Goal: Task Accomplishment & Management: Manage account settings

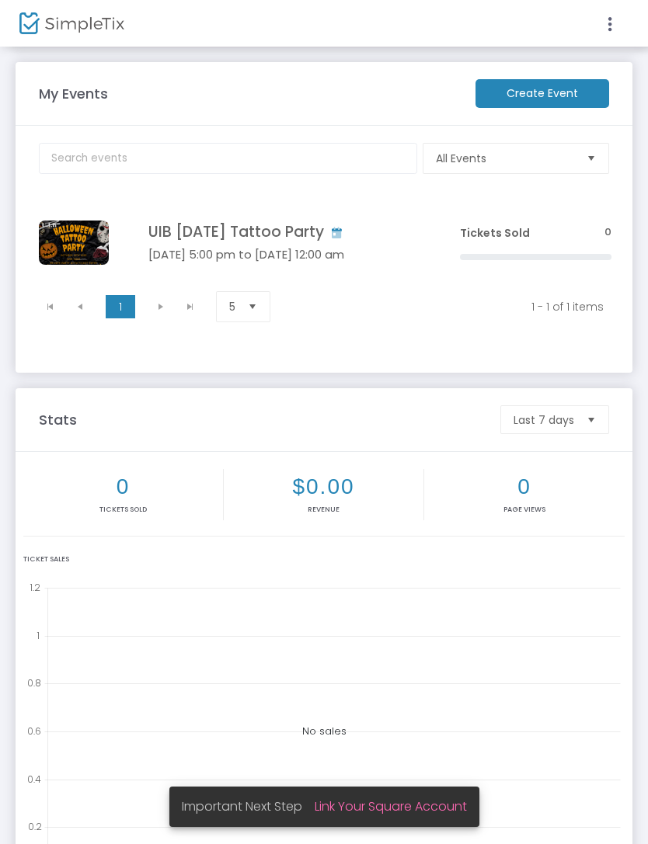
click at [437, 807] on link "Link Your Square Account" at bounding box center [391, 807] width 152 height 18
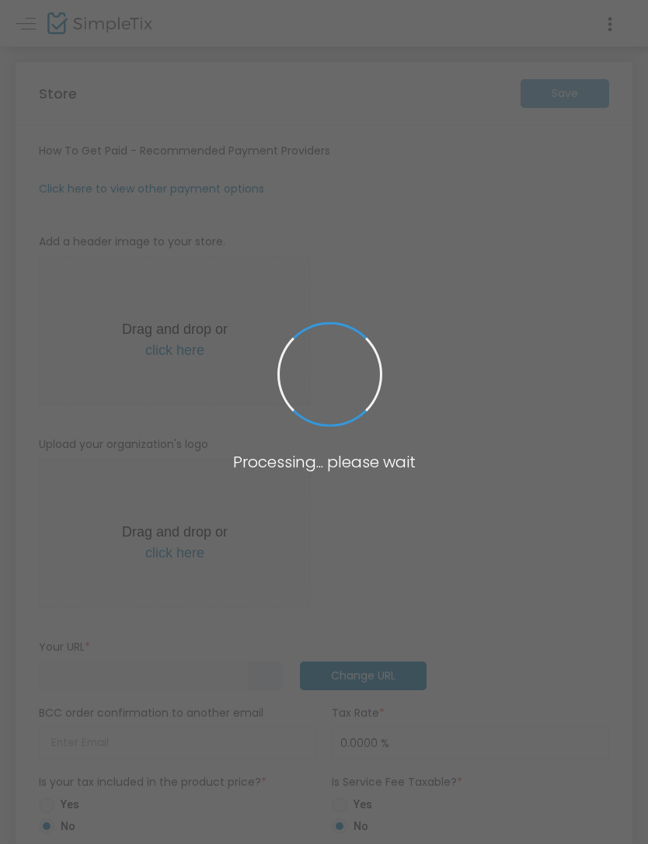
type input "https://UIBTattoos"
radio input "true"
radio input "false"
radio input "true"
type input "UIBTattoos"
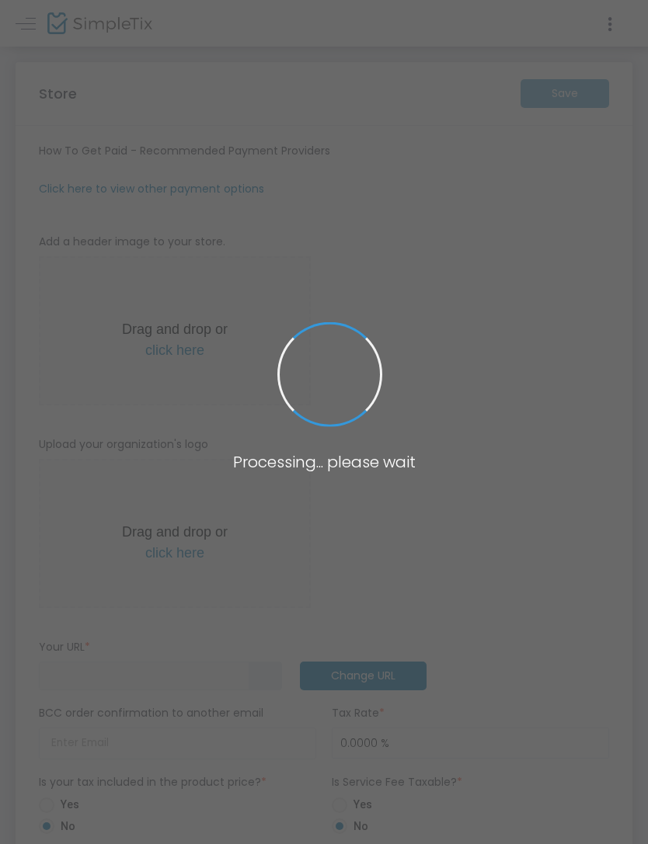
type input "9075199589"
type input "(UTC-09:00) Alaska"
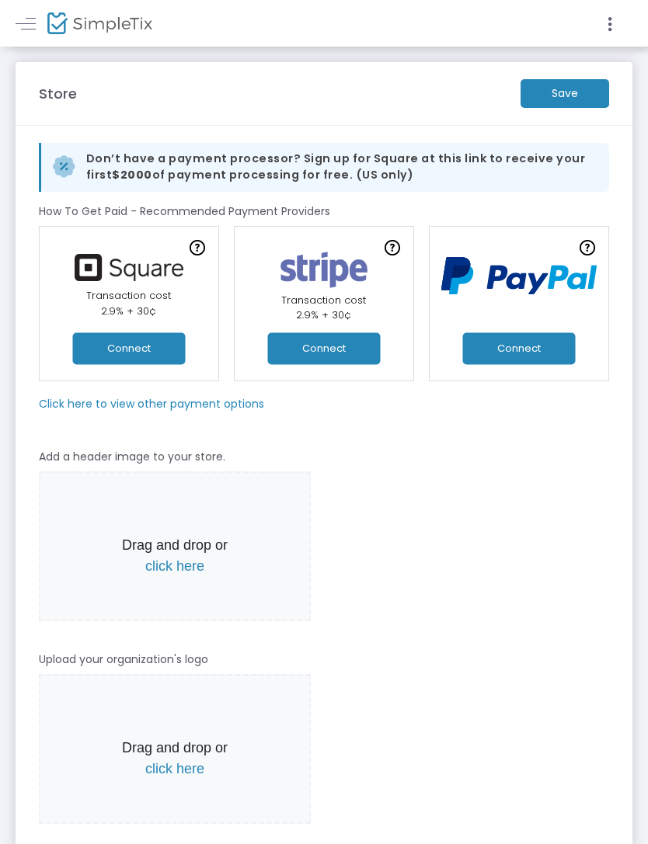
click at [488, 338] on button "Connect" at bounding box center [519, 348] width 113 height 32
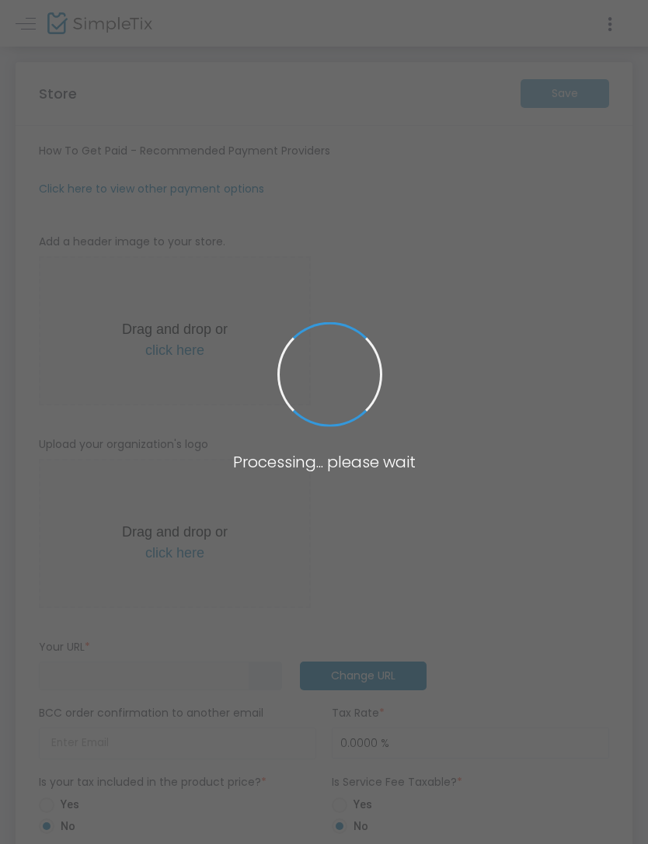
type input "https://UIBTattoos"
radio input "true"
radio input "false"
radio input "true"
type input "UIBTattoos"
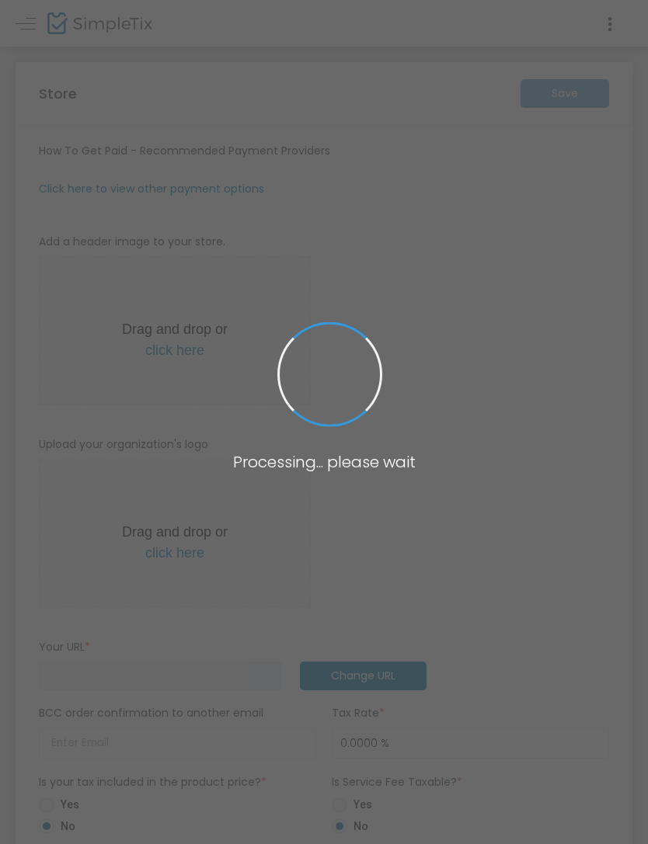
type input "9075199589"
type input "(UTC-09:00) Alaska"
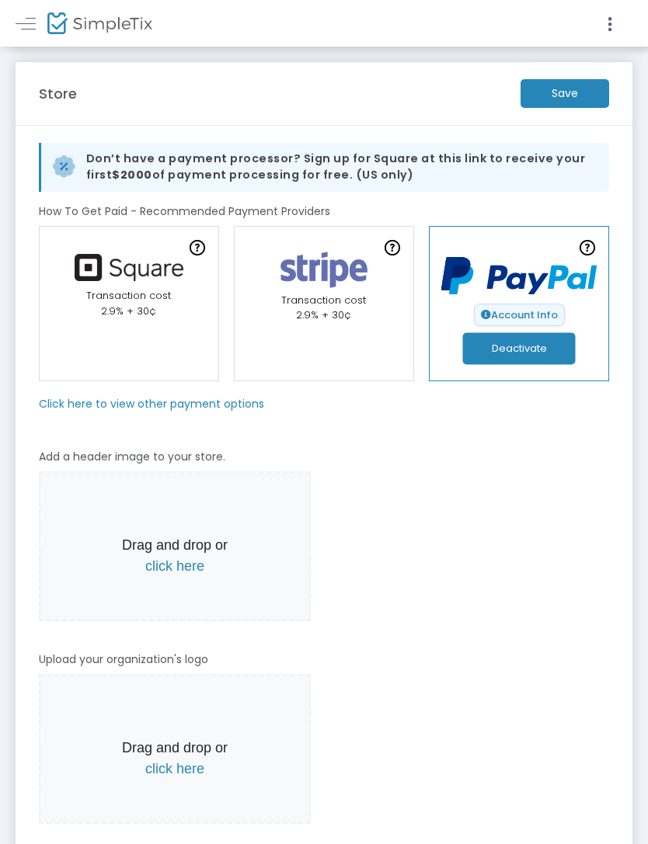
click at [583, 95] on m-button "Save" at bounding box center [564, 93] width 89 height 29
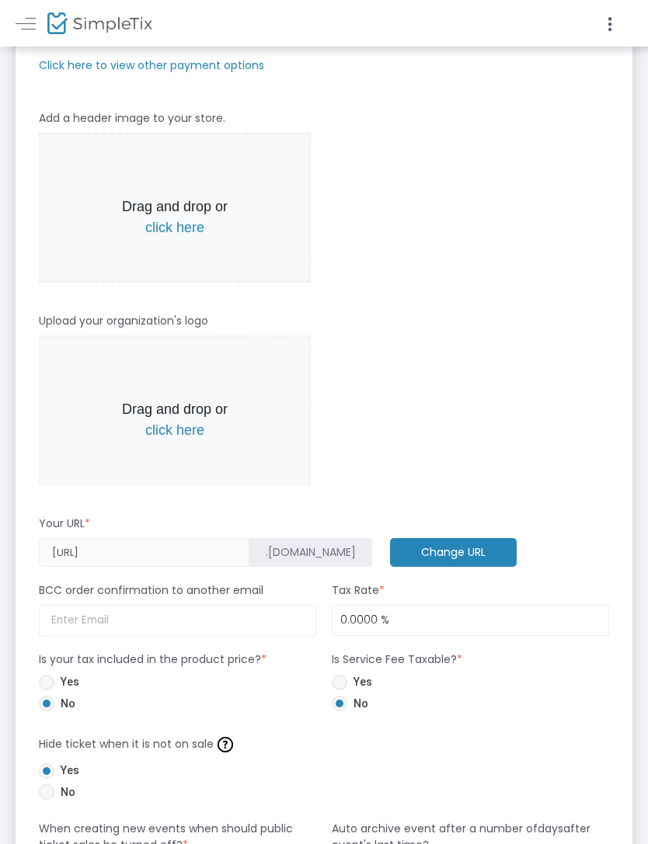
scroll to position [338, 0]
click at [186, 433] on span "click here" at bounding box center [174, 431] width 59 height 16
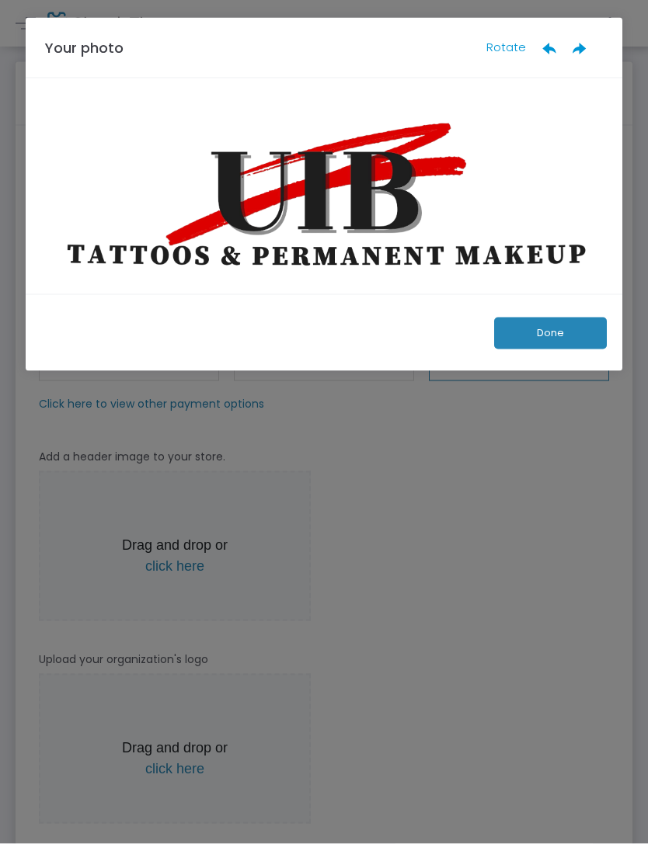
scroll to position [0, 0]
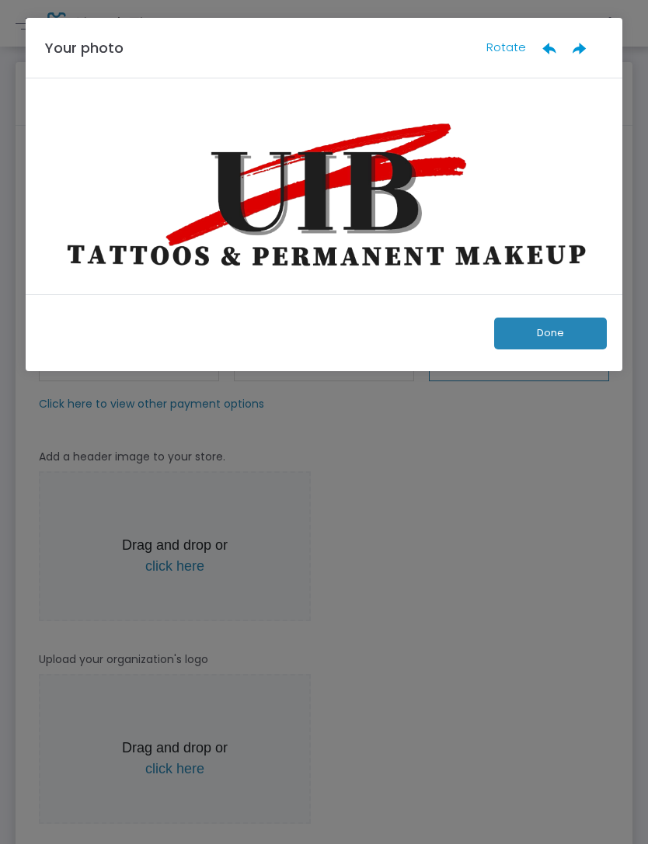
click at [568, 338] on button "Done" at bounding box center [550, 334] width 113 height 32
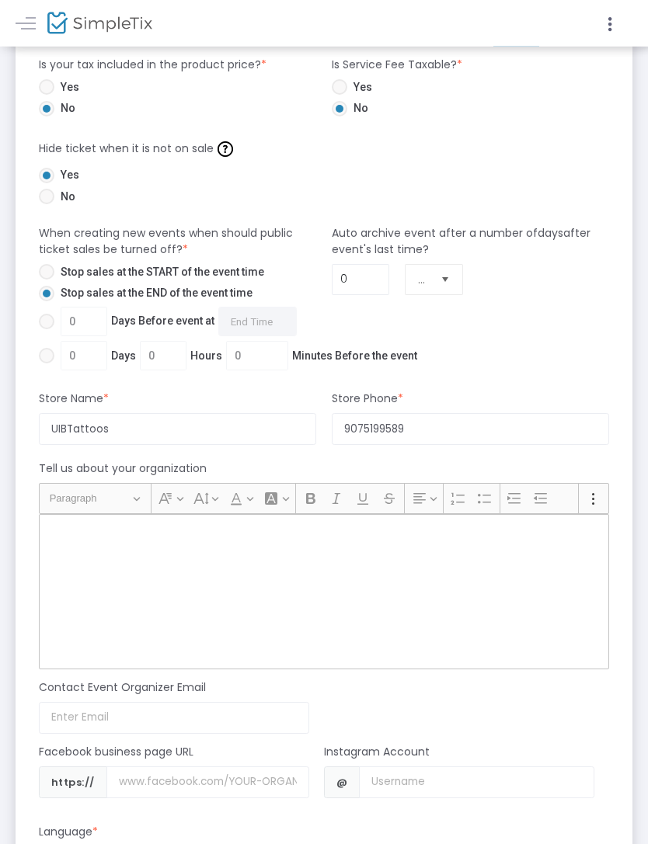
scroll to position [868, 0]
click at [92, 721] on input at bounding box center [174, 718] width 270 height 32
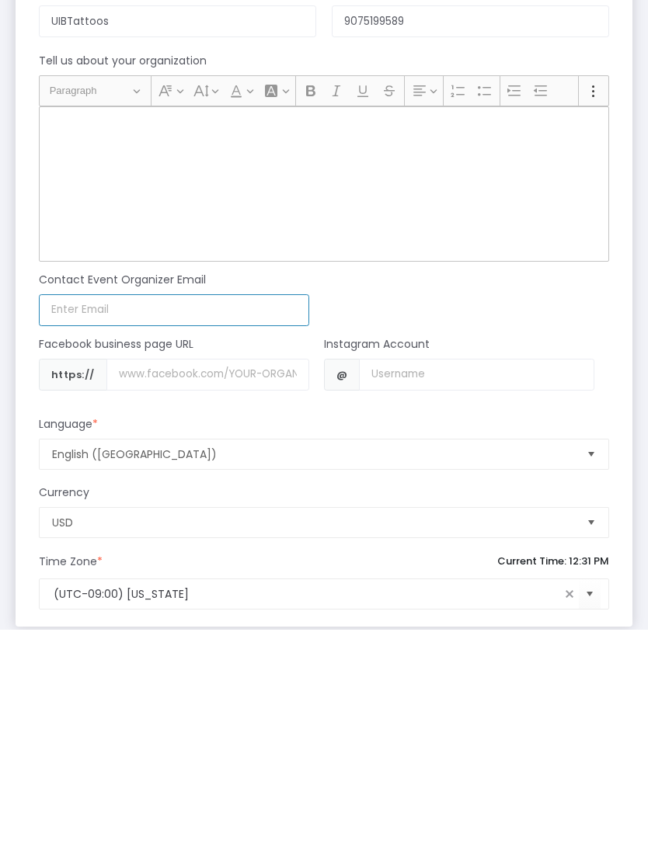
type input "[EMAIL_ADDRESS][DOMAIN_NAME]"
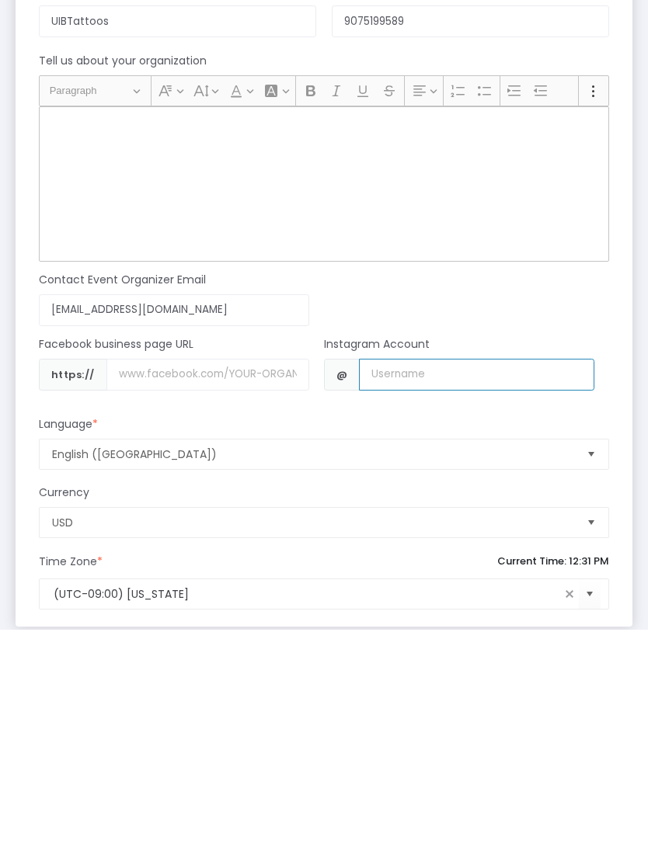
click at [428, 573] on input "Username" at bounding box center [476, 589] width 235 height 32
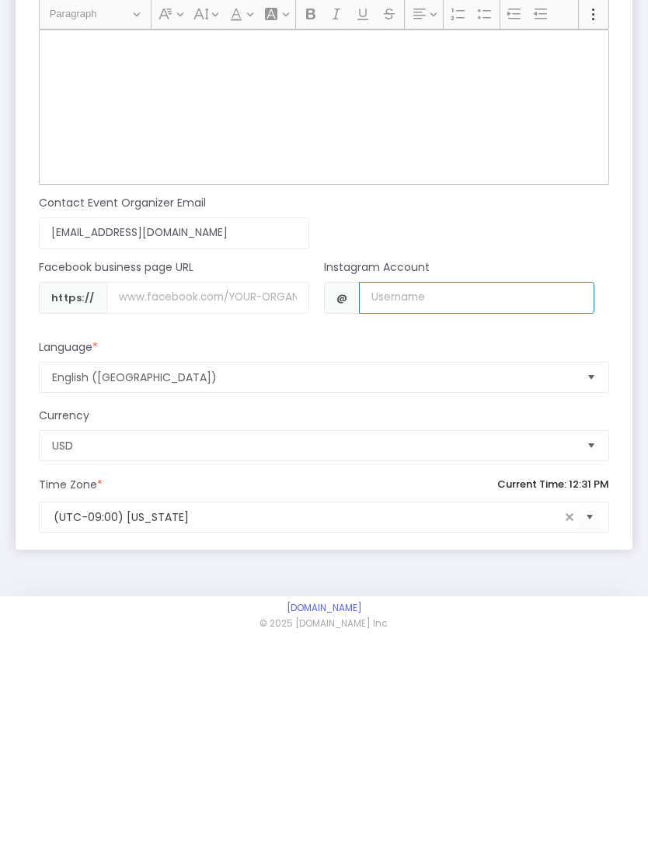
scroll to position [1164, 0]
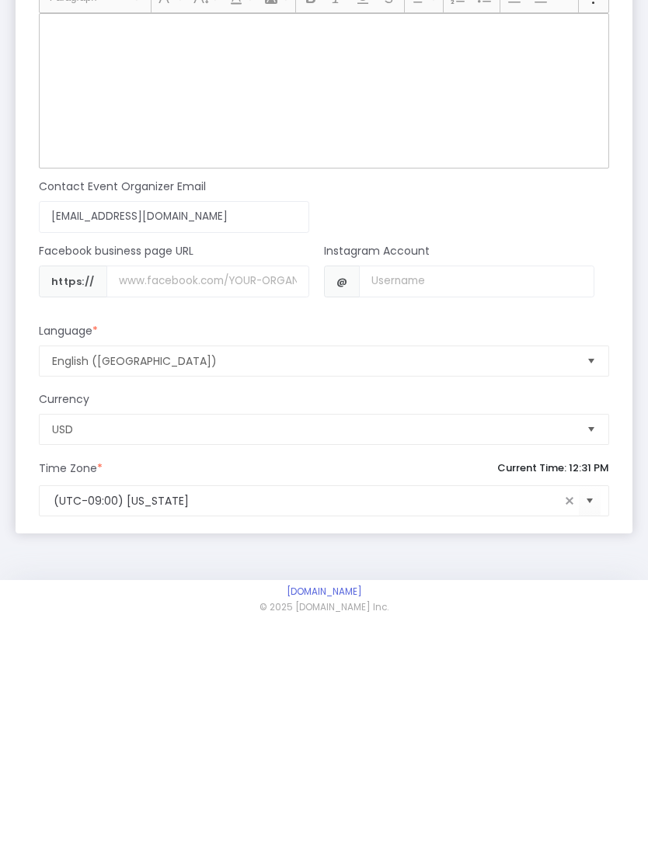
click at [523, 383] on div "Contact Event Organizer Email uibtattoos@gmail.com Email not valid" at bounding box center [317, 415] width 586 height 64
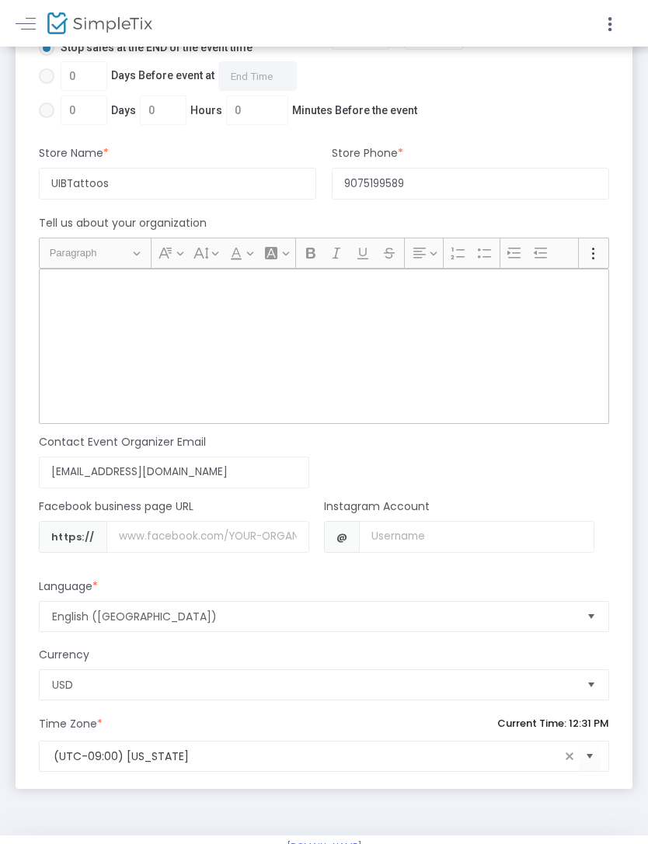
click at [334, 323] on div "Rich Text Editor, main" at bounding box center [324, 346] width 570 height 155
click at [552, 338] on div "Rich Text Editor, main" at bounding box center [324, 346] width 570 height 155
click at [78, 311] on div "Rich Text Editor, main" at bounding box center [324, 346] width 570 height 155
click at [96, 316] on div "Rich Text Editor, main" at bounding box center [324, 346] width 570 height 155
click at [89, 313] on div "Rich Text Editor, main" at bounding box center [324, 346] width 570 height 155
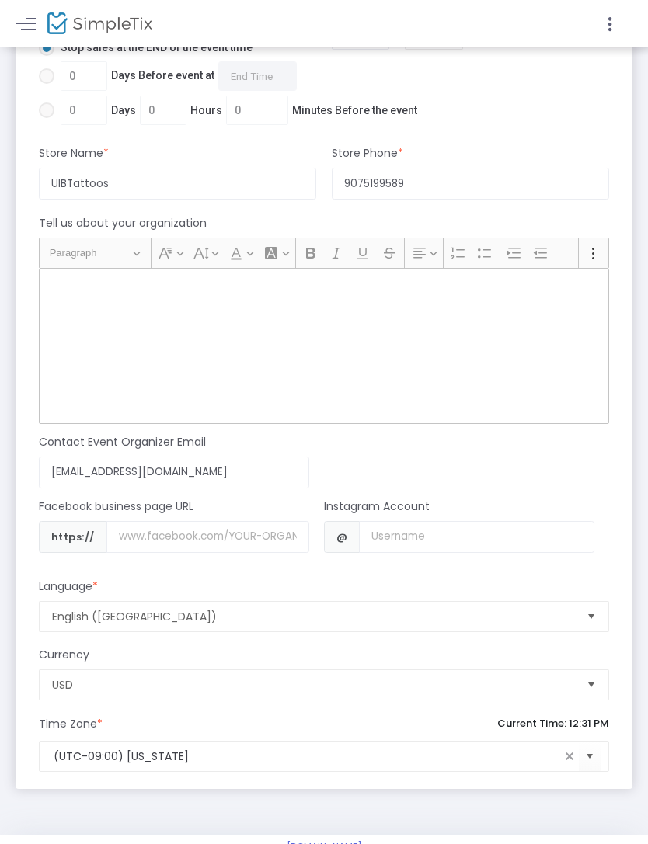
click at [114, 336] on div "Rich Text Editor, main" at bounding box center [324, 346] width 570 height 155
click at [143, 334] on div "Rich Text Editor, main" at bounding box center [324, 346] width 570 height 155
click at [552, 199] on input "9075199589" at bounding box center [470, 184] width 277 height 32
click at [91, 315] on div "Rich Text Editor, main" at bounding box center [324, 346] width 570 height 155
click at [604, 260] on button "Show more items Show more items" at bounding box center [593, 253] width 23 height 23
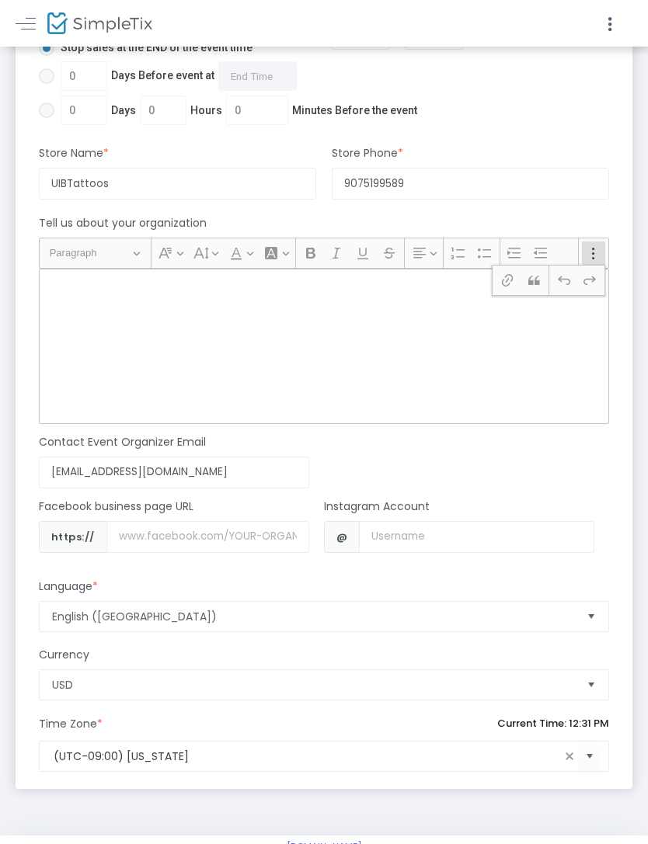
click at [566, 344] on div "Rich Text Editor, main" at bounding box center [324, 346] width 570 height 155
click at [415, 353] on div "Rich Text Editor, main" at bounding box center [324, 346] width 570 height 155
click at [106, 321] on div "Rich Text Editor, main" at bounding box center [324, 346] width 570 height 155
click at [44, 315] on div "Rich Text Editor, main" at bounding box center [324, 346] width 570 height 155
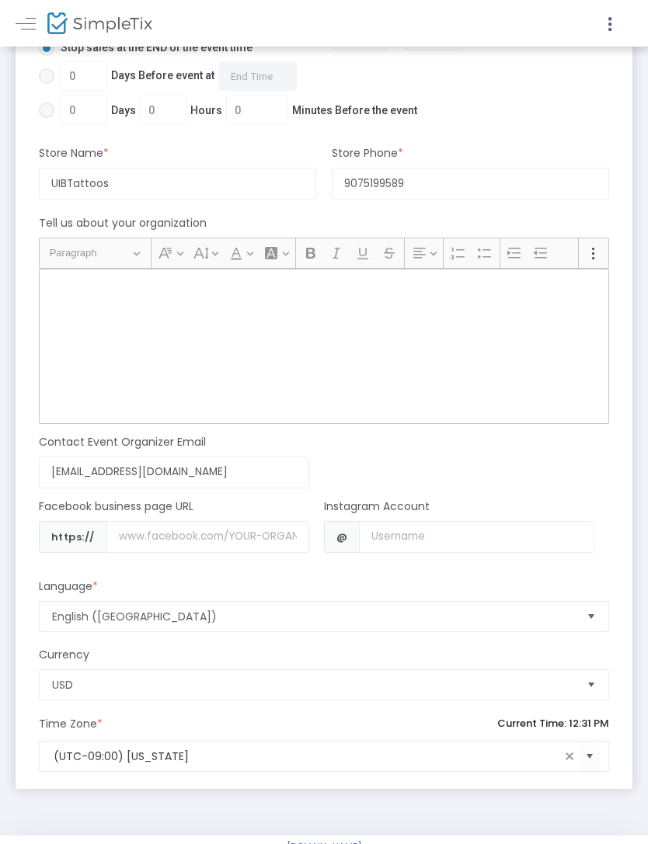
click at [43, 315] on div "Rich Text Editor, main" at bounding box center [324, 346] width 570 height 155
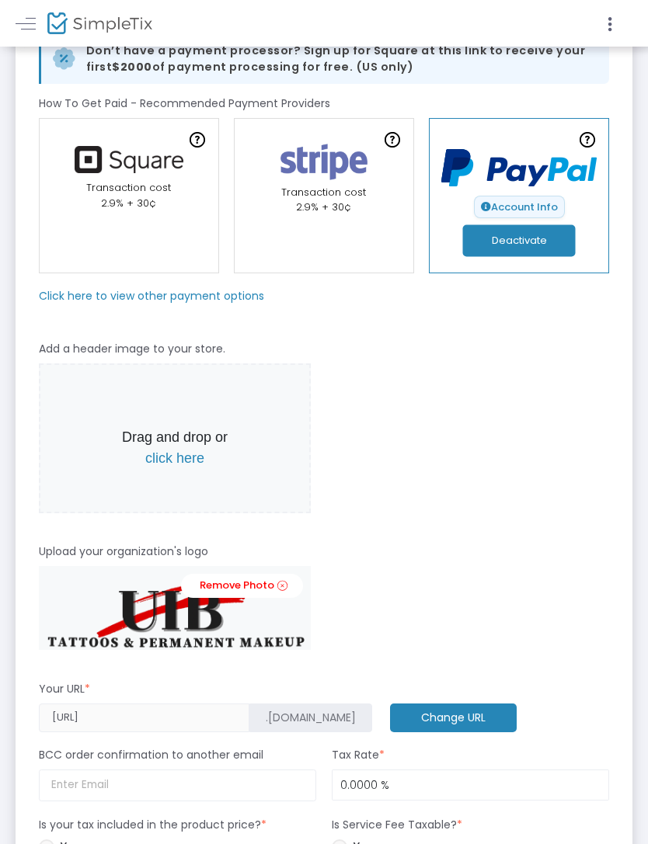
scroll to position [0, 0]
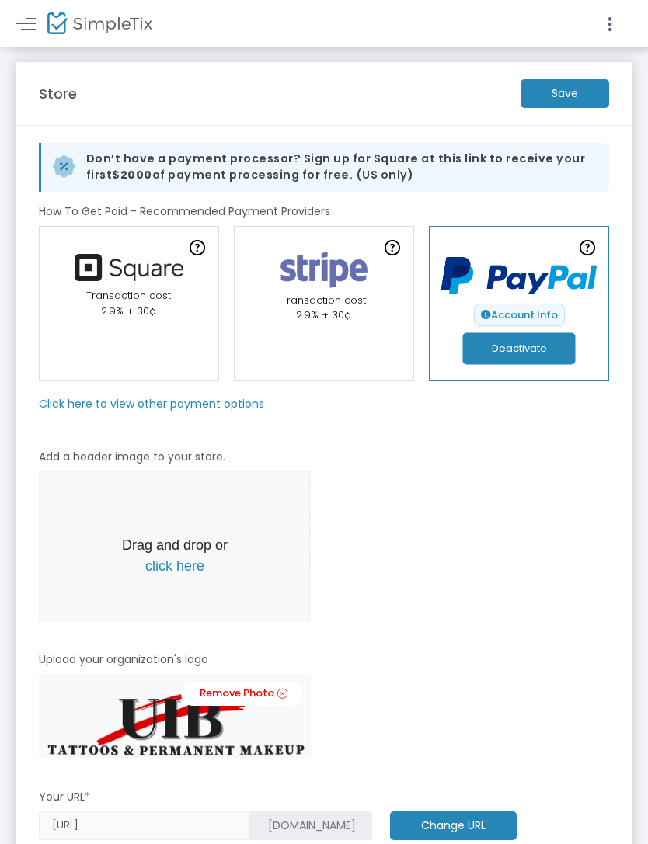
click at [586, 88] on m-button "Save" at bounding box center [564, 93] width 89 height 29
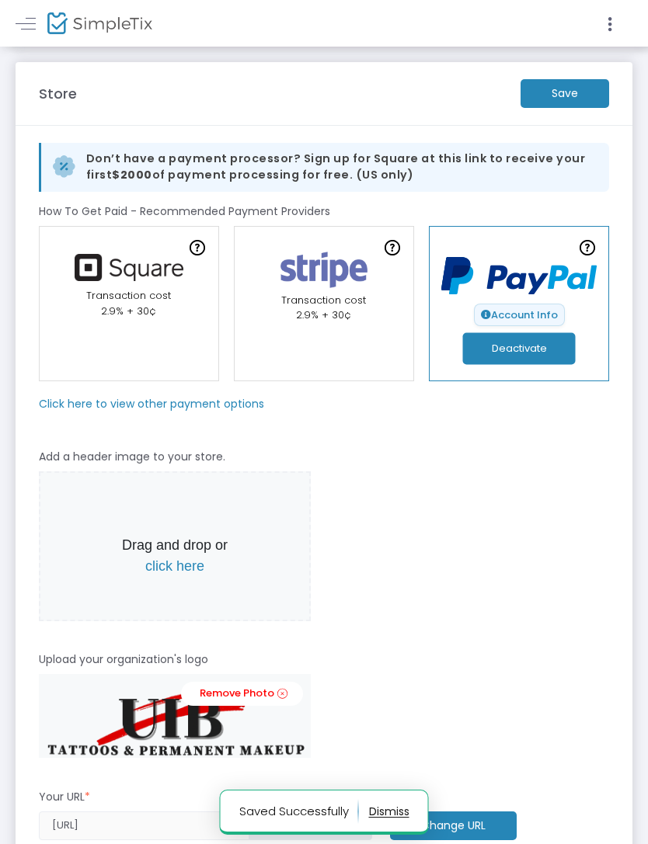
click at [19, 19] on link at bounding box center [26, 23] width 20 height 20
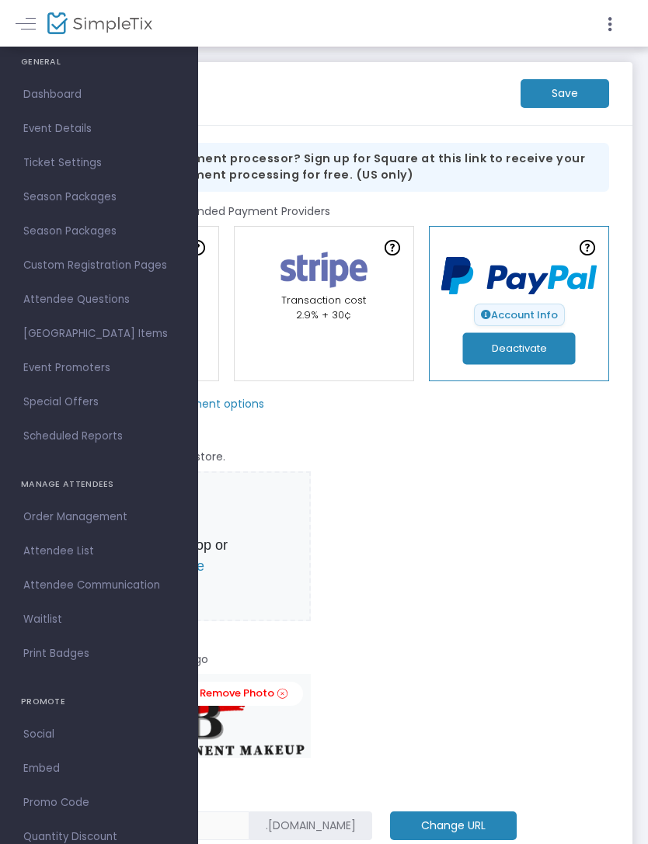
click at [540, 600] on div "Drag and drop or click here" at bounding box center [324, 547] width 570 height 150
click at [503, 528] on div "Drag and drop or click here" at bounding box center [324, 547] width 570 height 150
click at [64, 98] on span "Dashboard" at bounding box center [98, 95] width 151 height 20
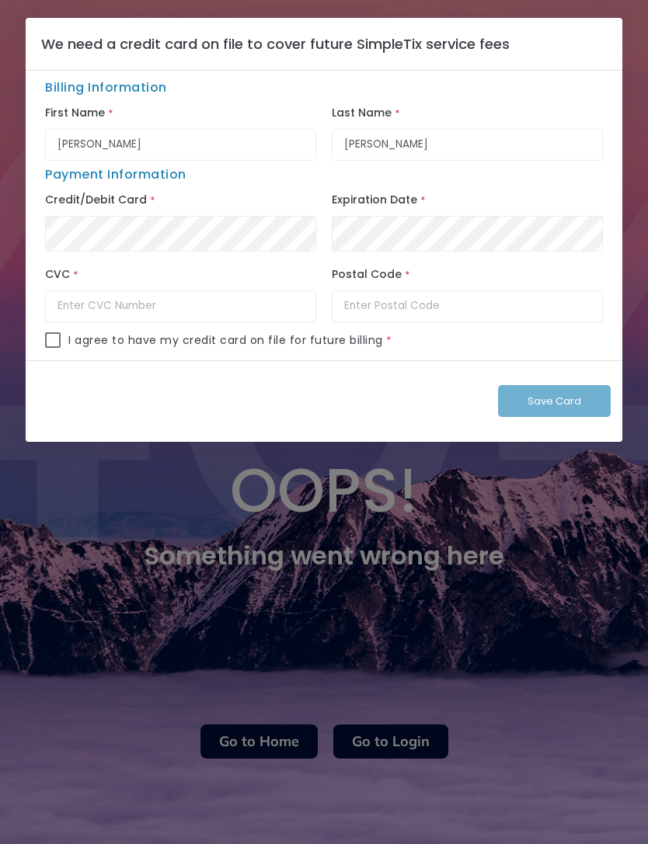
click at [155, 610] on ngb-modal-window "We need a credit card on file to cover future SimpleTix service fees Billing In…" at bounding box center [324, 422] width 648 height 844
click at [94, 198] on label "Credit/Debit Card" at bounding box center [96, 201] width 102 height 22
click at [254, 742] on ngb-modal-window "We need a credit card on file to cover future SimpleTix service fees Billing In…" at bounding box center [324, 422] width 648 height 844
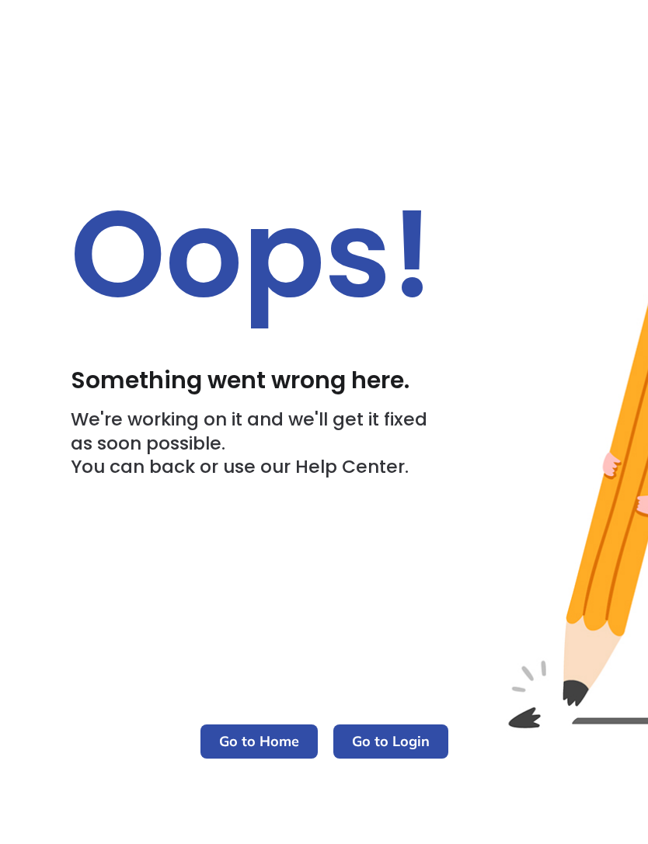
click at [275, 735] on m-button "Go to Home" at bounding box center [258, 742] width 117 height 34
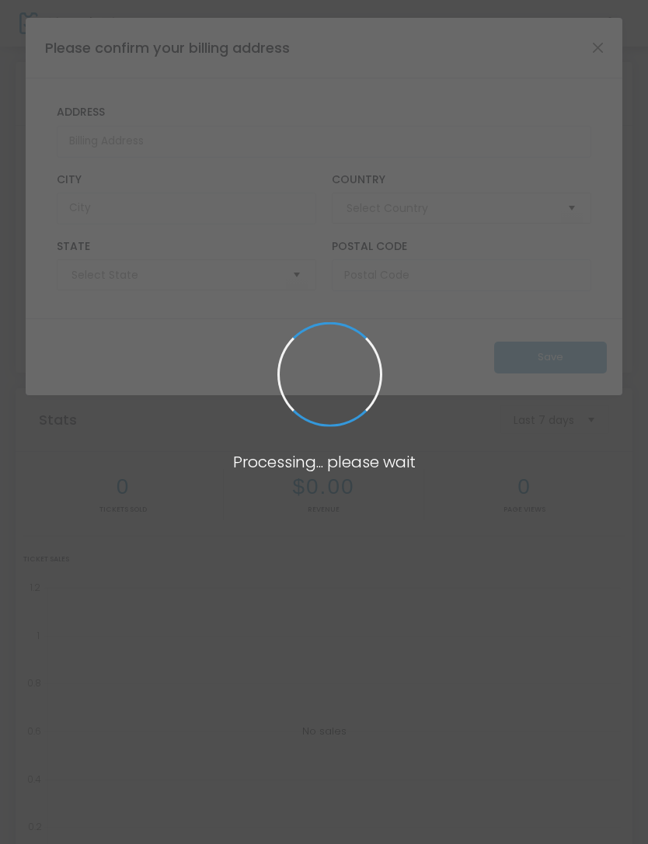
type input "United States"
type input "Texas"
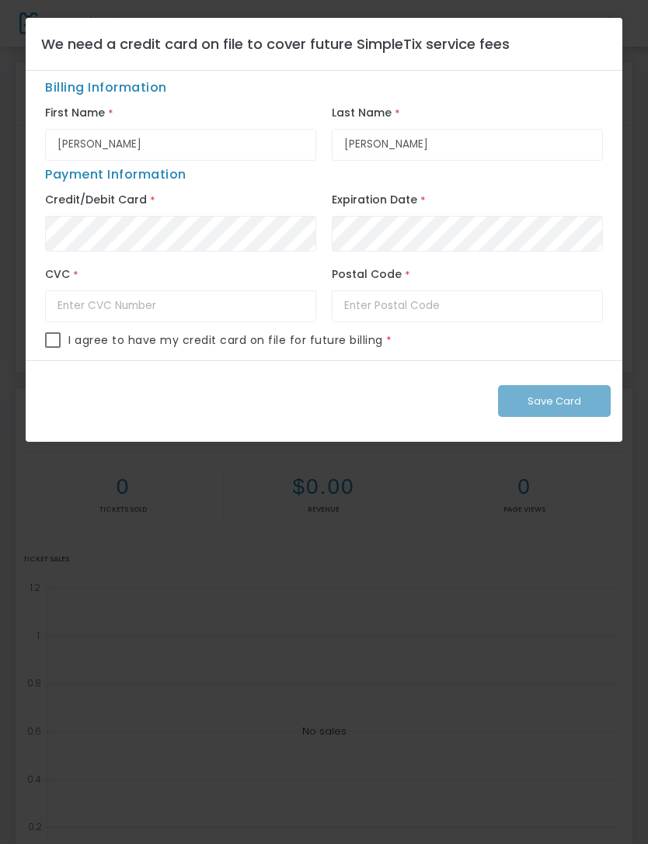
click at [569, 580] on ngb-modal-window "We need a credit card on file to cover future SimpleTix service fees Billing In…" at bounding box center [324, 422] width 648 height 844
click at [134, 308] on input "text" at bounding box center [180, 307] width 271 height 32
type input "178"
click at [47, 346] on span at bounding box center [53, 340] width 16 height 16
click at [52, 348] on input "checkbox" at bounding box center [52, 348] width 1 height 1
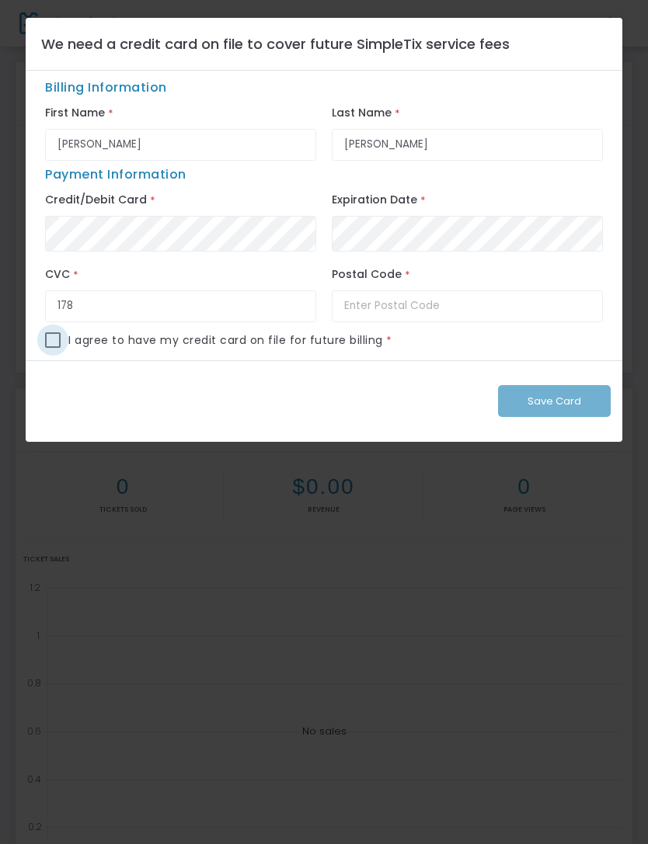
checkbox input "true"
click at [579, 407] on div "Save Card" at bounding box center [324, 401] width 596 height 82
click at [537, 311] on input "text" at bounding box center [467, 307] width 271 height 32
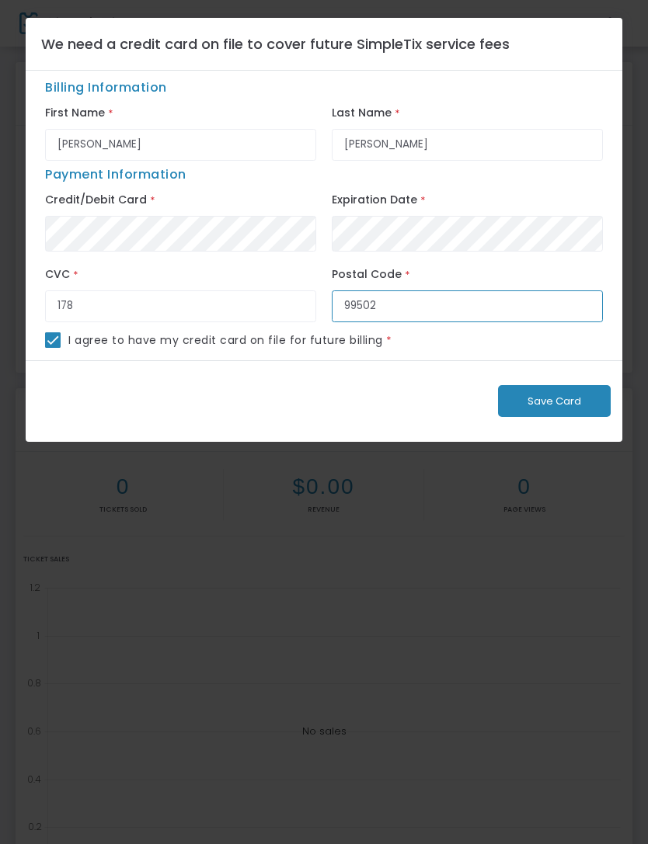
type input "99502"
click at [563, 417] on button "Save Card" at bounding box center [554, 401] width 113 height 32
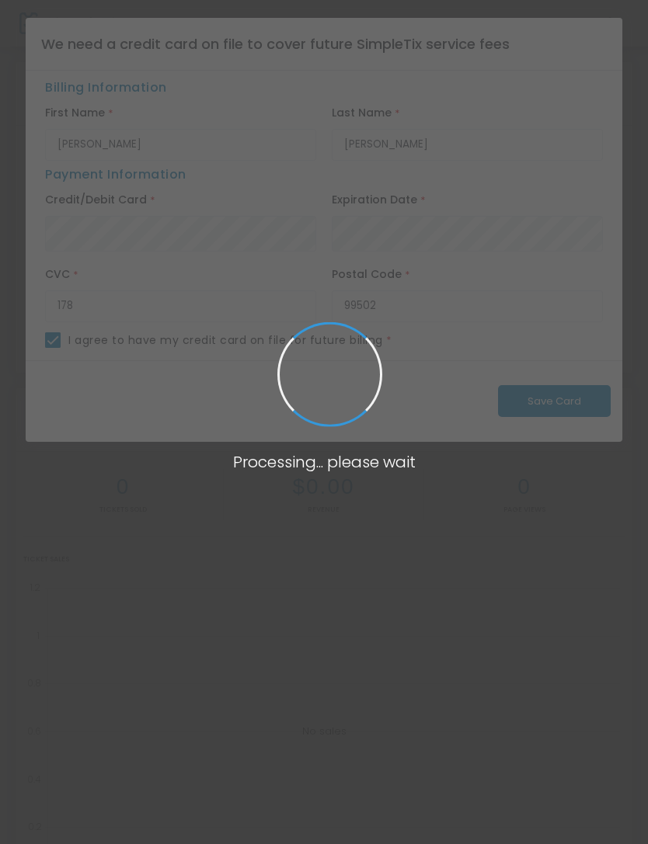
checkbox input "false"
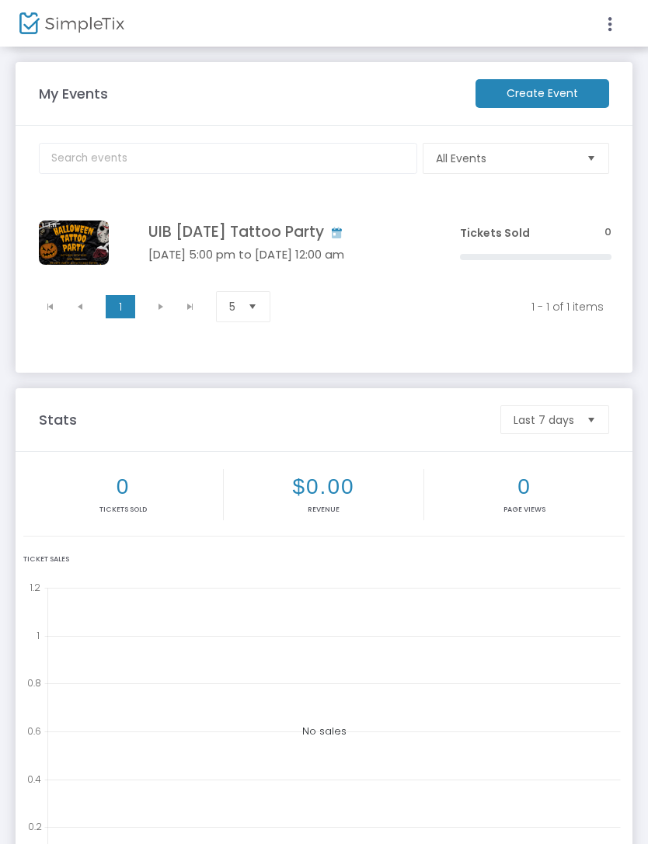
click at [607, 33] on icon at bounding box center [610, 24] width 14 height 19
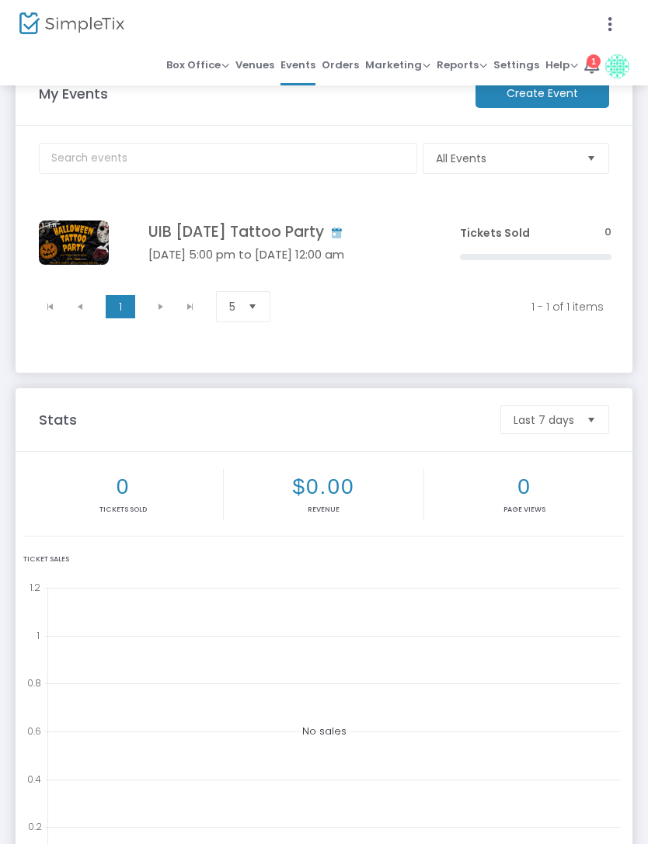
click at [600, 56] on li "1" at bounding box center [591, 66] width 21 height 39
click at [558, 68] on span "Help" at bounding box center [561, 64] width 33 height 15
click at [612, 187] on div at bounding box center [324, 422] width 648 height 844
click at [63, 23] on img at bounding box center [71, 23] width 105 height 23
click at [156, 236] on h4 "UIB [DATE] Tattoo Party" at bounding box center [280, 233] width 265 height 18
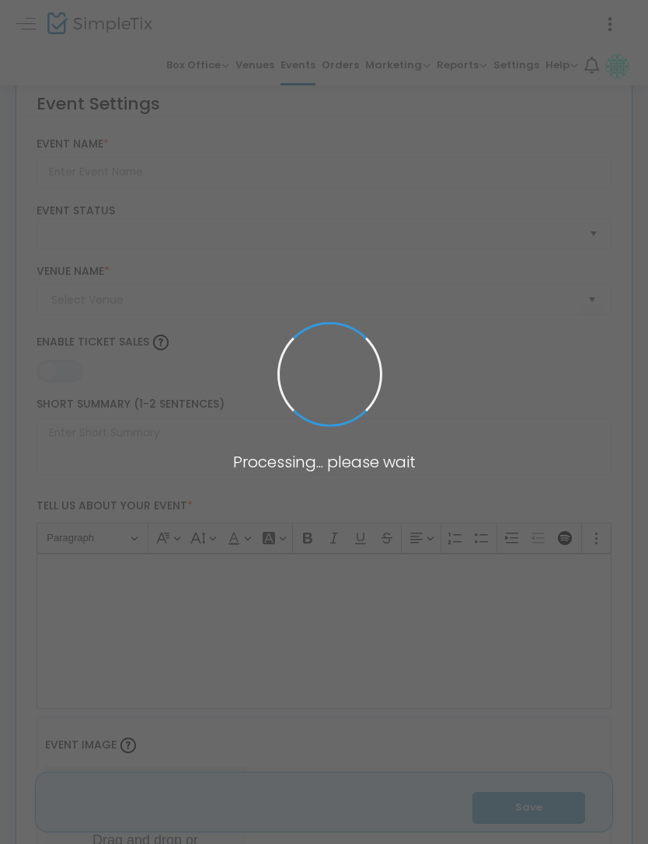
type input "UIB [DATE] Tattoo Party"
type textarea "🎃 OUR 2ND ANNUAL HALLOWEEN TATTOO PRIVATE PARTY! 🎃It’s back and scarier (and in…"
type input "Buy Tickets"
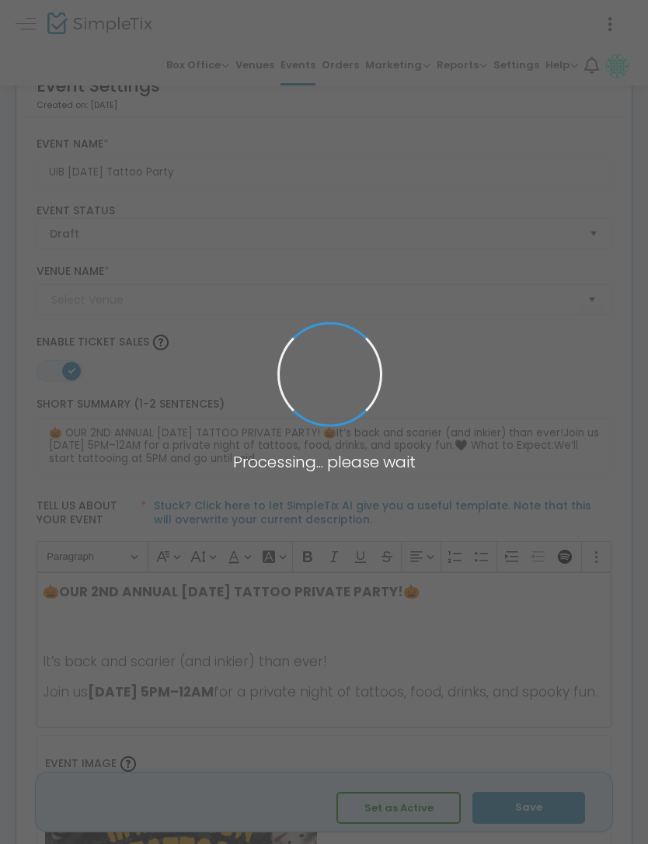
type input "UIB Tattoos & Permanent Makeup"
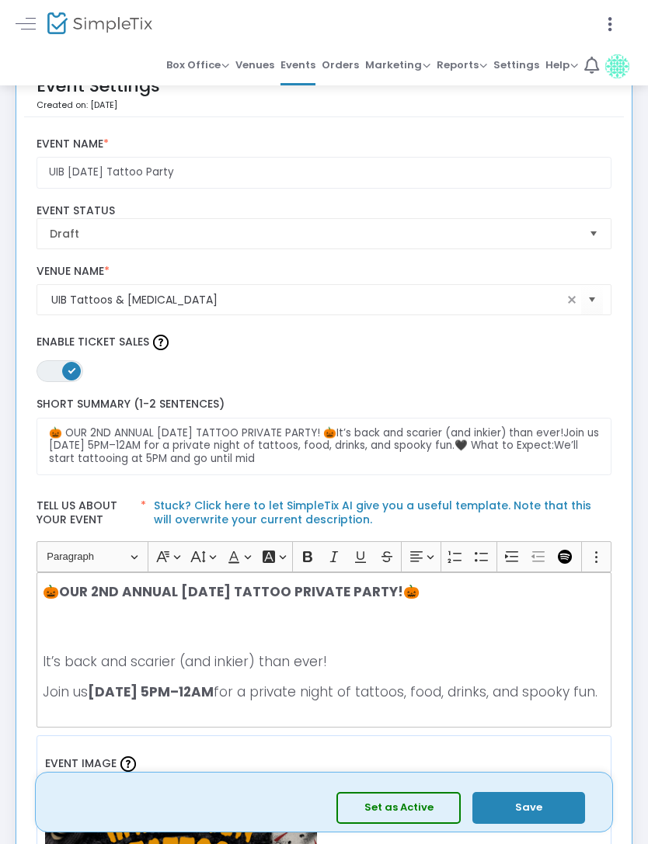
click at [61, 380] on span "ON OFF" at bounding box center [60, 371] width 47 height 22
click at [57, 377] on span at bounding box center [48, 371] width 19 height 19
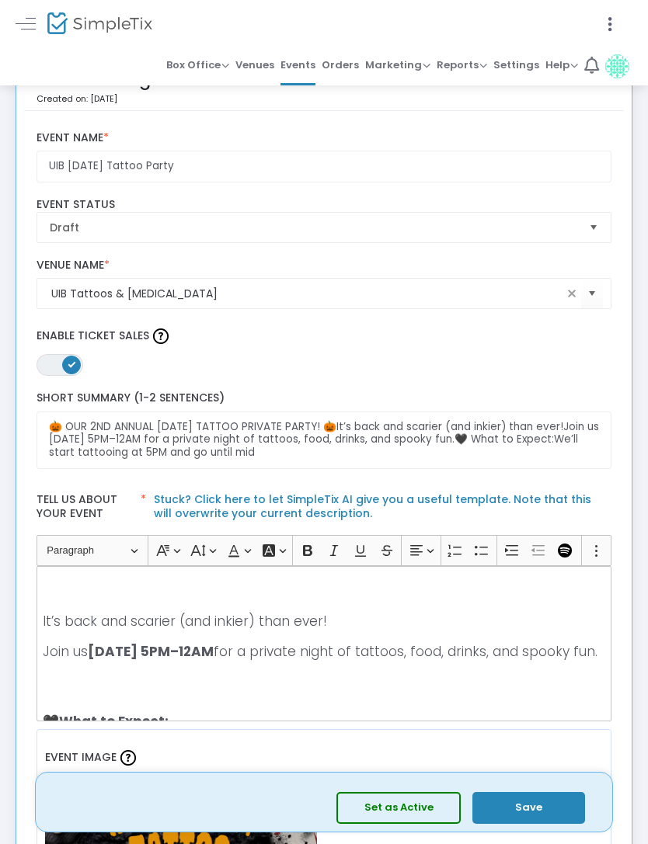
scroll to position [33, 0]
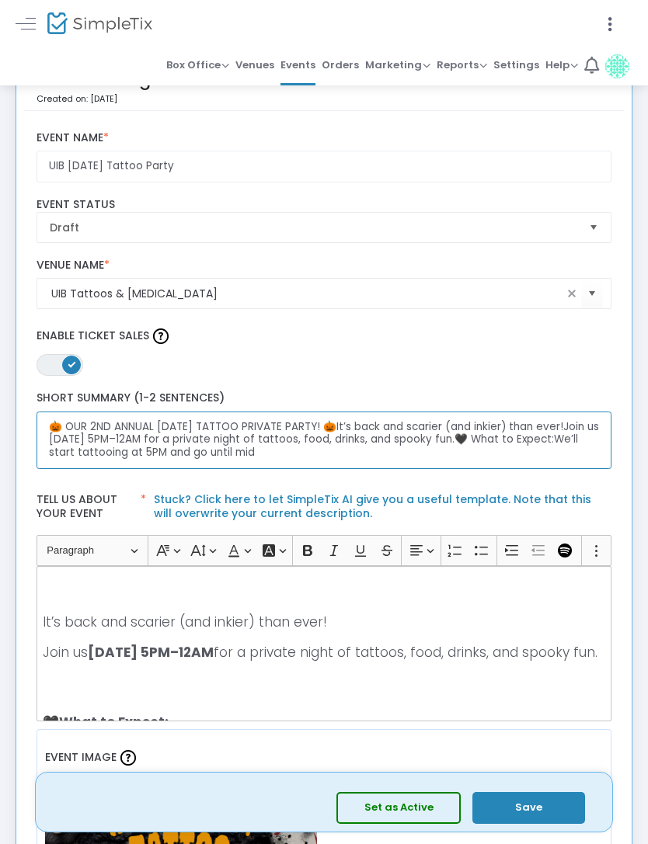
click at [371, 459] on textarea "🎃 OUR 2ND ANNUAL HALLOWEEN TATTOO PRIVATE PARTY! 🎃It’s back and scarier (and in…" at bounding box center [325, 441] width 576 height 58
click at [371, 458] on textarea "🎃 OUR 2ND ANNUAL HALLOWEEN TATTOO PRIVATE PARTY! 🎃It’s back and scarier (and in…" at bounding box center [325, 441] width 576 height 58
click at [360, 461] on textarea "🎃 OUR 2ND ANNUAL HALLOWEEN TATTOO PRIVATE PARTY! 🎃It’s back and scarier (and in…" at bounding box center [325, 441] width 576 height 58
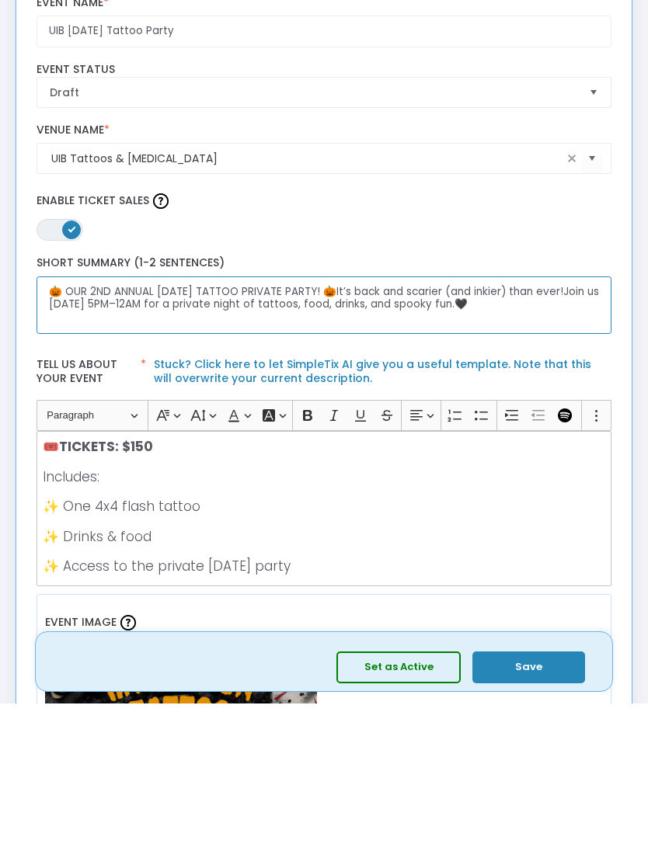
scroll to position [435, 0]
type textarea "🎃 OUR 2ND ANNUAL HALLOWEEN TATTOO PRIVATE PARTY! 🎃It’s back and scarier (and in…"
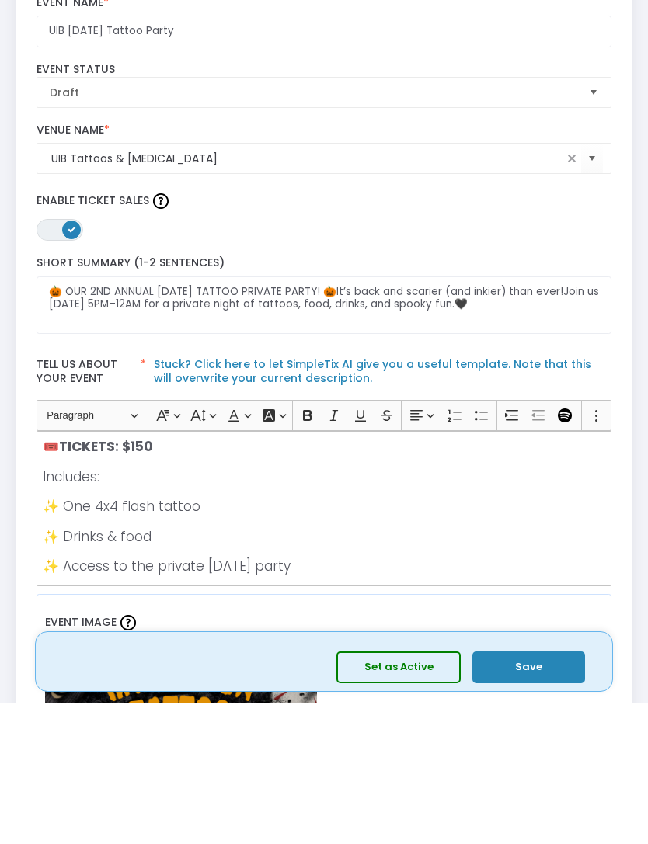
click at [313, 498] on link "Stuck? Click here to let SimpleTix AI give you a useful template. Note that thi…" at bounding box center [372, 513] width 437 height 30
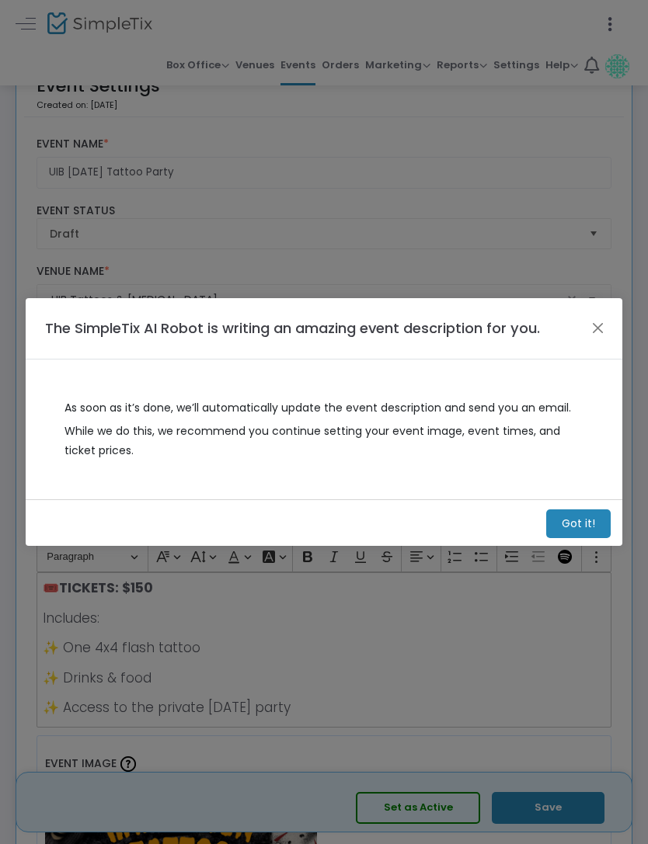
scroll to position [0, 0]
click at [595, 524] on m-button "Got it!" at bounding box center [578, 524] width 64 height 29
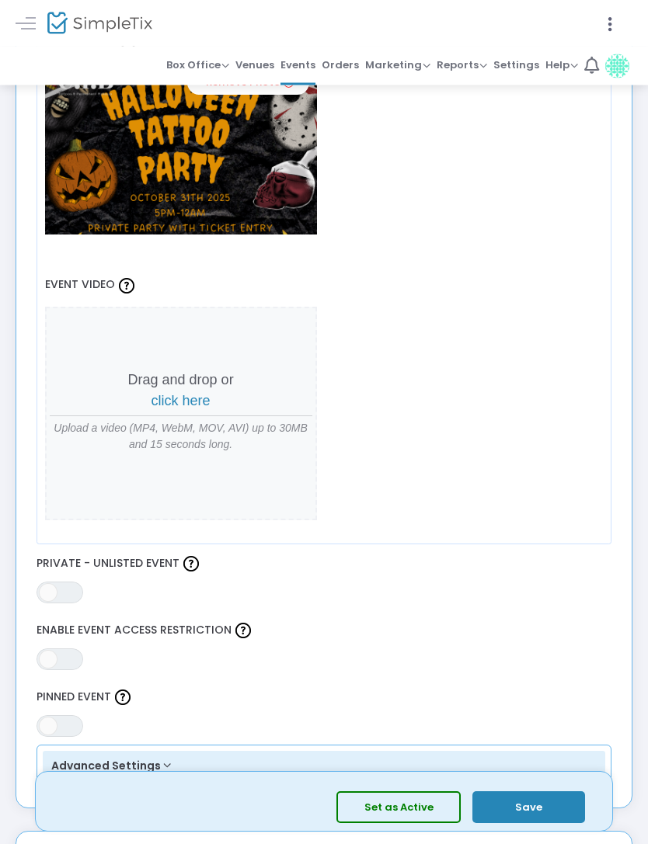
scroll to position [569, 0]
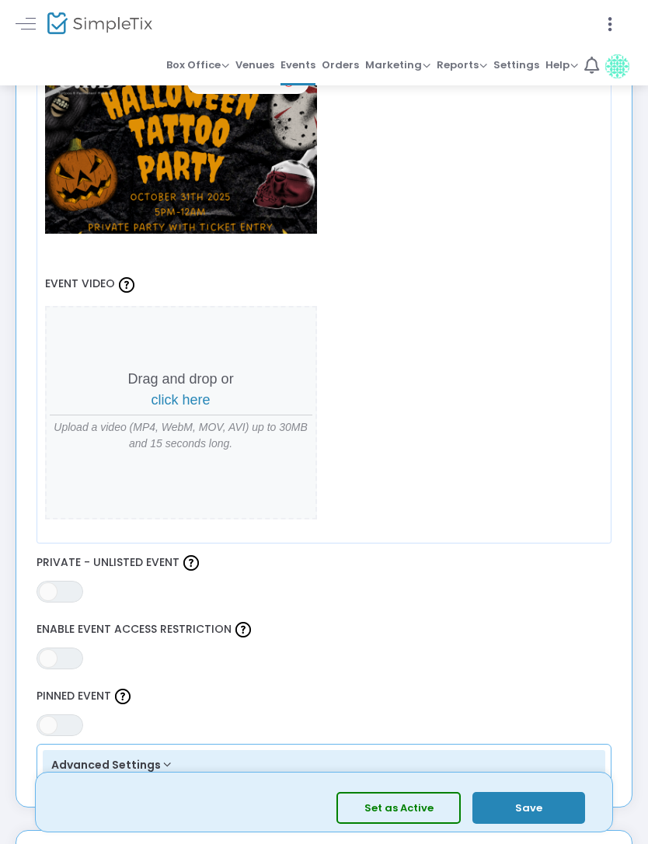
click at [53, 593] on span at bounding box center [48, 592] width 19 height 19
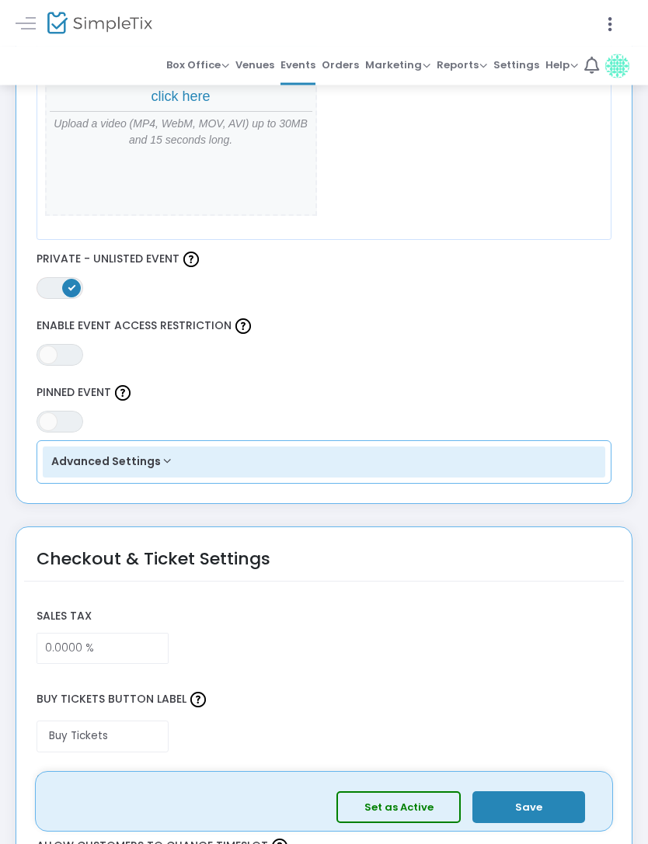
scroll to position [867, 0]
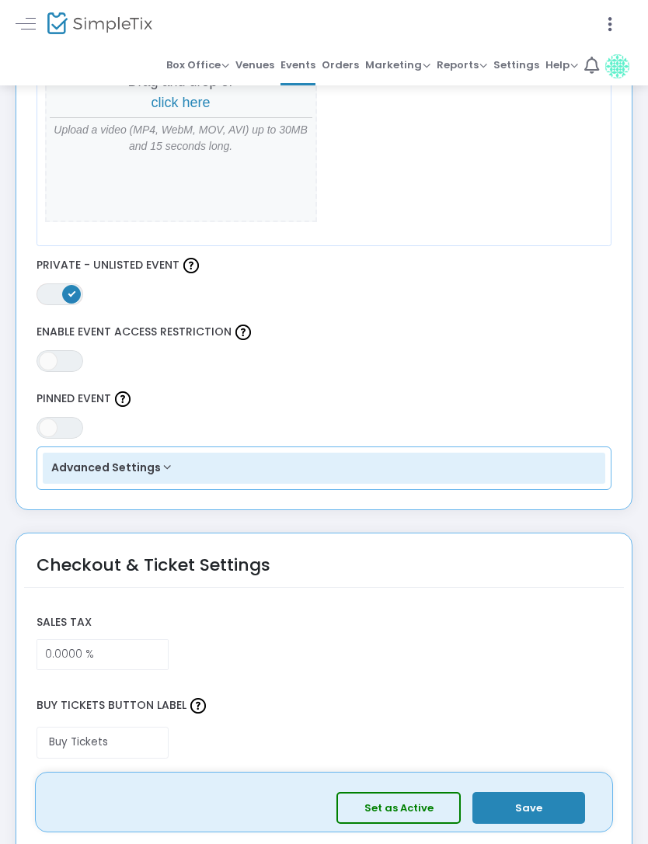
click at [64, 294] on span at bounding box center [71, 294] width 19 height 19
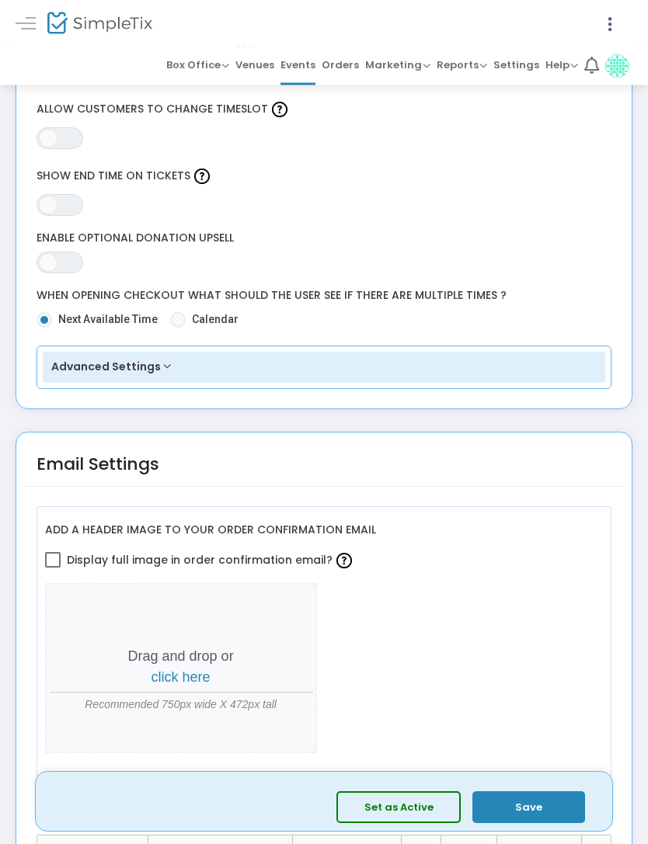
scroll to position [1610, 0]
click at [49, 564] on span at bounding box center [53, 560] width 16 height 16
click at [52, 568] on input "Display full image in order confirmation email?" at bounding box center [52, 568] width 1 height 1
click at [343, 569] on img at bounding box center [344, 561] width 16 height 16
click at [53, 569] on input "Display full image in order confirmation email?" at bounding box center [52, 568] width 1 height 1
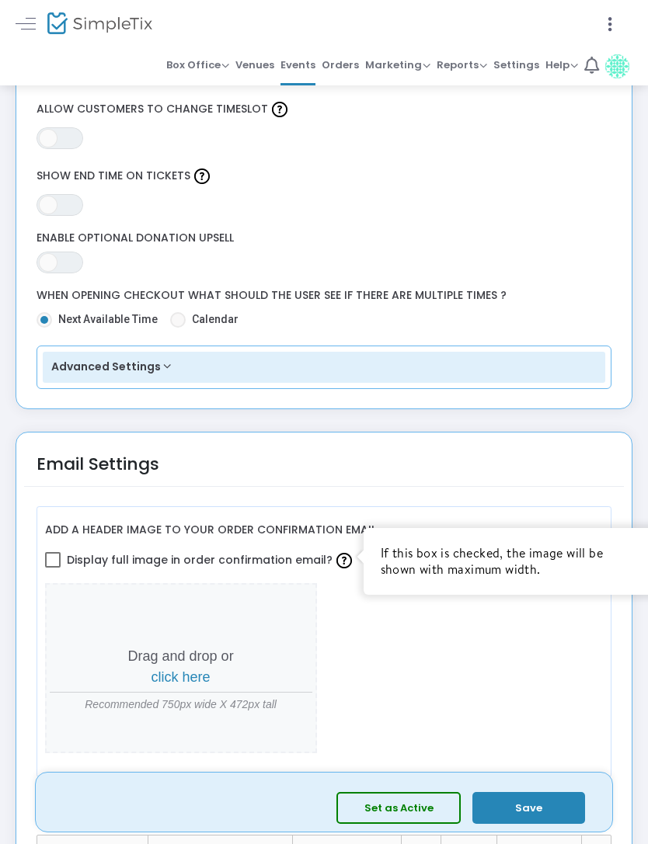
click at [501, 687] on div "Drag and drop or click here Recommended 750px wide X 472px tall" at bounding box center [324, 668] width 559 height 171
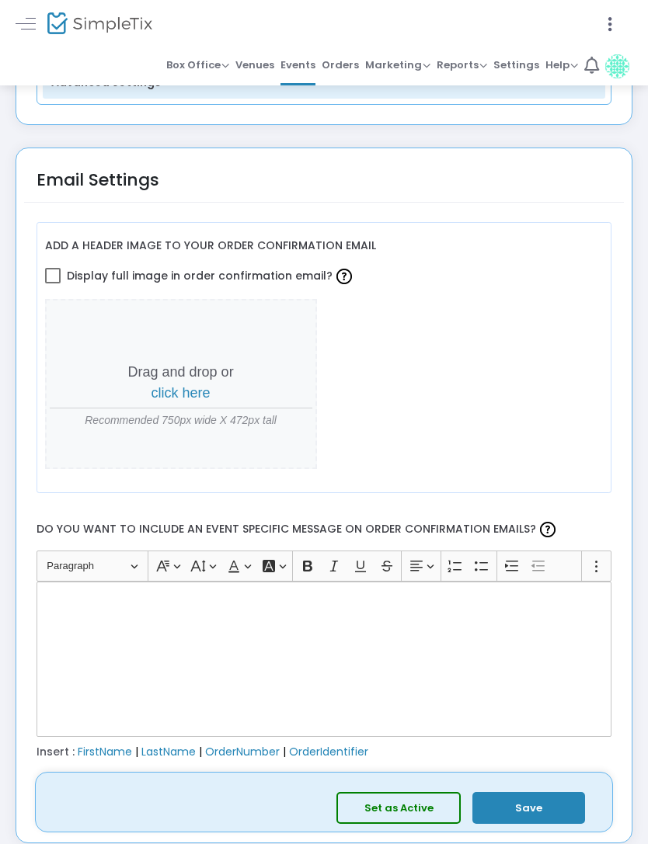
scroll to position [1894, 0]
click at [186, 402] on span "click here" at bounding box center [180, 394] width 59 height 16
click at [179, 392] on span "click here" at bounding box center [180, 394] width 59 height 16
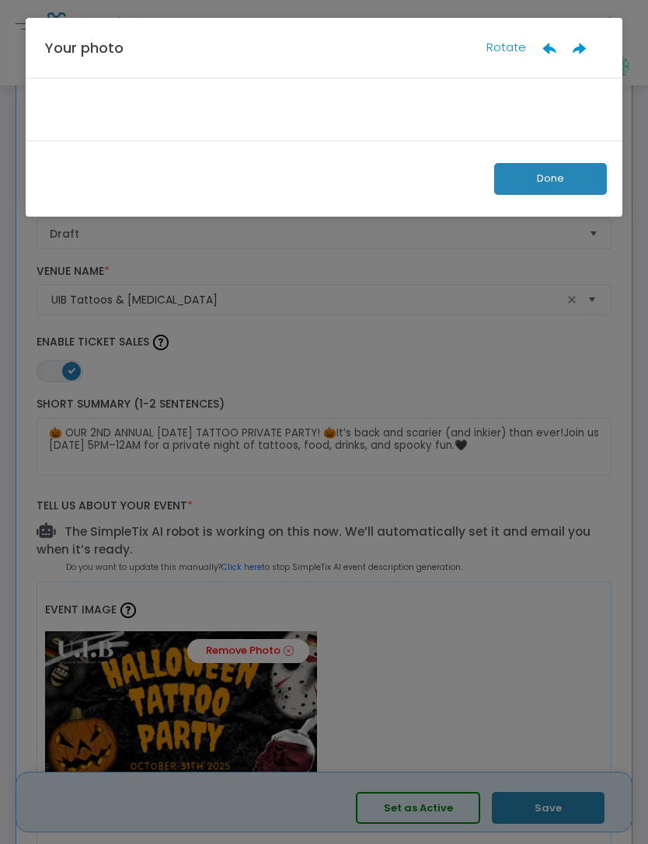
scroll to position [0, 0]
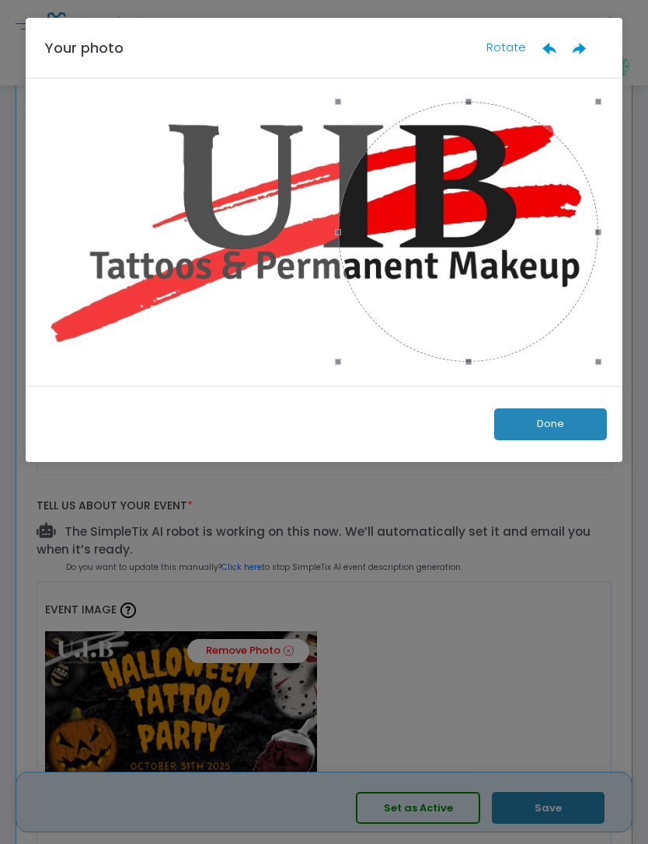
click at [540, 439] on button "Done" at bounding box center [550, 425] width 113 height 32
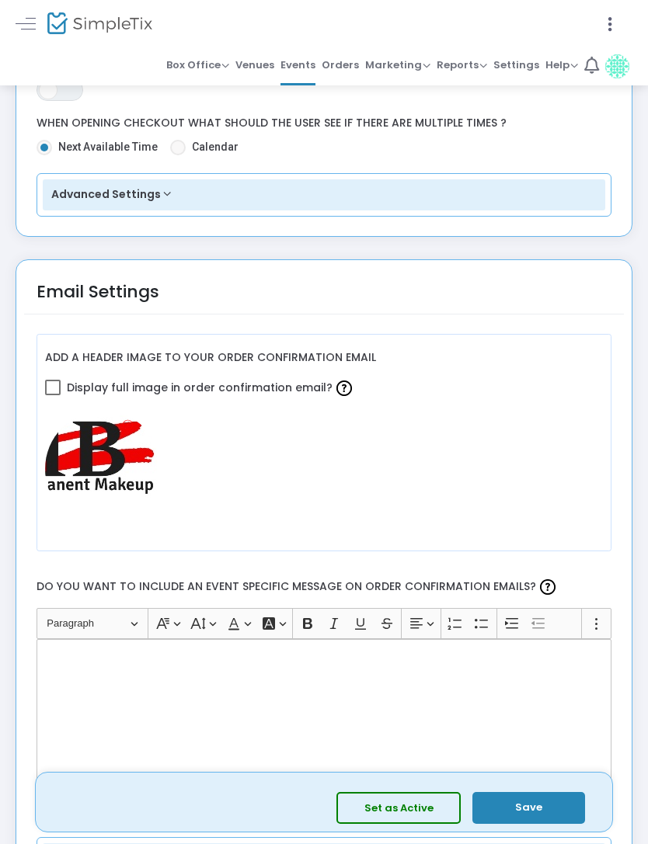
scroll to position [1835, 0]
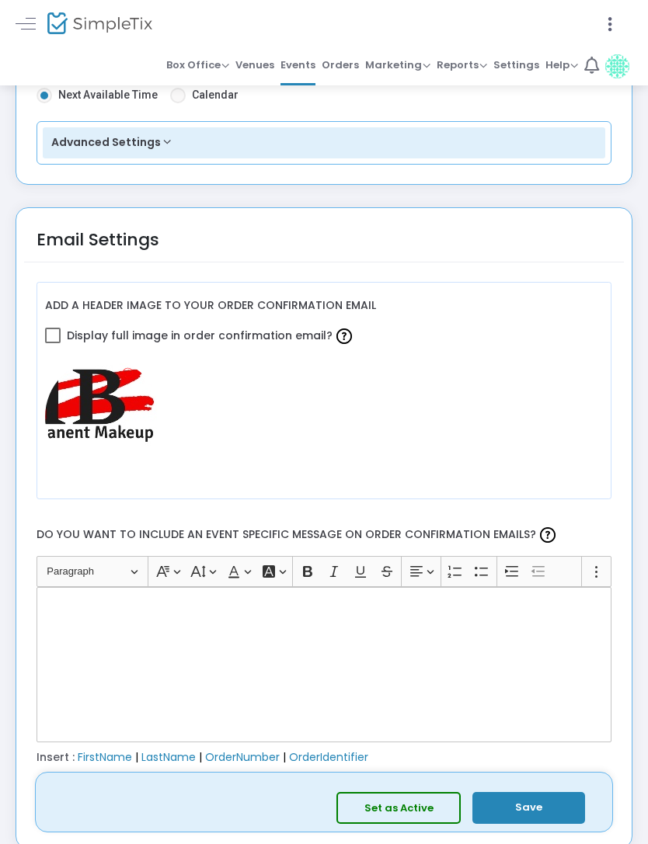
click at [114, 413] on img at bounding box center [103, 417] width 117 height 117
click at [40, 347] on div "Add a header image to your order confirmation email Display full image in order…" at bounding box center [325, 390] width 576 height 217
click at [45, 343] on span at bounding box center [53, 336] width 16 height 16
click at [52, 343] on input "Display full image in order confirmation email?" at bounding box center [52, 343] width 1 height 1
checkbox input "false"
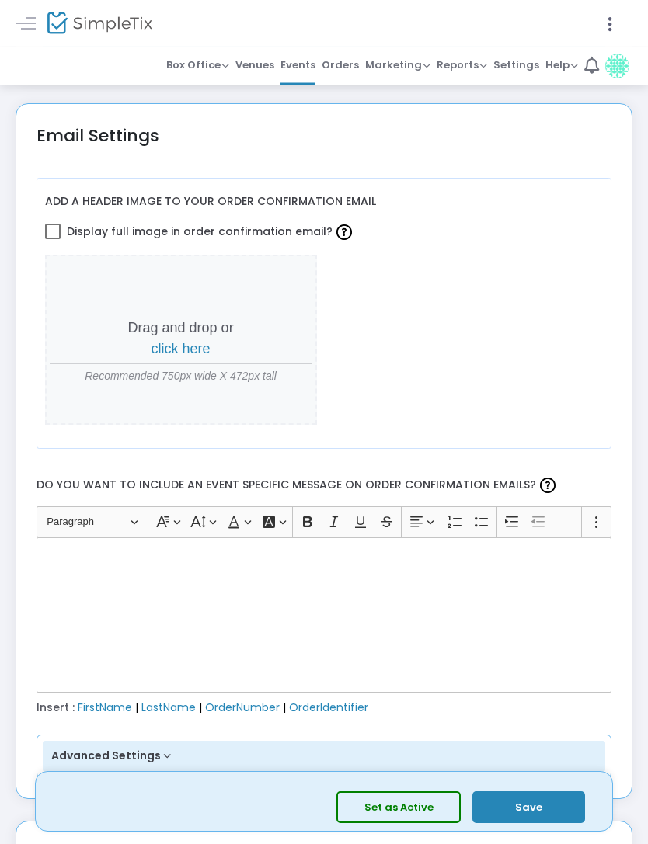
scroll to position [1938, 0]
click at [30, 234] on div "Add a header image to your order confirmation email Display full image in order…" at bounding box center [324, 475] width 600 height 632
click at [113, 601] on div "Rich Text Editor, main" at bounding box center [325, 615] width 576 height 155
click at [74, 581] on div "Rich Text Editor, main" at bounding box center [325, 615] width 576 height 155
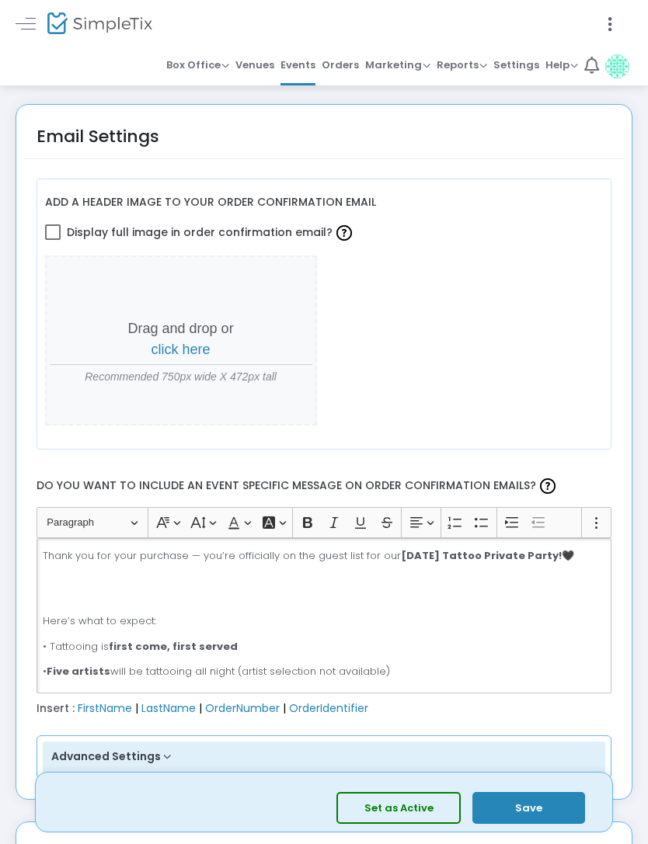
scroll to position [162, 0]
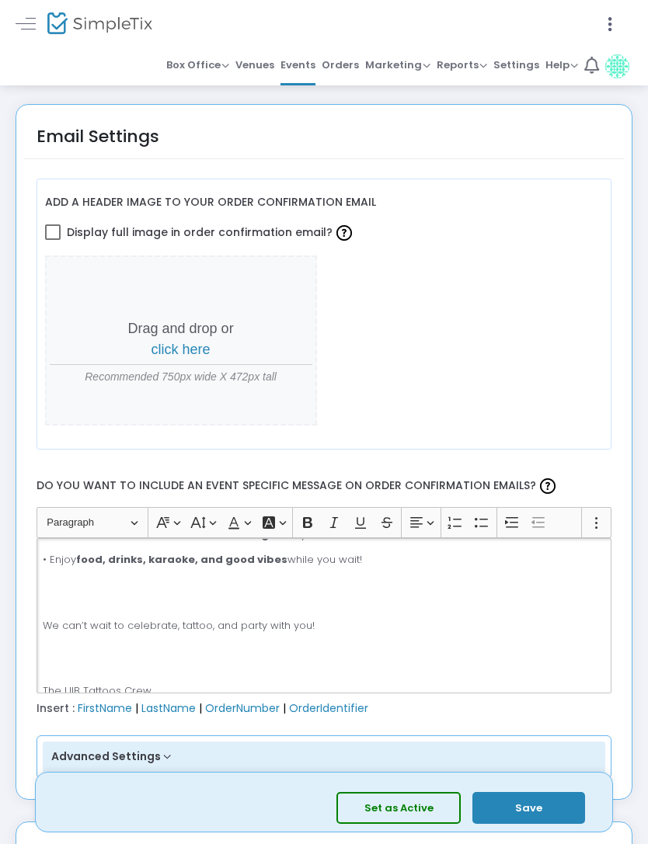
click at [81, 594] on p "Rich Text Editor, main" at bounding box center [324, 593] width 562 height 30
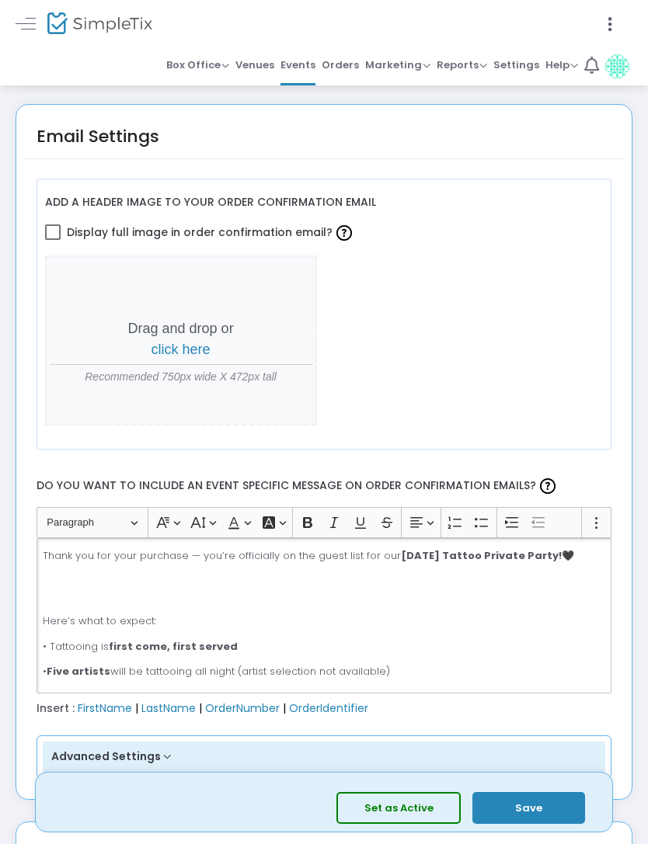
scroll to position [0, 0]
click at [54, 595] on p "Rich Text Editor, main" at bounding box center [324, 588] width 562 height 30
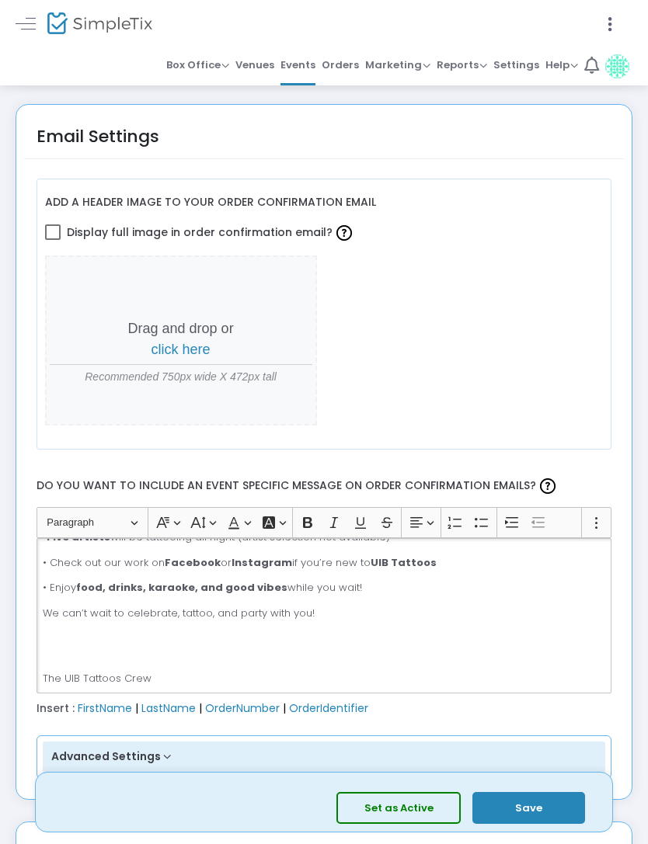
scroll to position [92, 0]
click at [559, 351] on div "Drag and drop or click here Recommended 750px wide X 472px tall" at bounding box center [324, 341] width 559 height 171
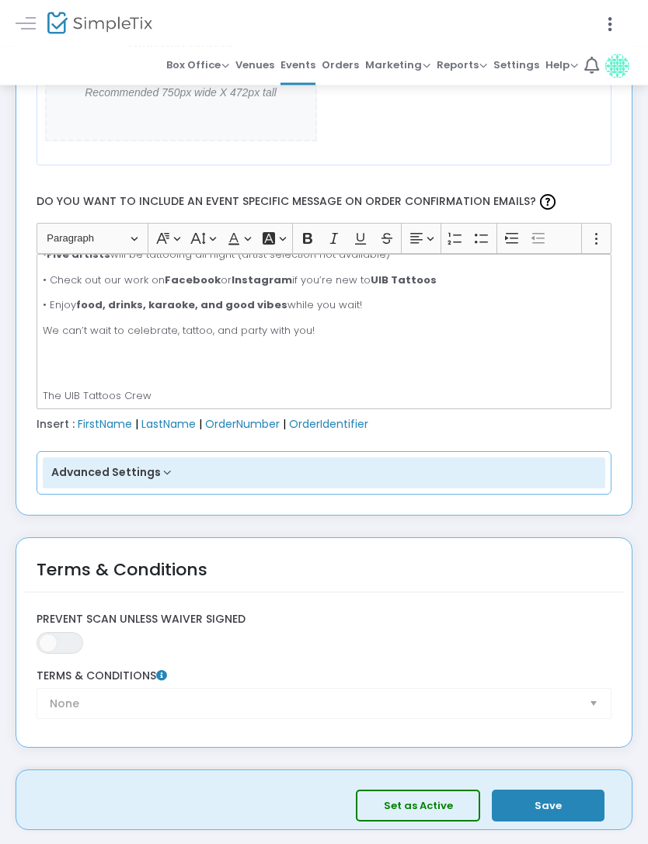
scroll to position [2254, 0]
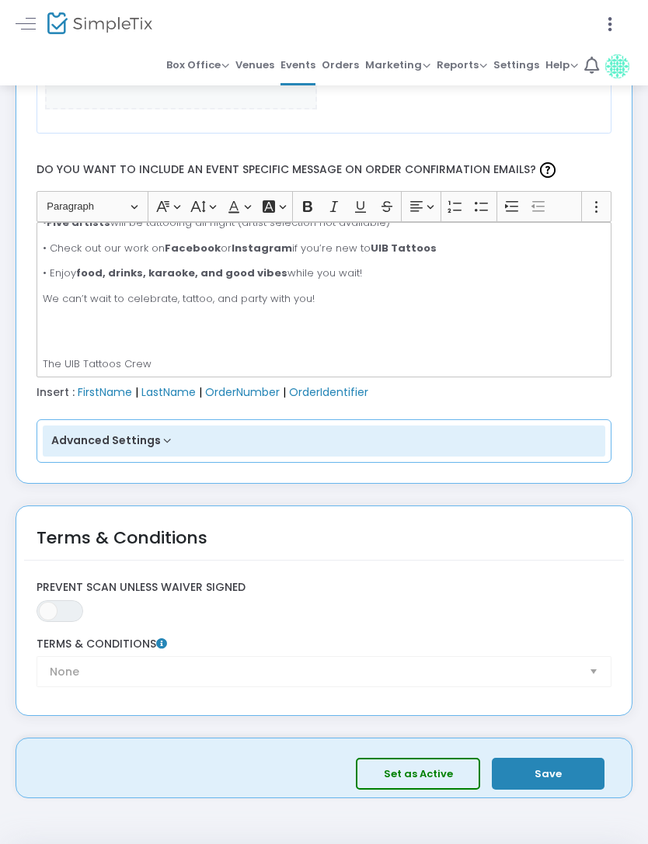
click at [568, 773] on button "Save" at bounding box center [548, 774] width 113 height 32
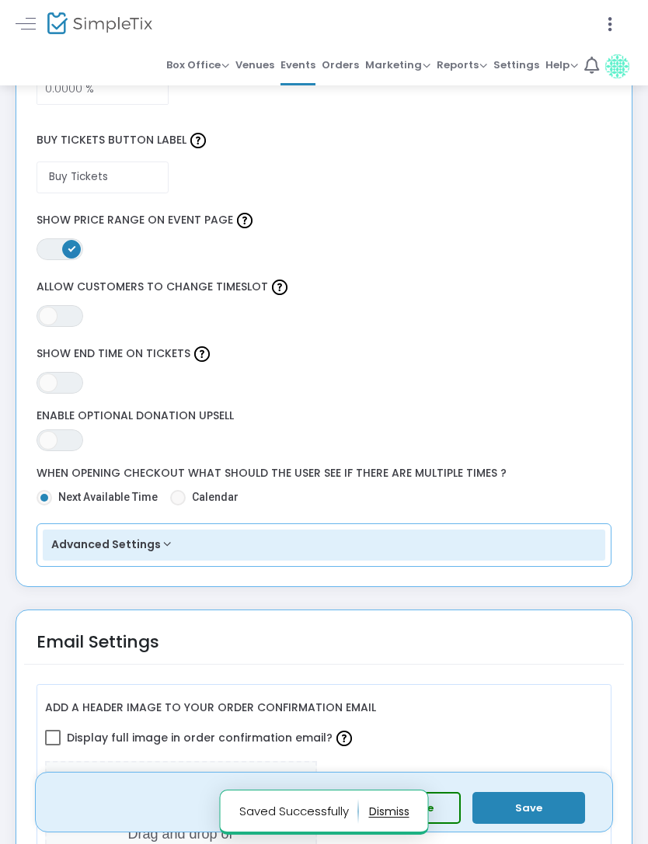
scroll to position [1430, 0]
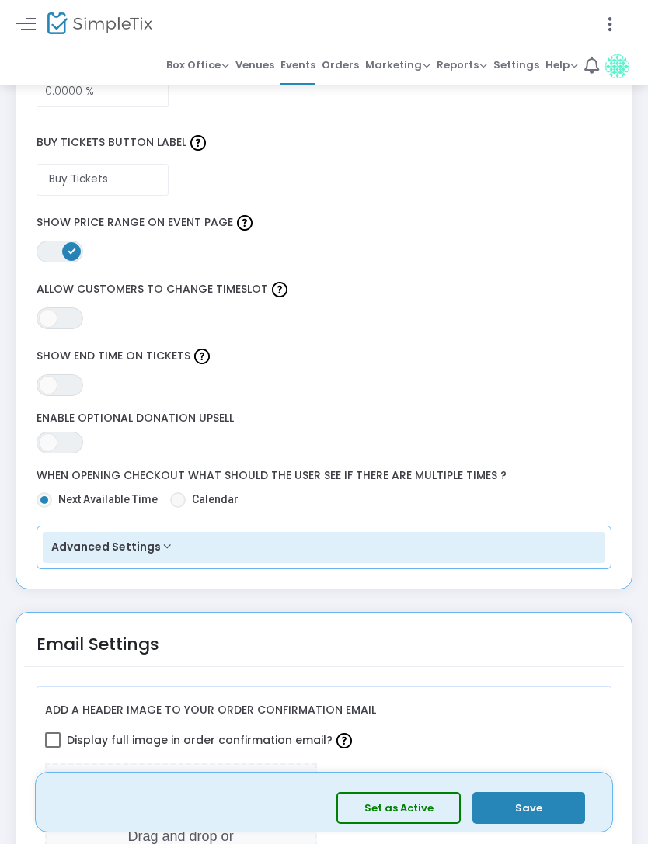
click at [405, 813] on button "Set as Active" at bounding box center [398, 808] width 124 height 32
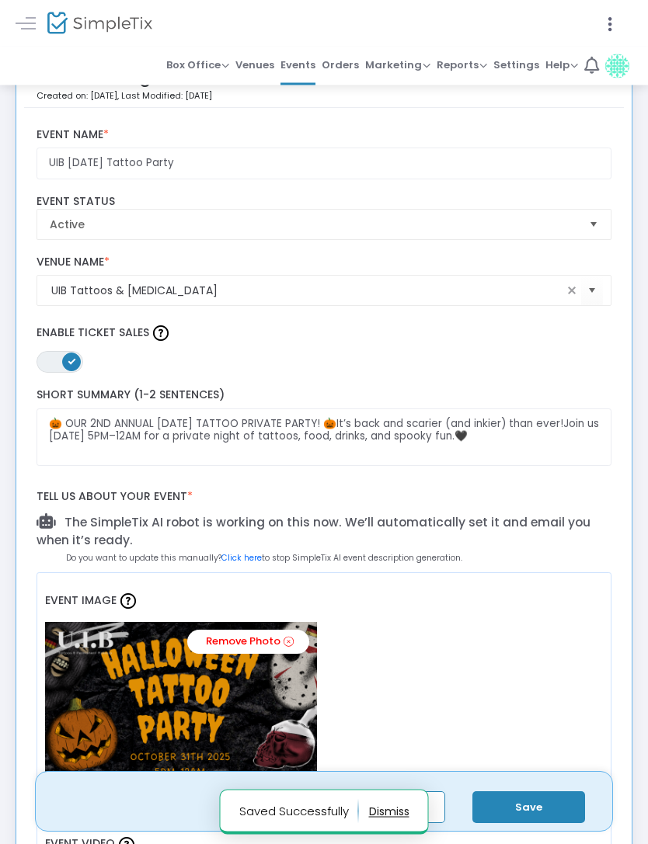
scroll to position [0, 0]
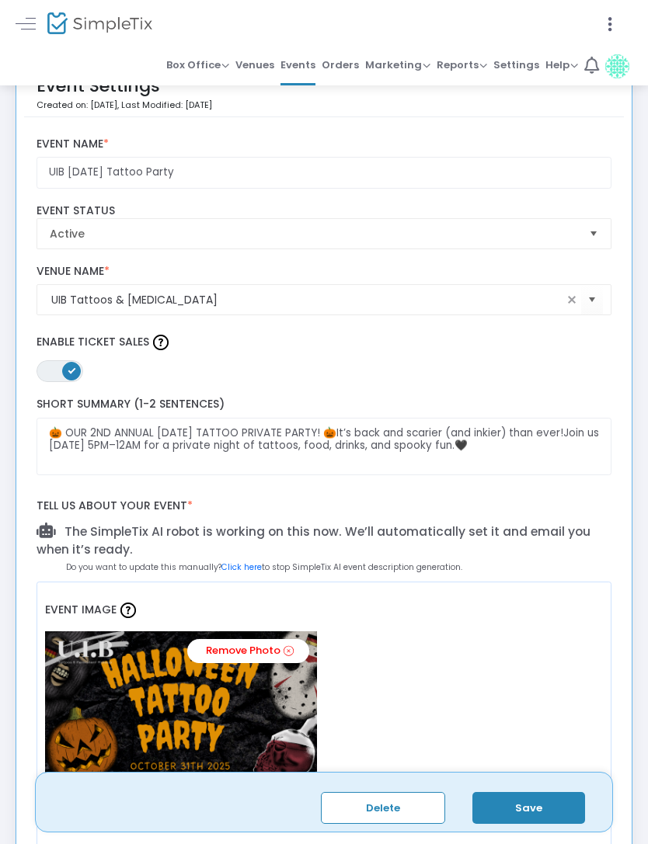
click at [309, 73] on span "Events" at bounding box center [297, 65] width 35 height 23
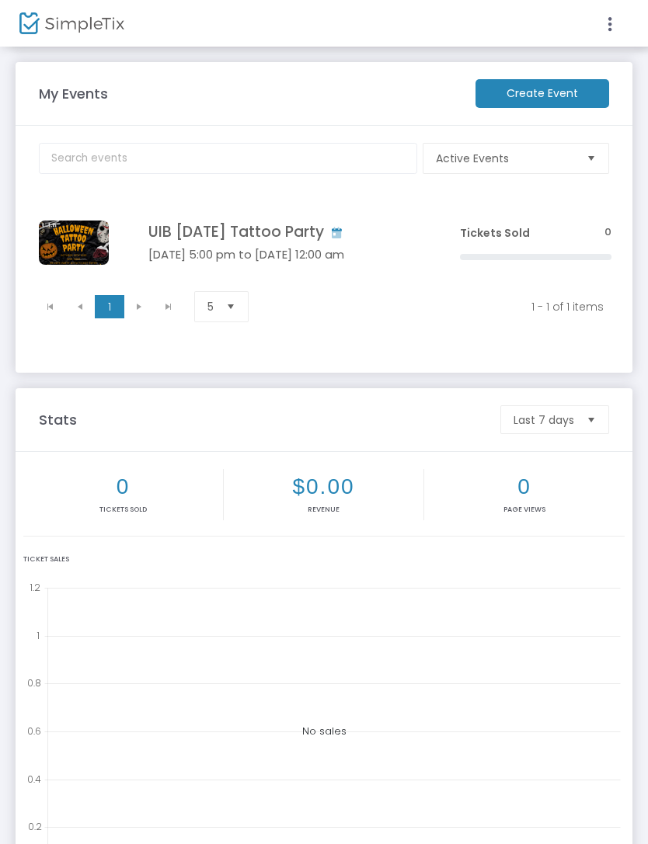
click at [614, 26] on div at bounding box center [324, 422] width 648 height 844
click at [612, 26] on icon at bounding box center [610, 24] width 14 height 19
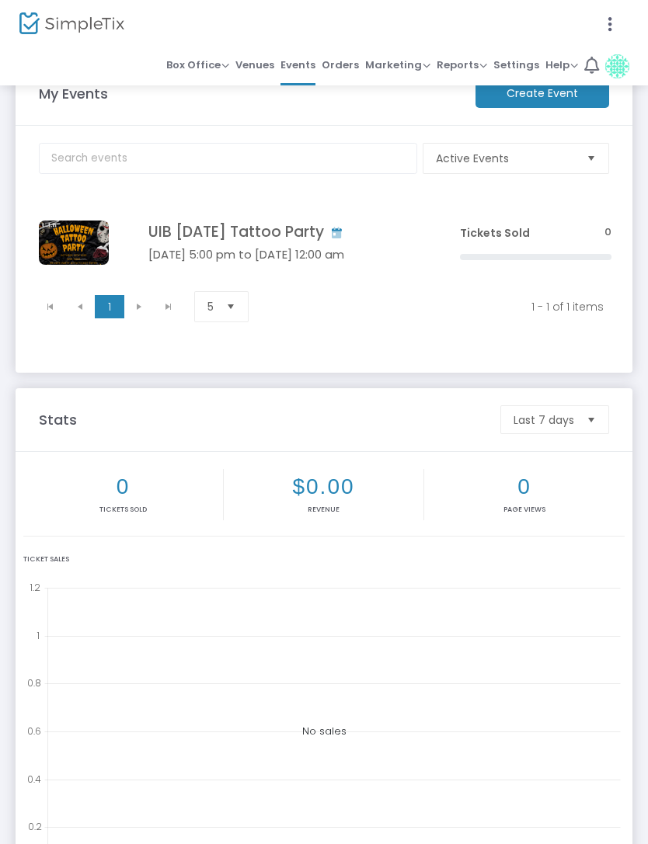
click at [97, 30] on img at bounding box center [71, 23] width 105 height 23
click at [318, 241] on h4 "UIB [DATE] Tattoo Party" at bounding box center [280, 233] width 265 height 18
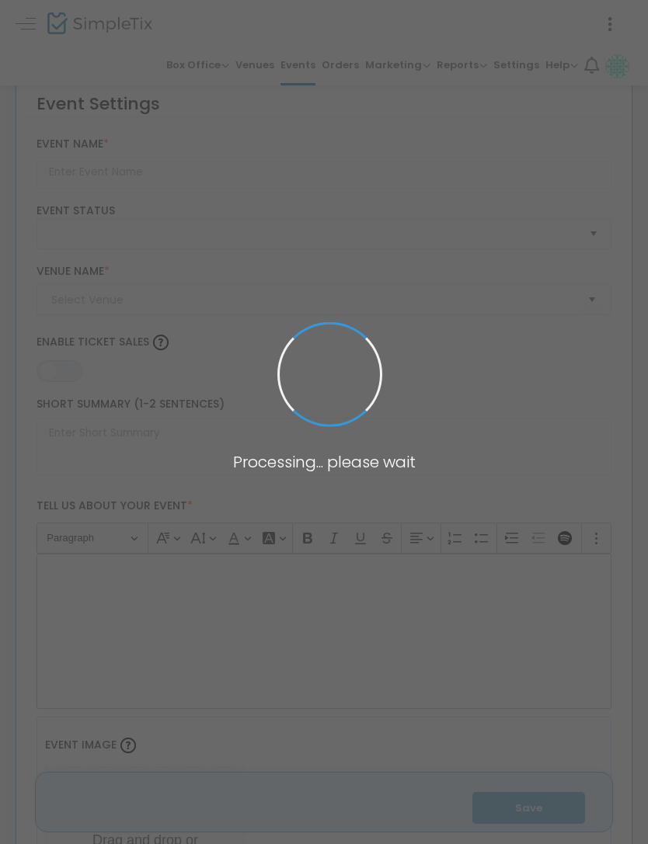
type input "UIB [DATE] Tattoo Party"
type textarea "🎃 OUR 2ND ANNUAL HALLOWEEN TATTOO PRIVATE PARTY! 🎃It’s back and scarier (and in…"
type input "Buy Tickets"
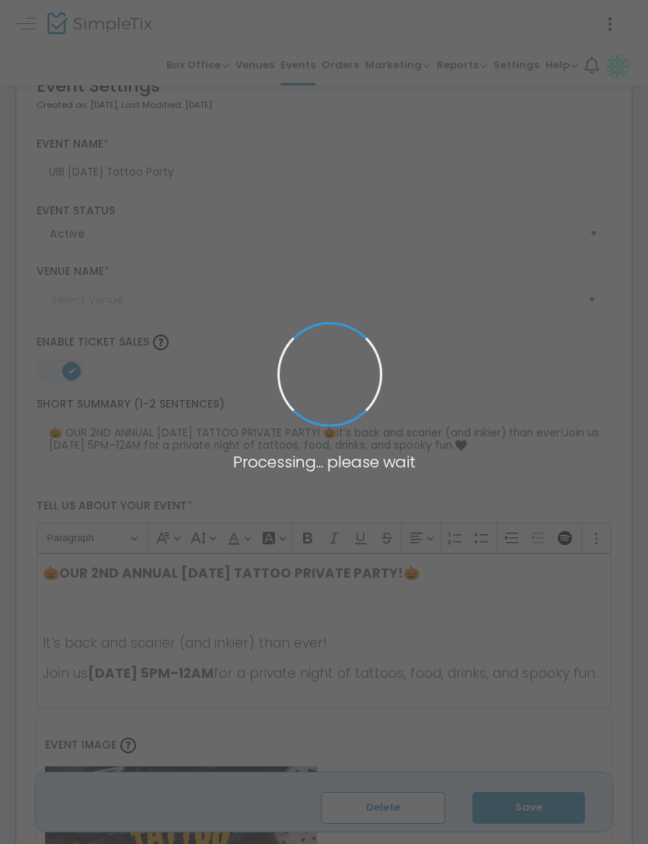
type input "UIB Tattoos & Permanent Makeup"
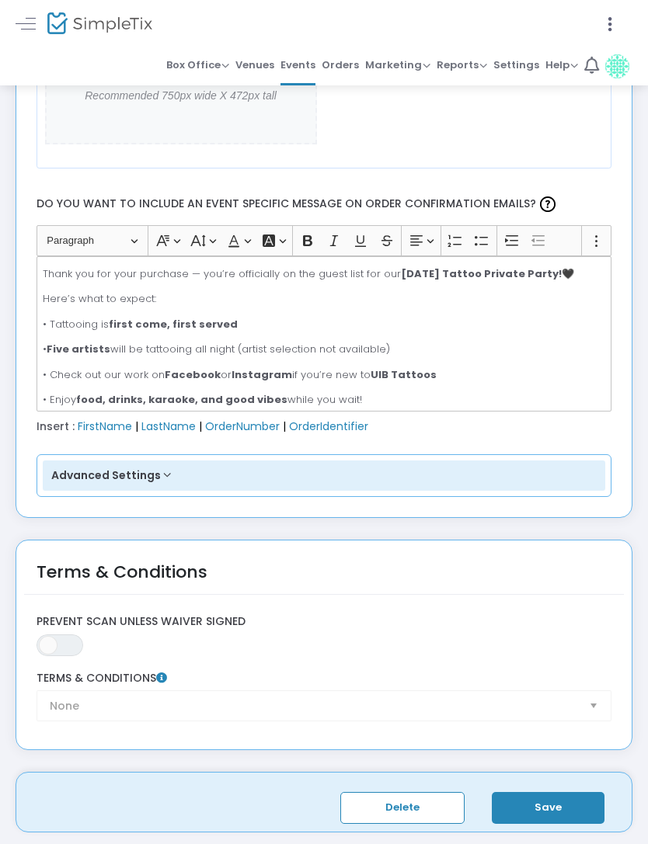
scroll to position [2390, 0]
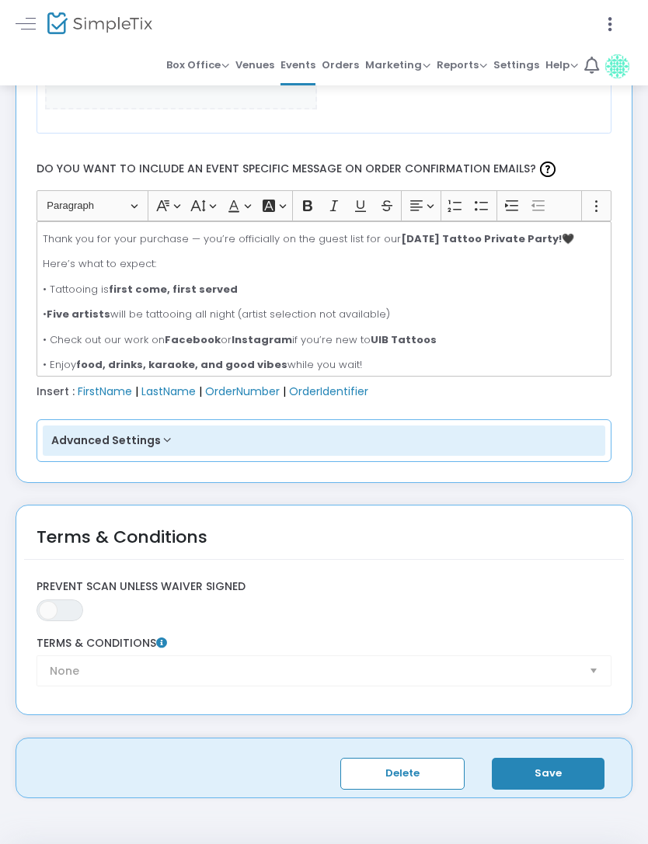
click at [572, 774] on button "Save" at bounding box center [548, 774] width 113 height 32
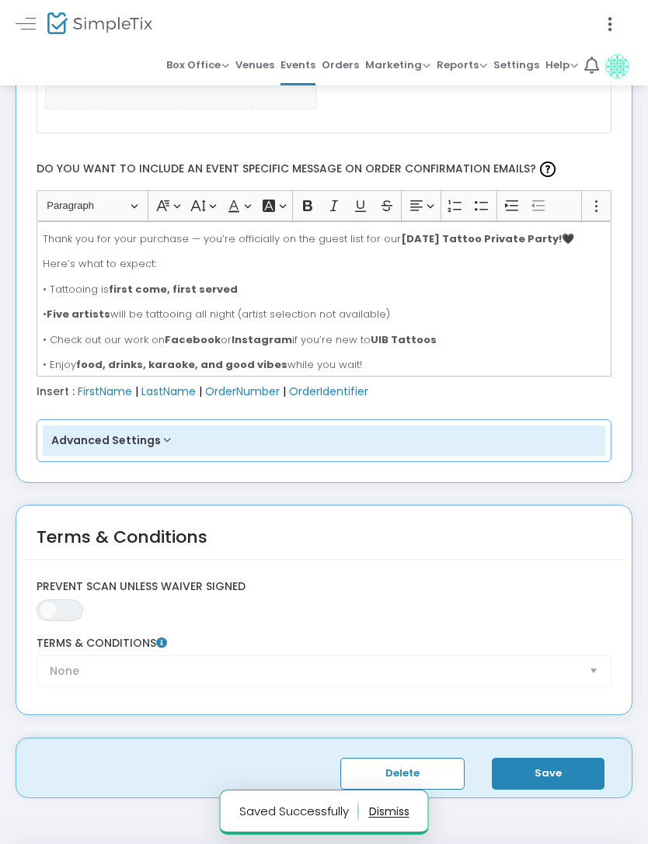
click at [614, 70] on img at bounding box center [617, 66] width 24 height 24
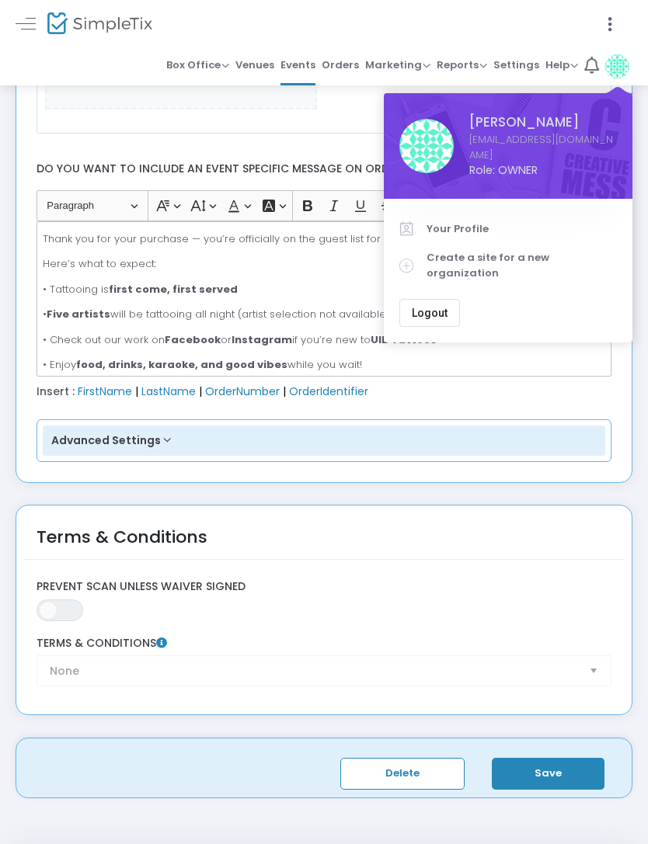
click at [297, 124] on div at bounding box center [324, 422] width 648 height 844
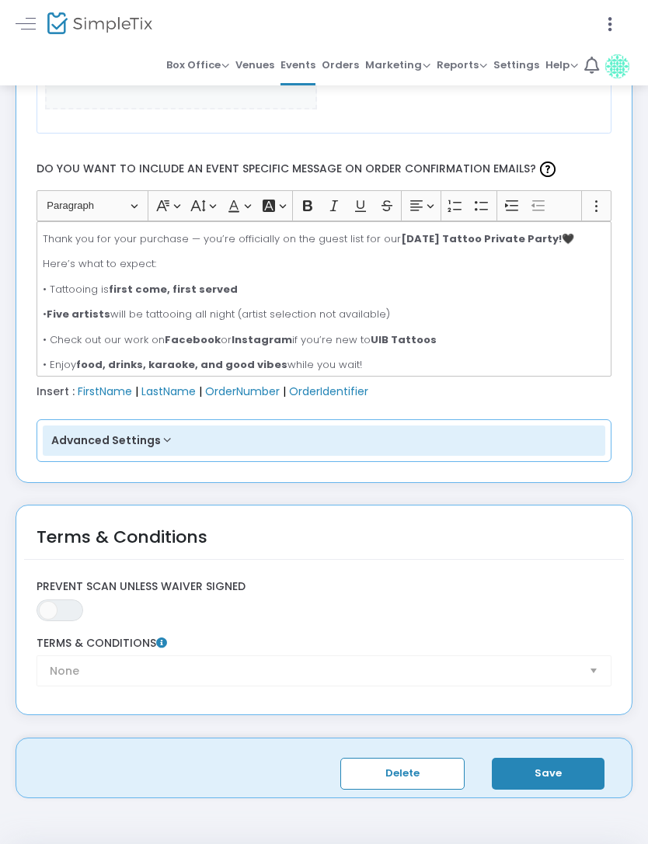
click at [269, 64] on span "Venues" at bounding box center [254, 65] width 39 height 23
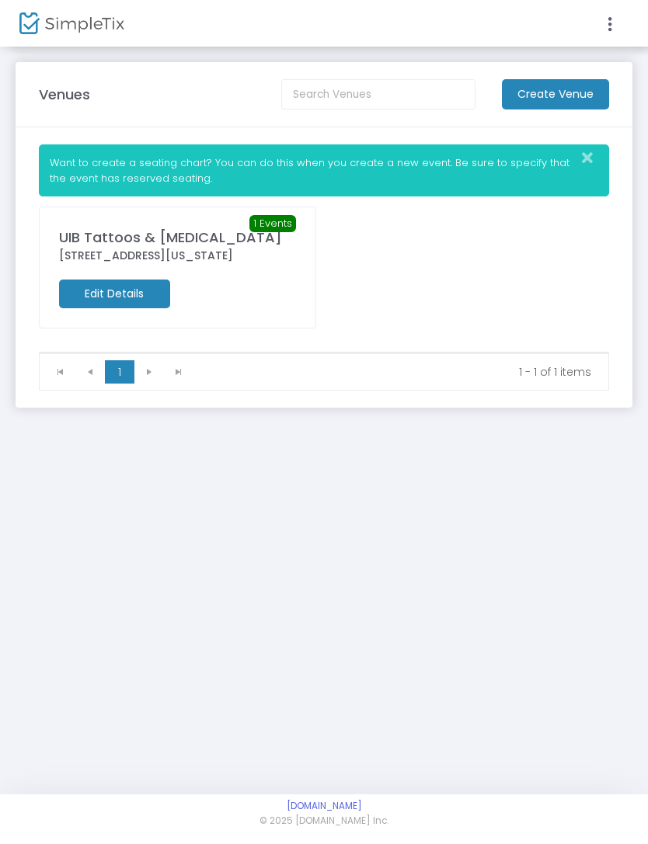
click at [269, 318] on div at bounding box center [324, 422] width 648 height 844
click at [190, 248] on div "UIB Tattoos & Permanent Makeup" at bounding box center [177, 237] width 237 height 21
click at [614, 23] on icon at bounding box center [610, 24] width 14 height 19
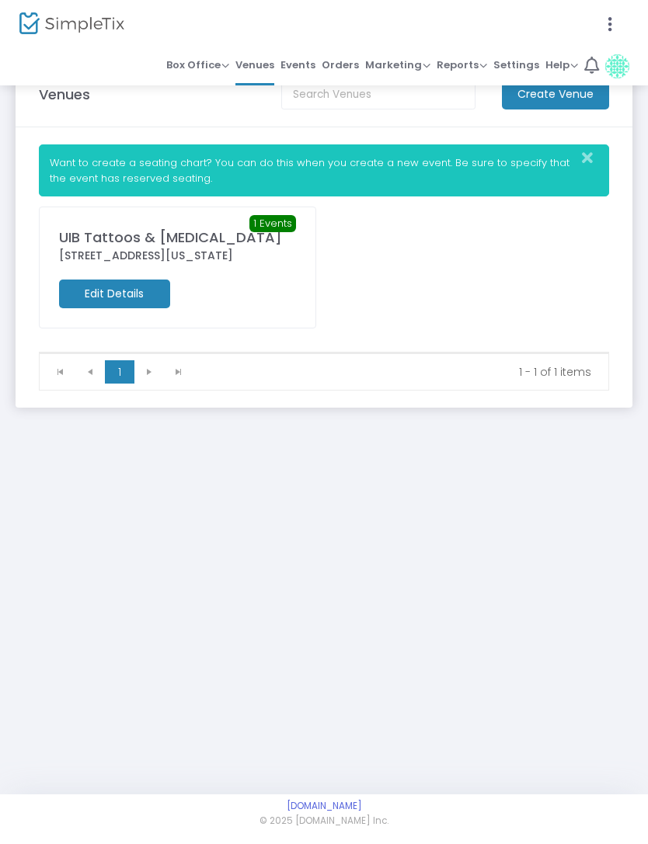
click at [215, 70] on span "Box Office" at bounding box center [197, 64] width 63 height 15
click at [235, 87] on li "Sell Tickets" at bounding box center [221, 90] width 111 height 30
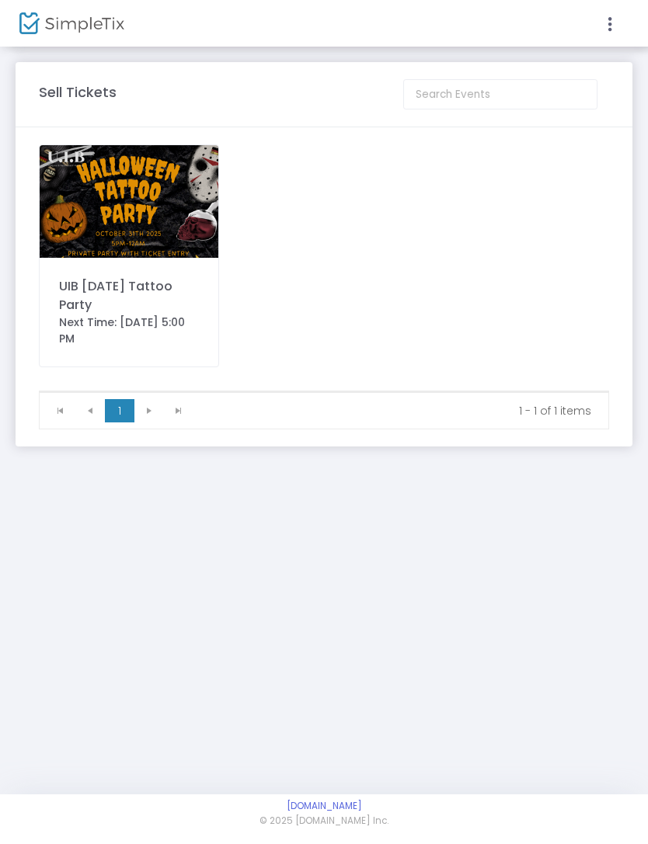
click at [169, 306] on div at bounding box center [324, 422] width 648 height 844
click at [134, 307] on div "UIB [DATE] Tattoo Party" at bounding box center [129, 295] width 140 height 37
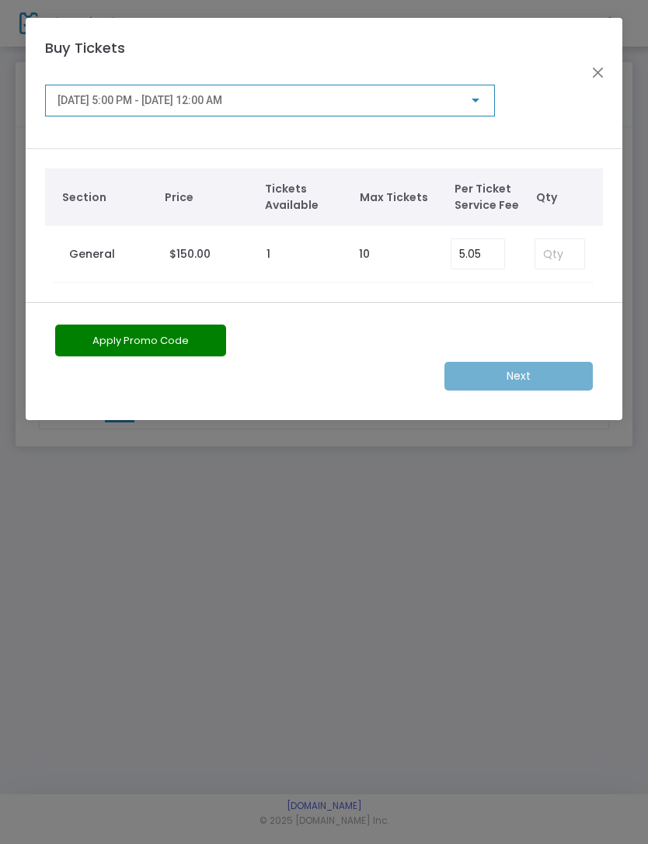
click at [485, 92] on div "10/31/2025 @ 5:00 PM - 11/1/2025 @ 12:00 AM" at bounding box center [269, 101] width 449 height 32
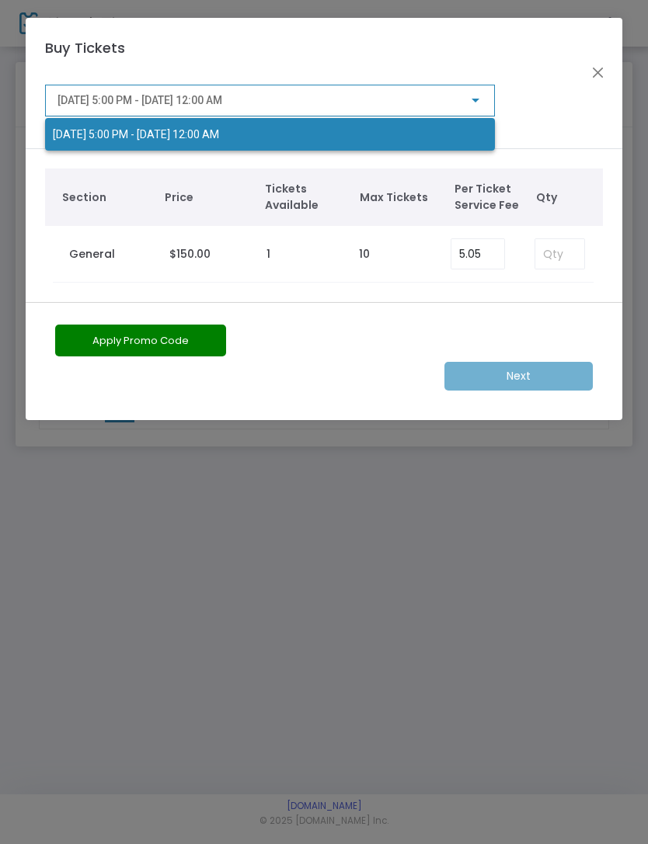
click at [611, 71] on div at bounding box center [324, 422] width 648 height 844
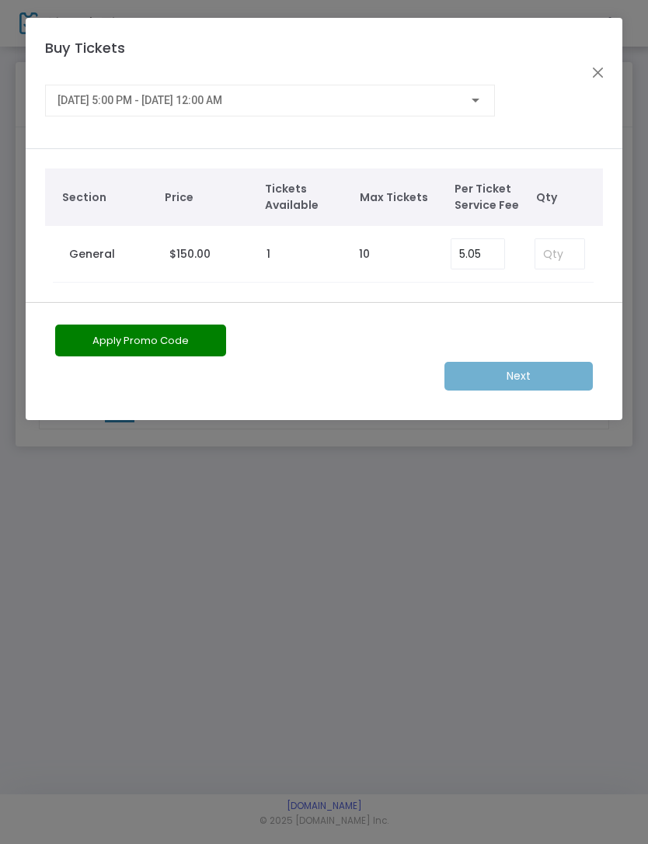
click at [607, 72] on button "Close" at bounding box center [597, 73] width 20 height 20
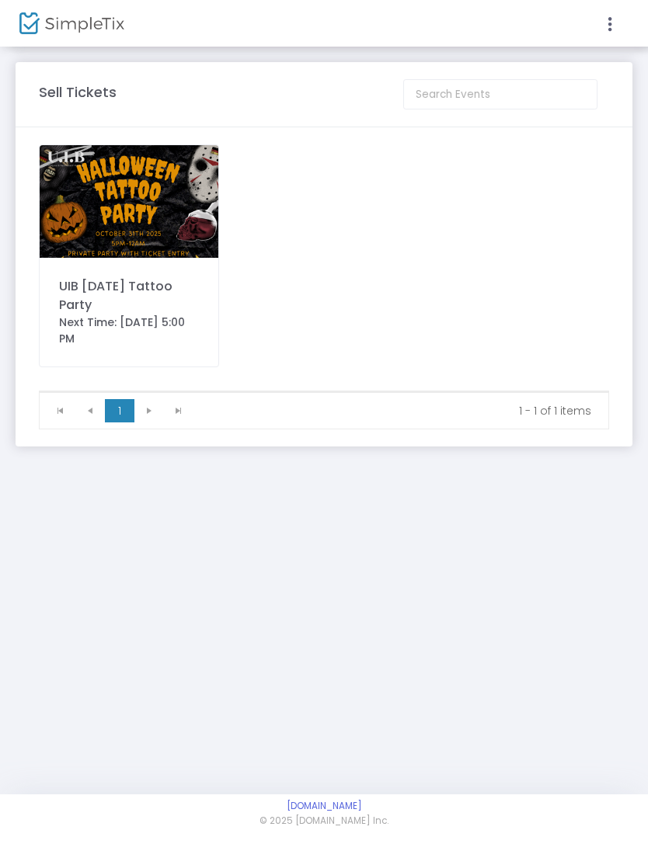
click at [95, 33] on img at bounding box center [71, 23] width 105 height 23
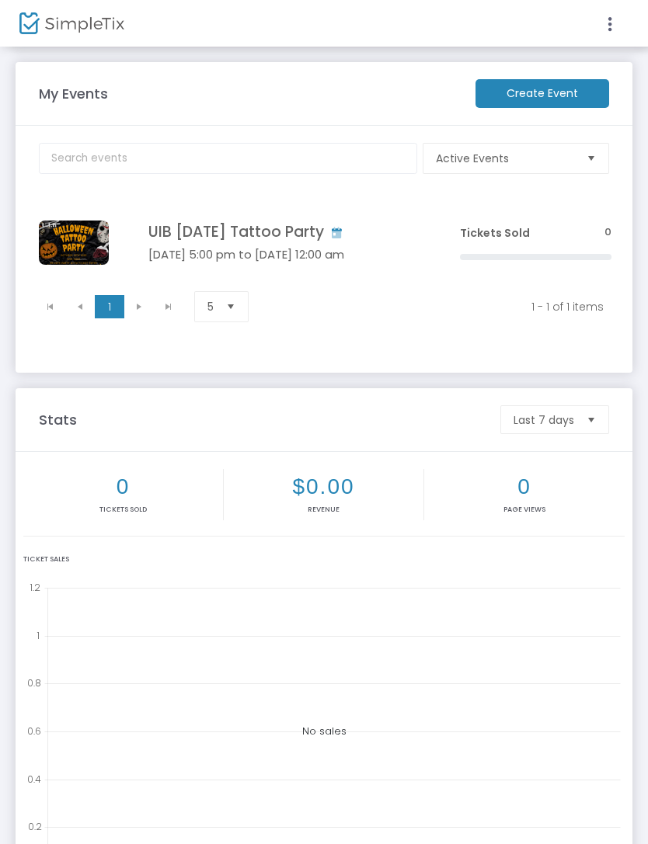
click at [601, 166] on span "Select" at bounding box center [592, 159] width 26 height 26
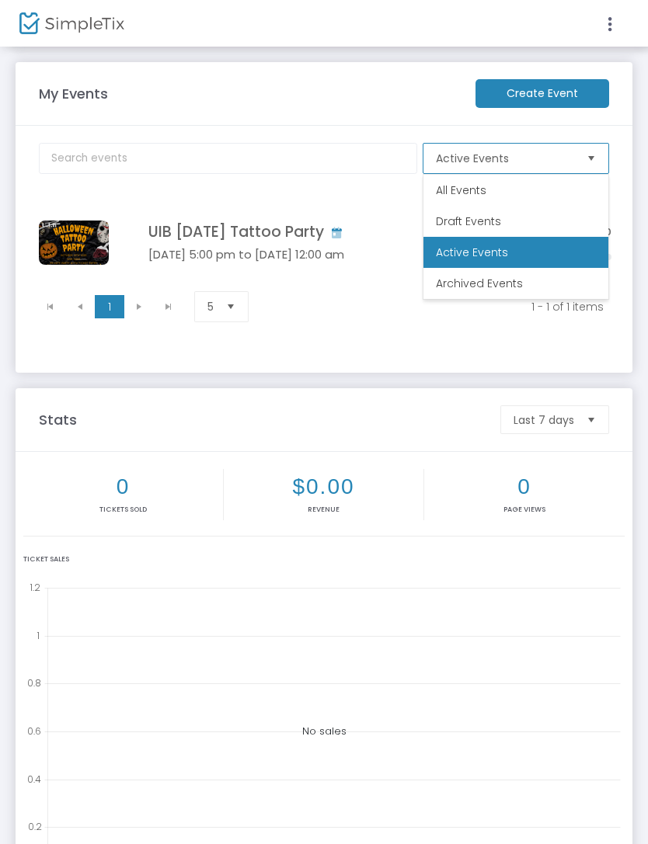
click at [590, 247] on li "Active Events" at bounding box center [515, 252] width 185 height 31
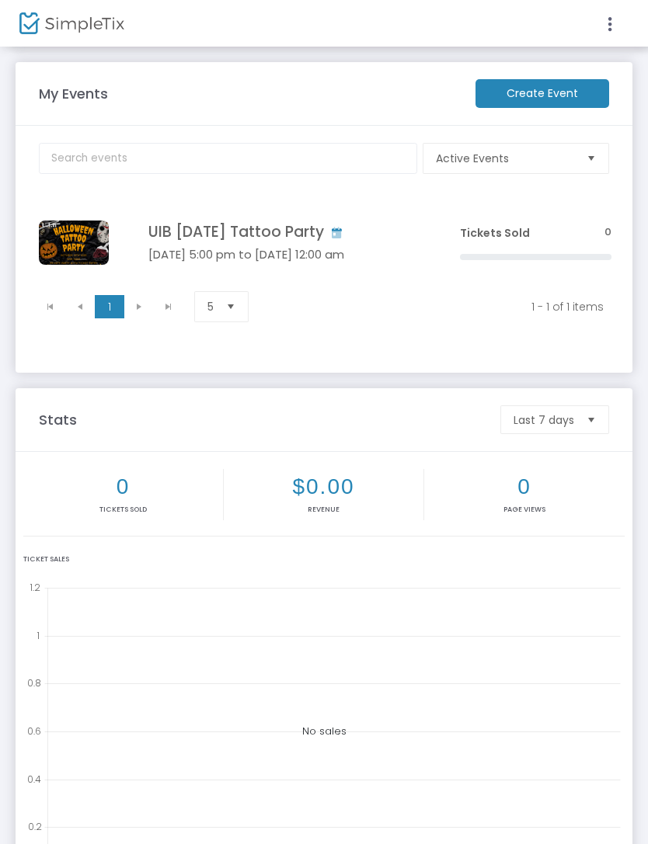
click at [0, 0] on span "Click here to edit" at bounding box center [0, 0] width 0 height 0
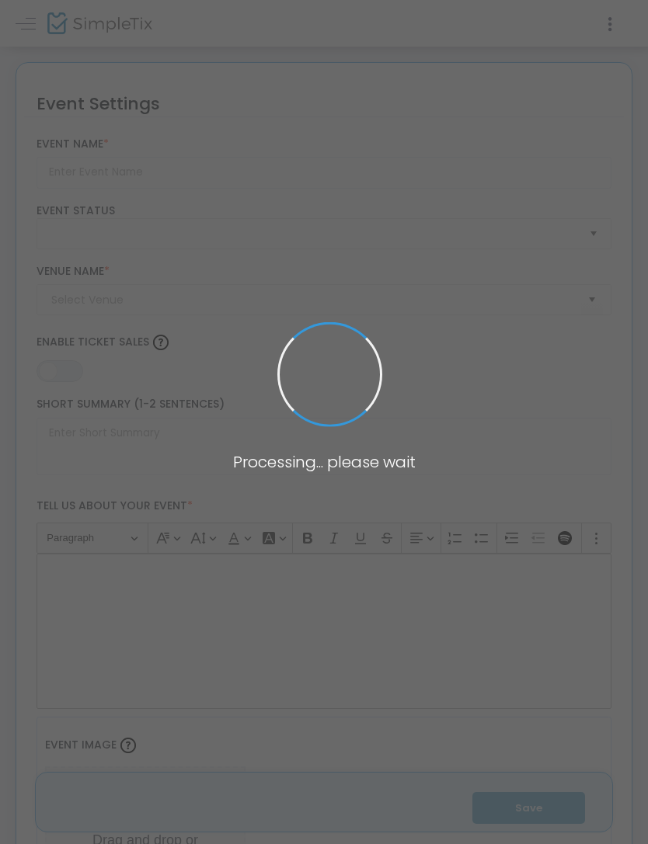
type input "UIB [DATE] Tattoo Party"
type textarea "🎃 OUR 2ND ANNUAL HALLOWEEN TATTOO PRIVATE PARTY! 🎃It’s back and scarier (and in…"
type input "Buy Tickets"
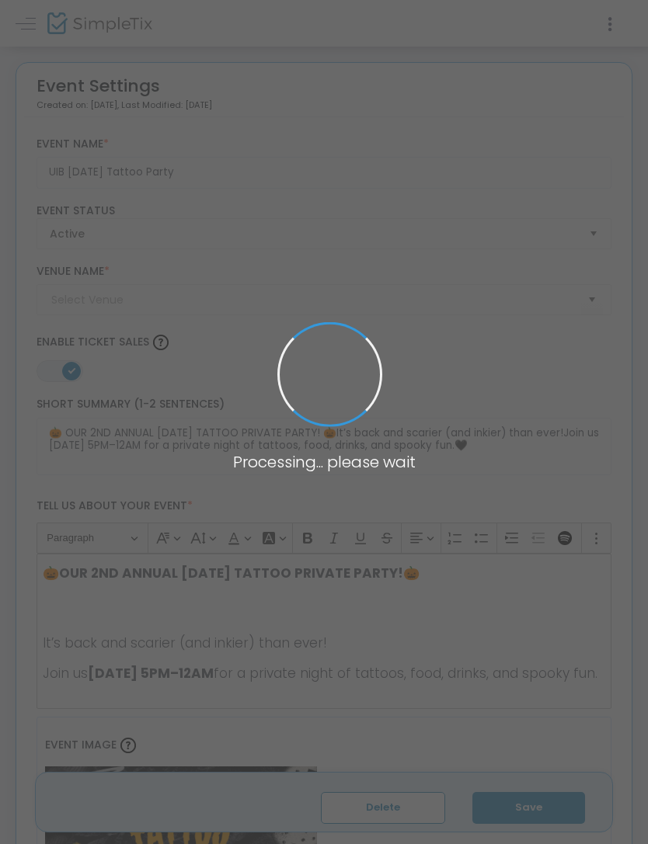
type input "UIB Tattoos & Permanent Makeup"
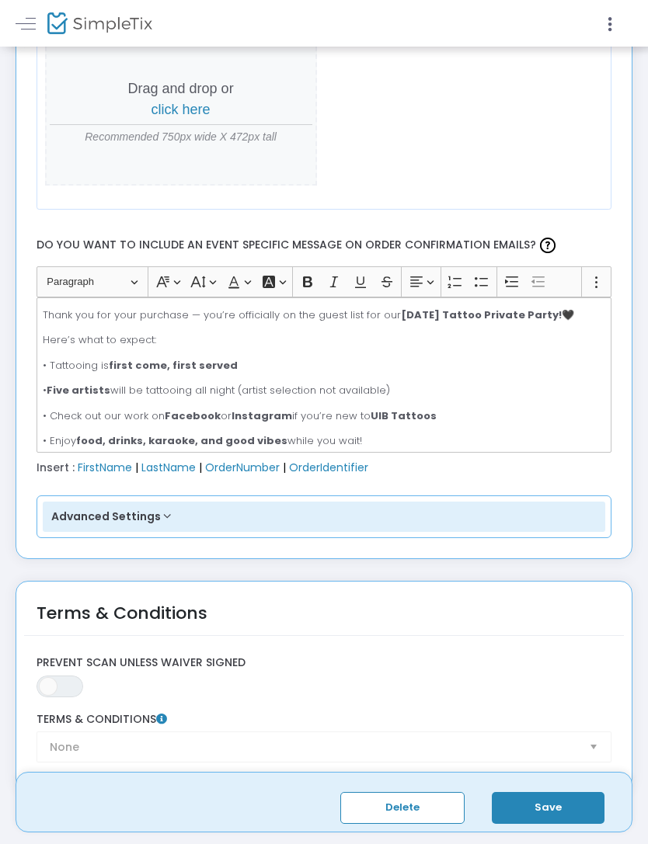
scroll to position [2390, 0]
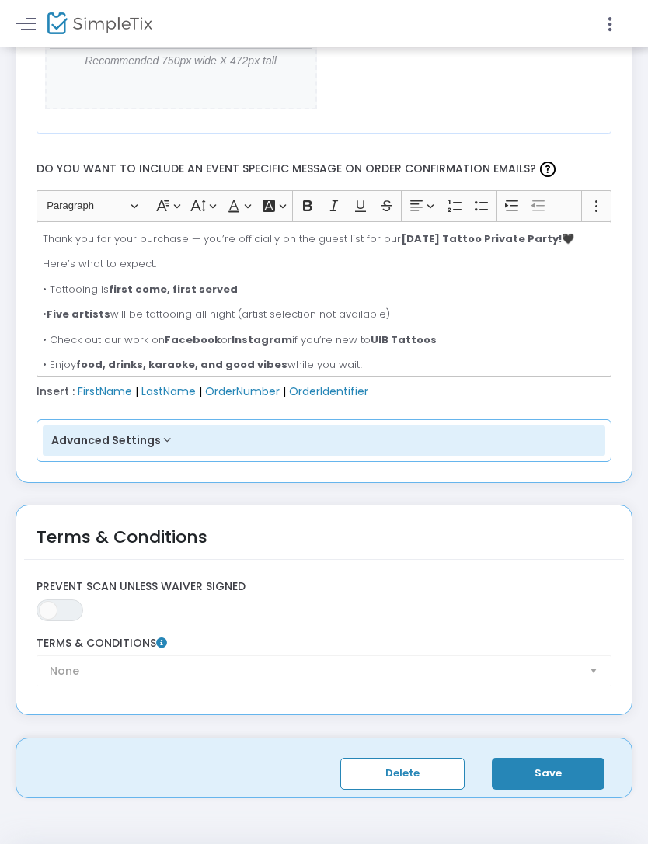
click at [313, 435] on button "Advanced Settings" at bounding box center [324, 441] width 563 height 31
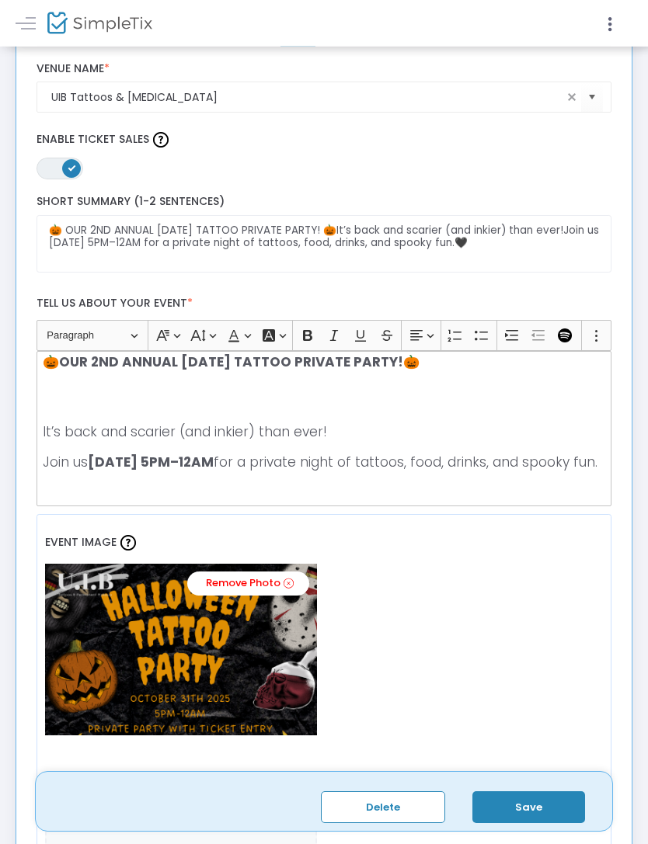
scroll to position [0, 0]
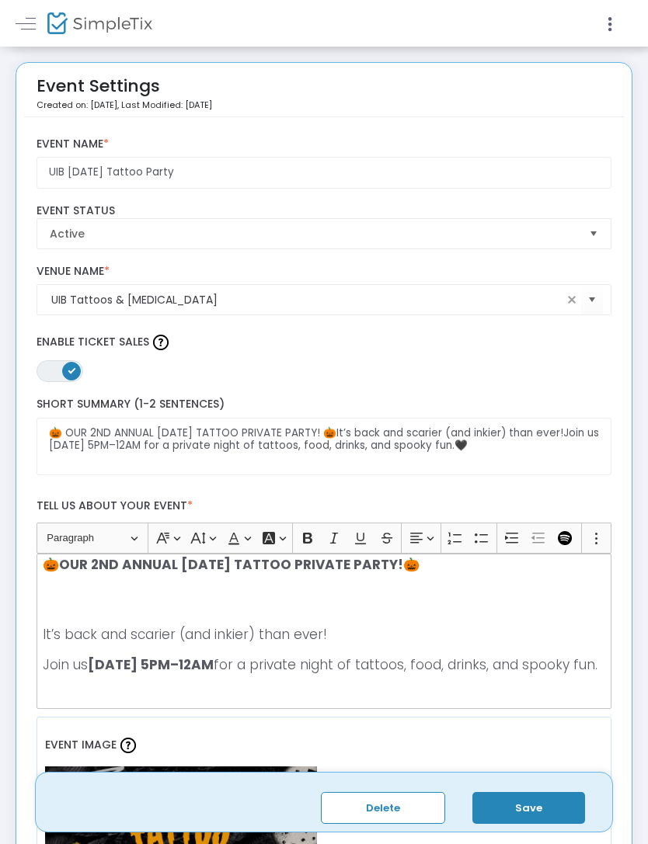
click at [30, 23] on span at bounding box center [26, 23] width 20 height 1
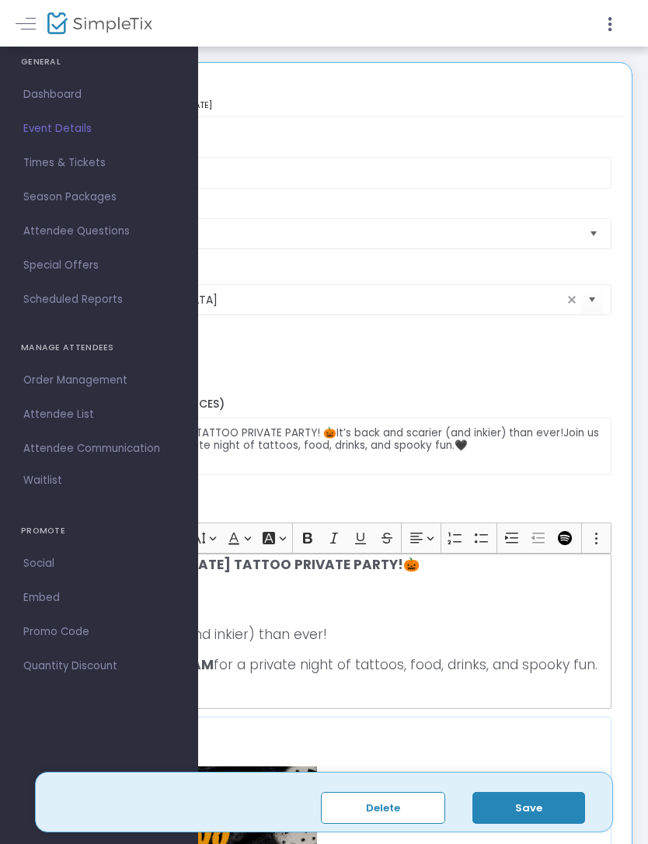
click at [85, 167] on span "Times & Tickets" at bounding box center [98, 163] width 151 height 20
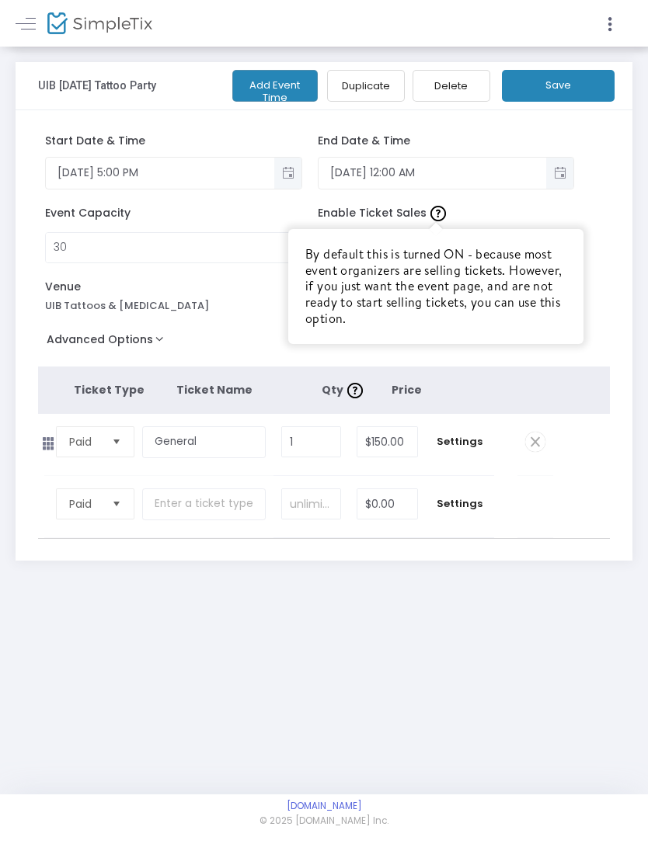
click at [434, 216] on img at bounding box center [438, 214] width 16 height 16
click at [598, 228] on div "Start Date & Time 10/31/2025 5:00 PM End Date & Time 11/1/2025 12:00 AM Event C…" at bounding box center [324, 335] width 617 height 451
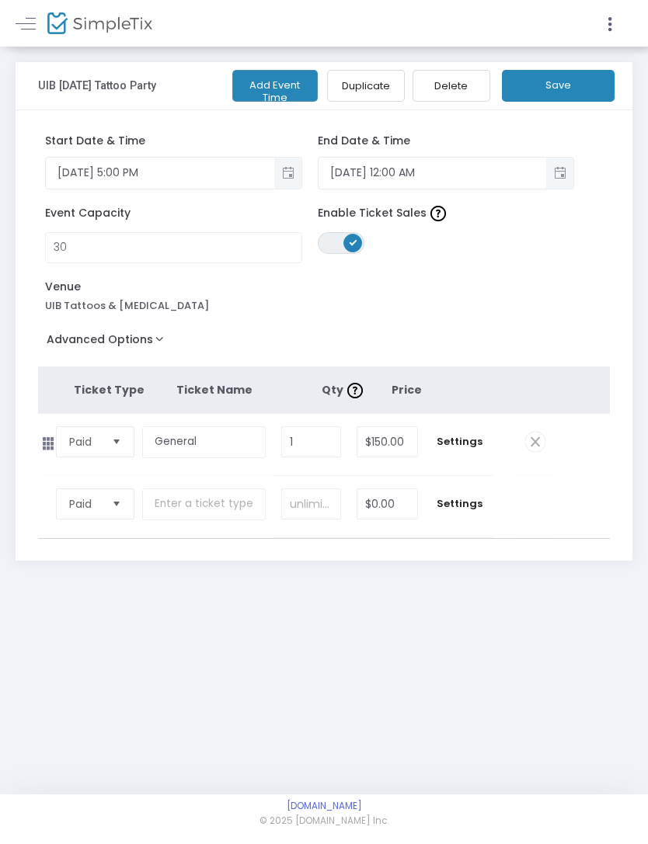
click at [573, 88] on button "Save" at bounding box center [558, 86] width 113 height 32
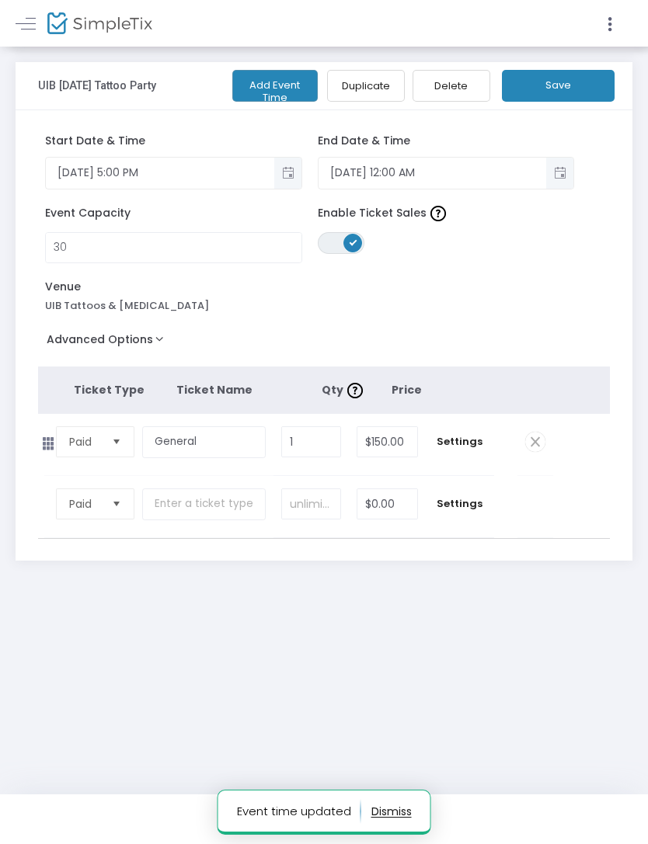
click at [31, 33] on link at bounding box center [26, 23] width 20 height 20
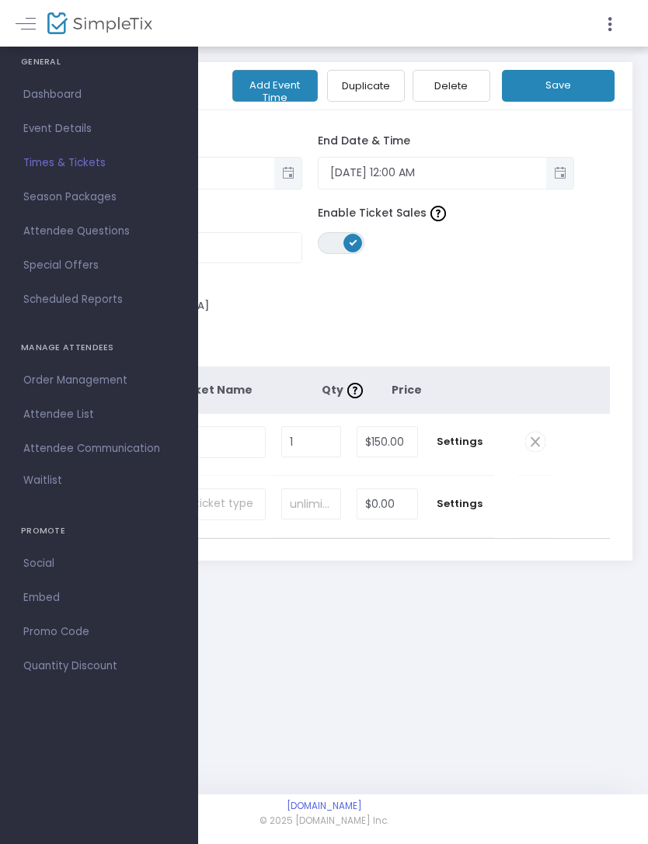
click at [48, 562] on span "Social" at bounding box center [98, 564] width 151 height 20
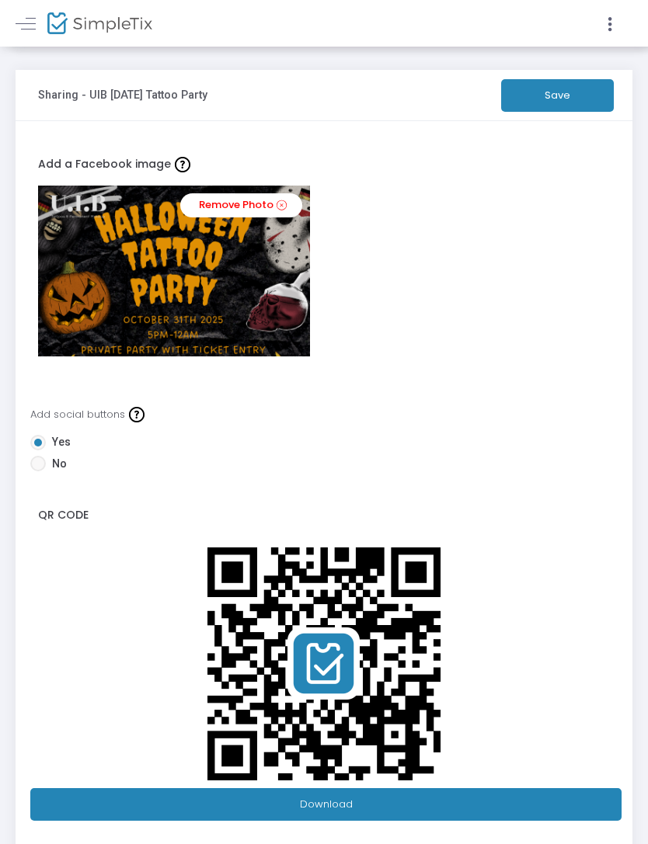
click at [602, 96] on button "Save" at bounding box center [557, 95] width 113 height 33
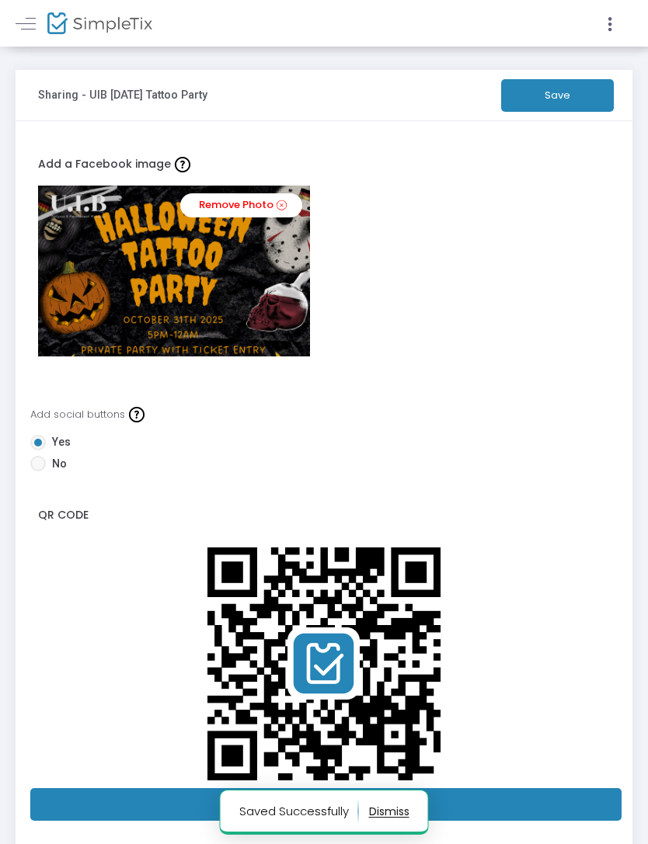
click at [26, 31] on link at bounding box center [26, 23] width 20 height 20
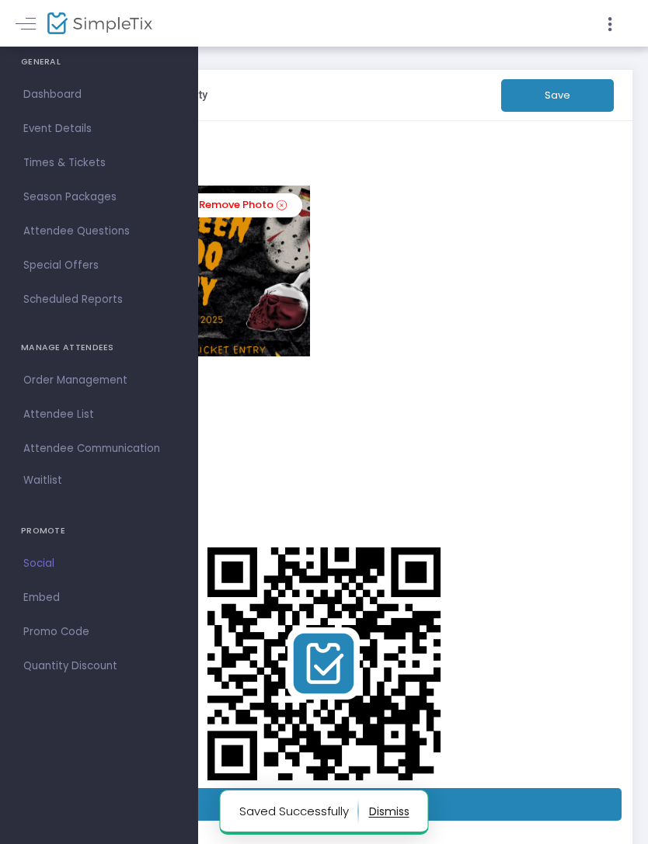
click at [49, 529] on h4 "PROMOTE" at bounding box center [99, 531] width 156 height 31
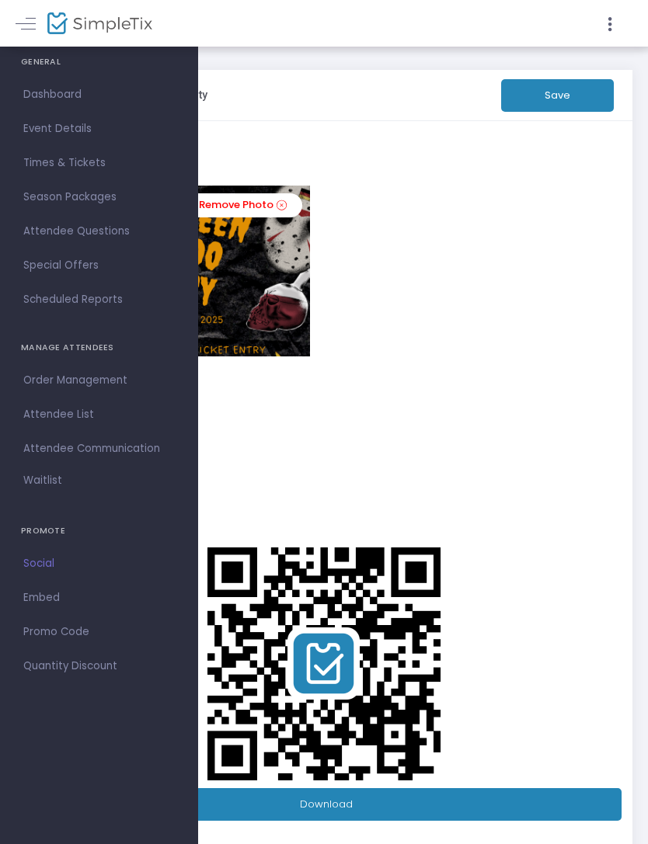
click at [51, 68] on h4 "GENERAL" at bounding box center [99, 62] width 156 height 31
click at [54, 18] on img at bounding box center [99, 23] width 105 height 23
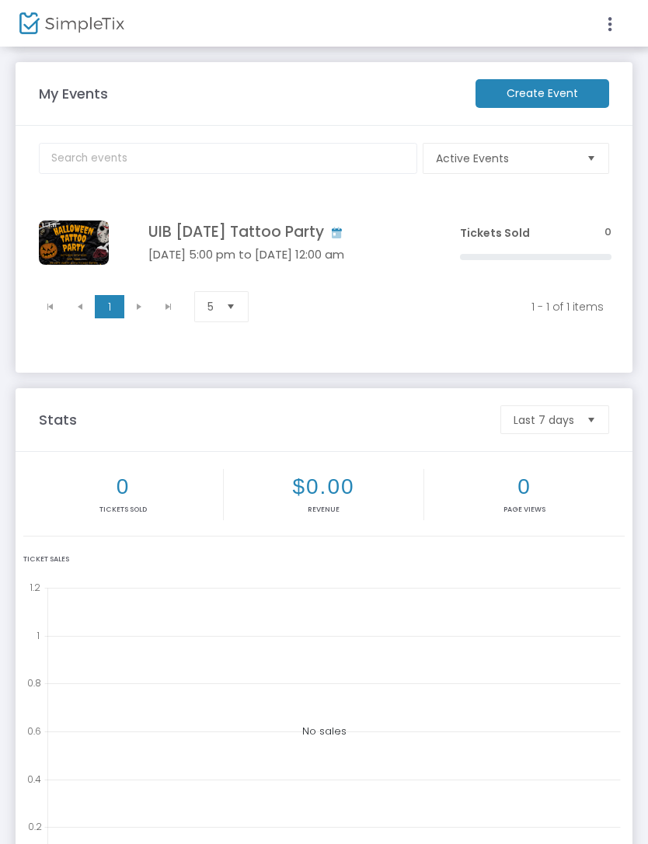
click at [603, 33] on icon at bounding box center [610, 24] width 14 height 19
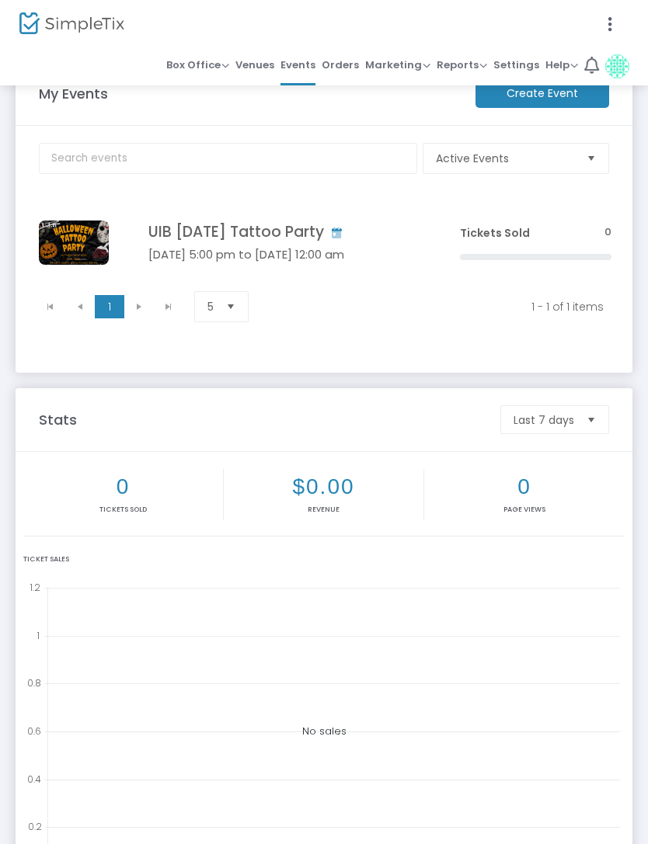
click at [211, 75] on span "Box Office Sell Tickets Bookings Sell Season Pass" at bounding box center [197, 65] width 63 height 23
click at [210, 71] on div at bounding box center [324, 422] width 648 height 844
click at [197, 82] on link "Box Office Sell Tickets Bookings Sell Season Pass" at bounding box center [197, 66] width 63 height 39
click at [618, 75] on div at bounding box center [324, 422] width 648 height 844
click at [623, 71] on img at bounding box center [617, 66] width 24 height 24
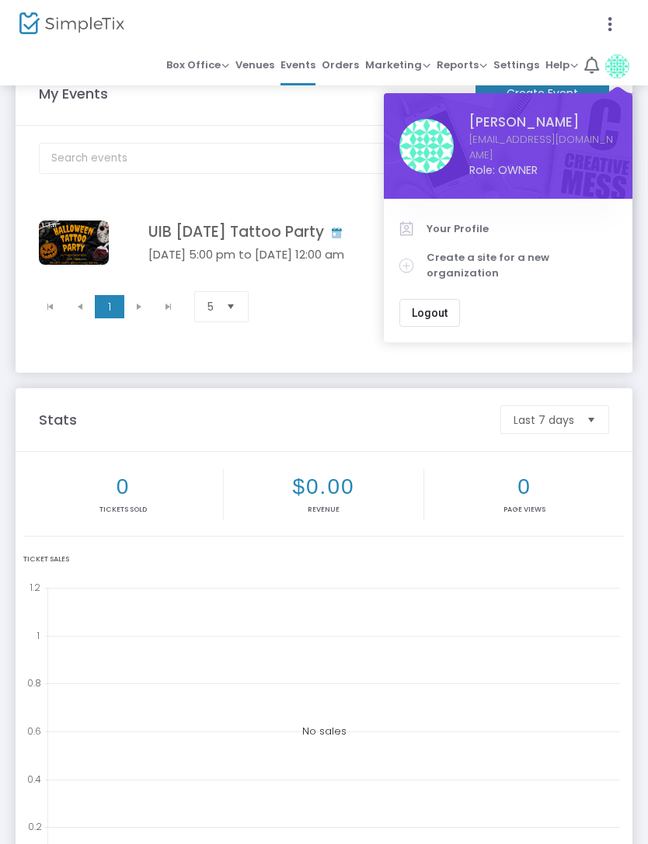
click at [605, 343] on div at bounding box center [324, 422] width 648 height 844
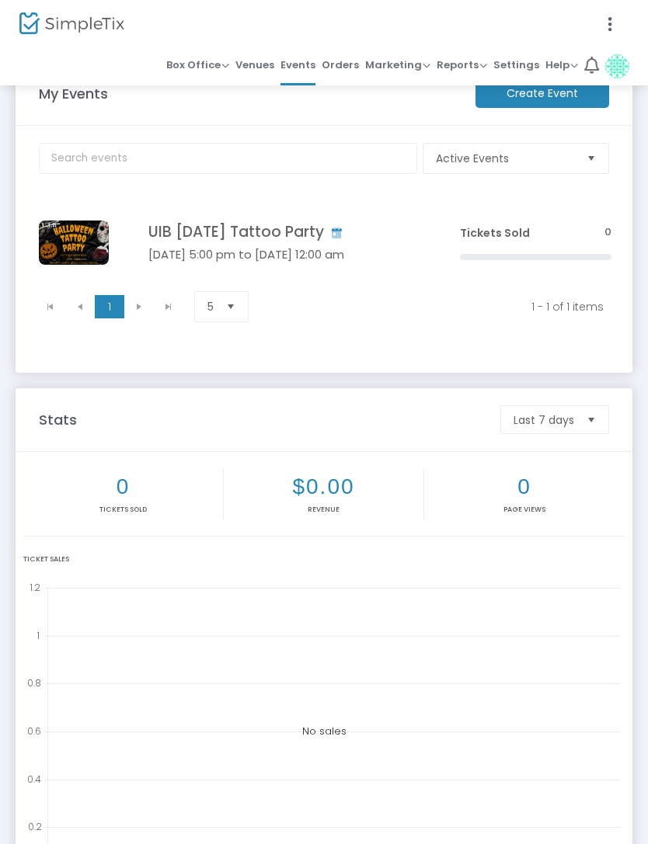
click at [562, 71] on span "Help" at bounding box center [561, 64] width 33 height 15
click at [555, 117] on li "Contact Support" at bounding box center [522, 121] width 114 height 30
click at [266, 68] on div at bounding box center [324, 422] width 648 height 844
click at [527, 71] on span "Settings" at bounding box center [516, 65] width 46 height 23
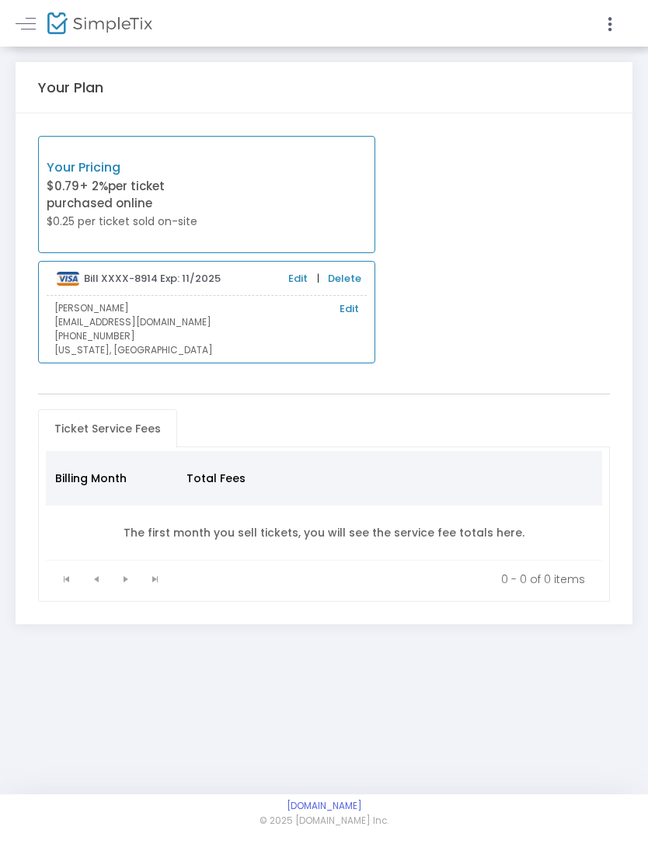
click at [353, 310] on div at bounding box center [324, 422] width 648 height 844
click at [355, 312] on link "Edit" at bounding box center [348, 309] width 19 height 16
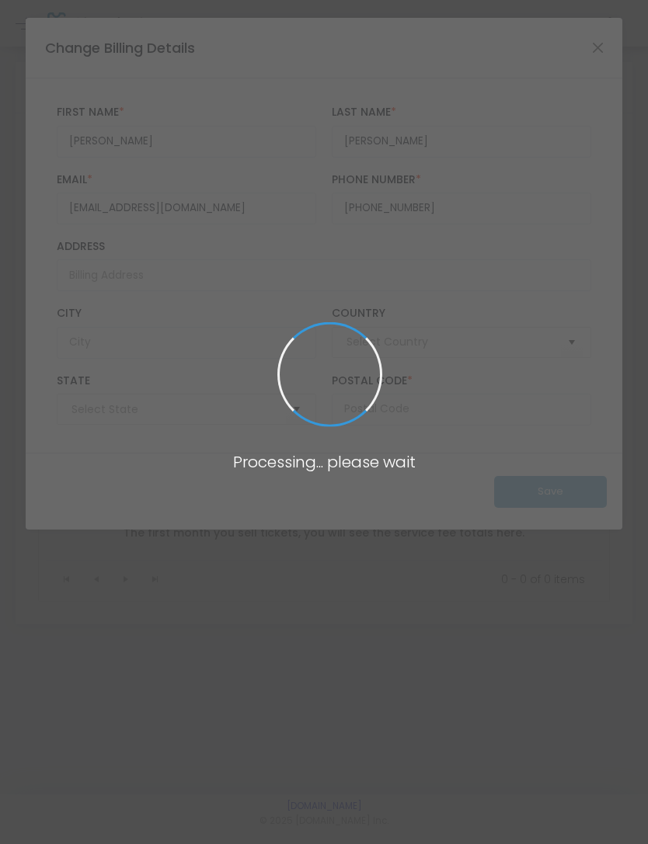
type input "United States"
type input "Texas"
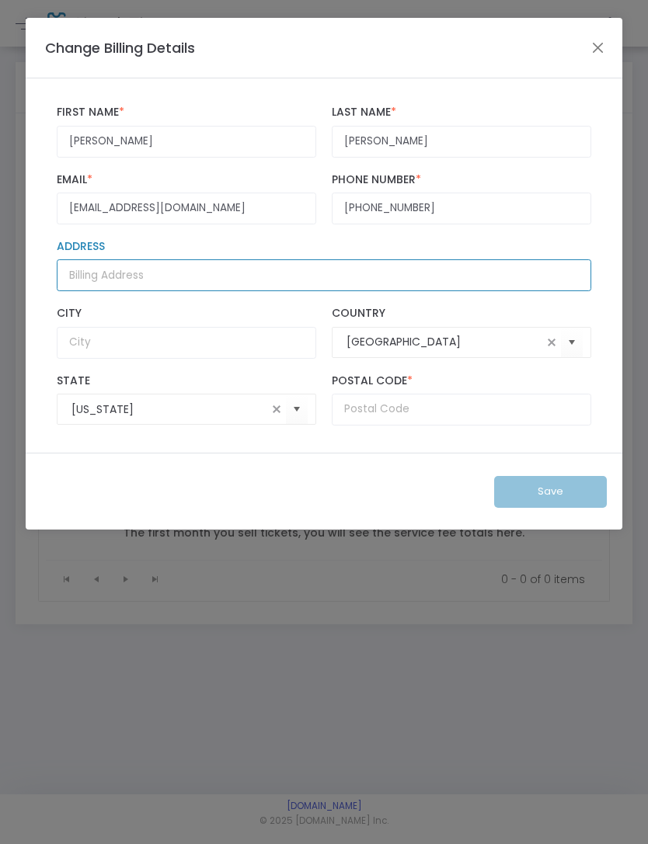
click at [93, 287] on input "Address" at bounding box center [324, 275] width 534 height 32
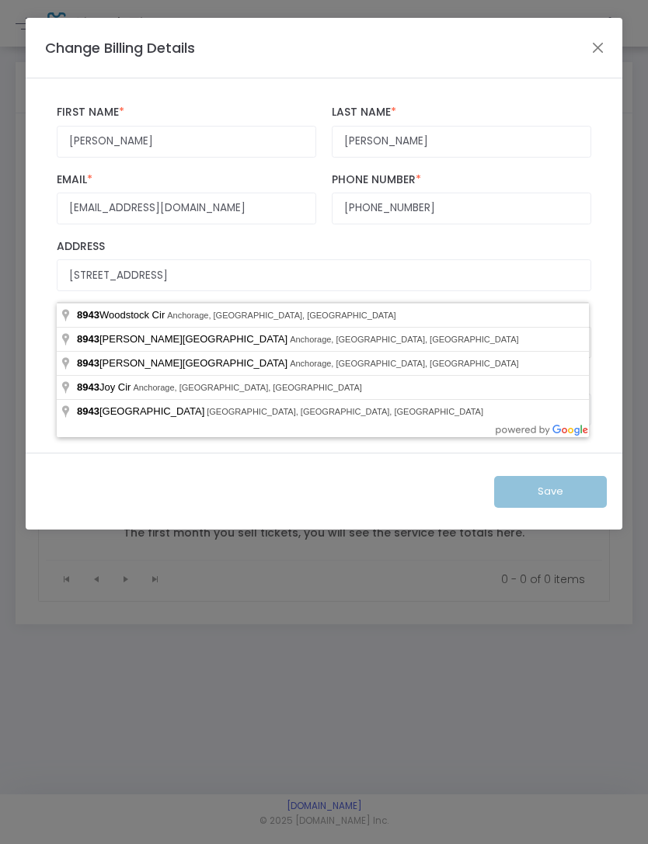
type input "8943 Woodstock Circle"
type input "Anchorage"
type input "99502"
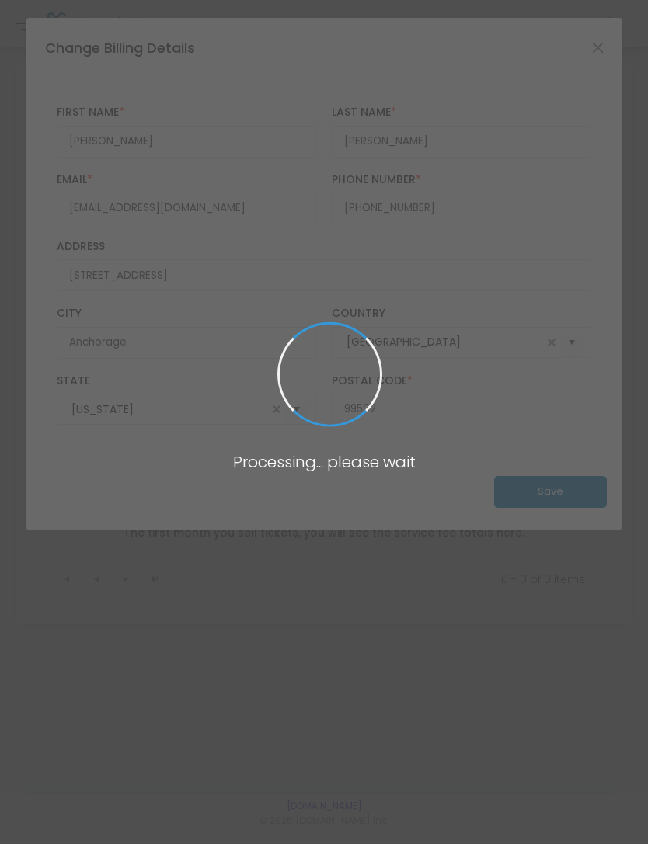
type input "Alaska"
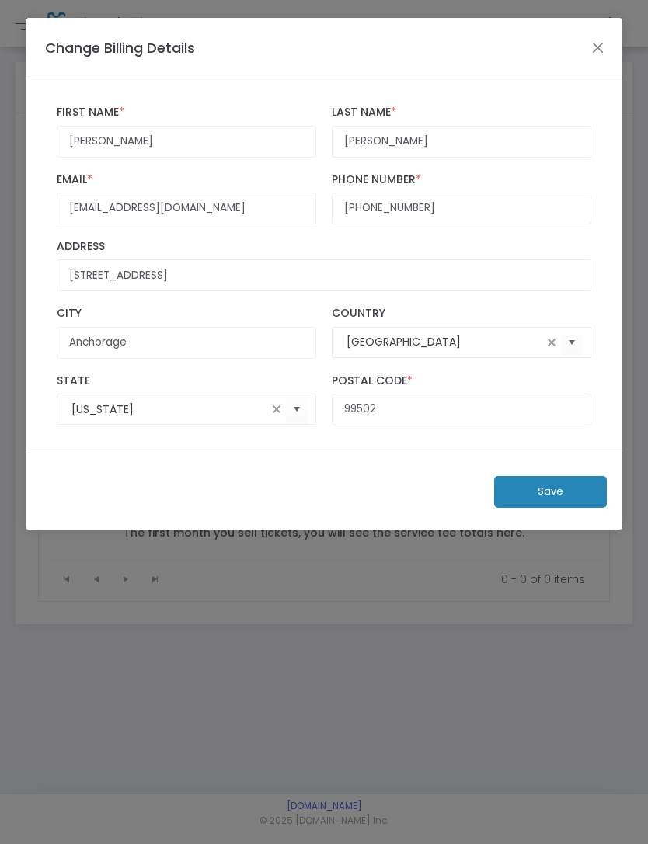
click at [565, 508] on button "Save" at bounding box center [550, 492] width 113 height 32
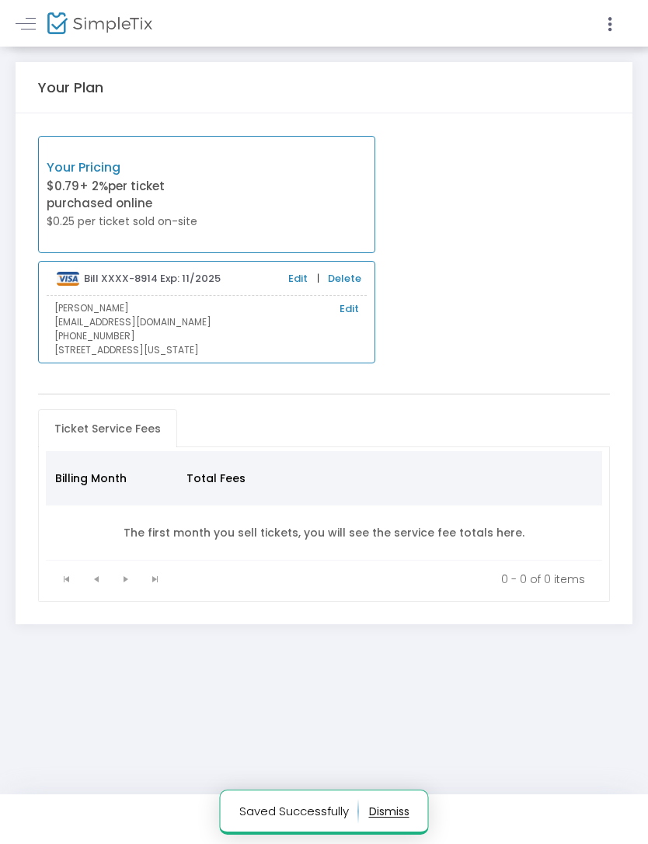
click at [66, 24] on img at bounding box center [99, 23] width 105 height 23
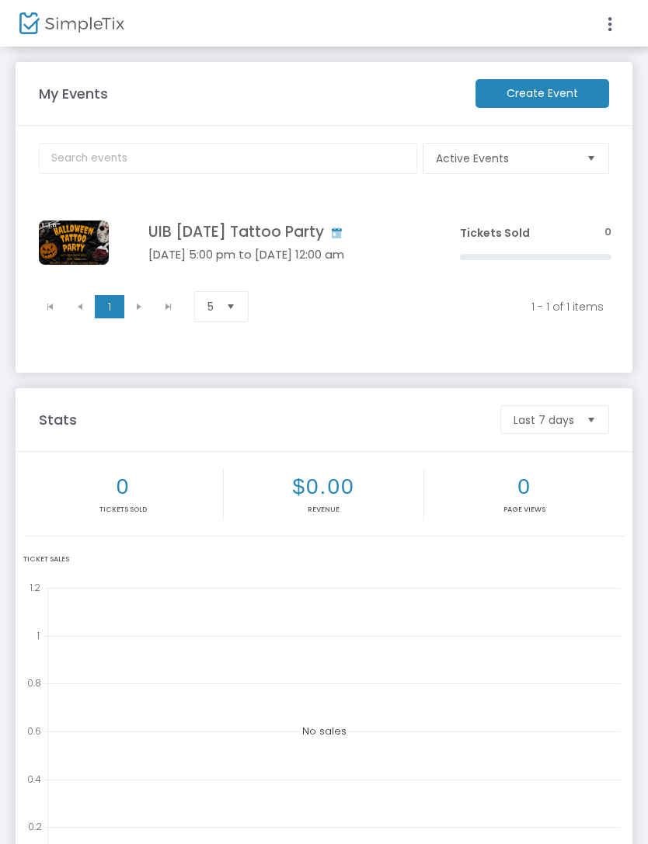
click at [335, 258] on h5 "Oct 31 5:00 pm to Nov 01 12:00 am" at bounding box center [280, 255] width 265 height 14
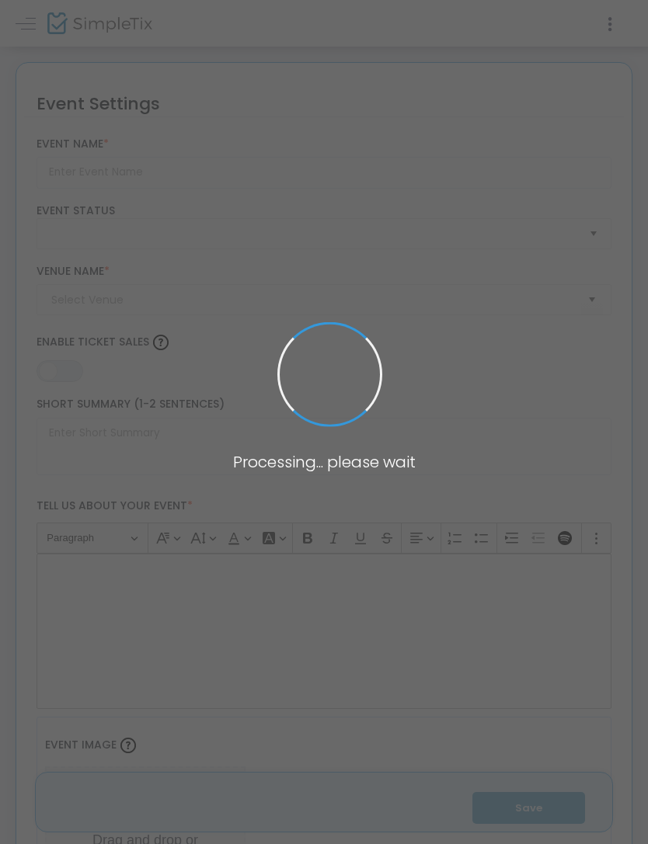
type input "UIB [DATE] Tattoo Party"
type textarea "🎃 OUR 2ND ANNUAL HALLOWEEN TATTOO PRIVATE PARTY! 🎃It’s back and scarier (and in…"
type input "Buy Tickets"
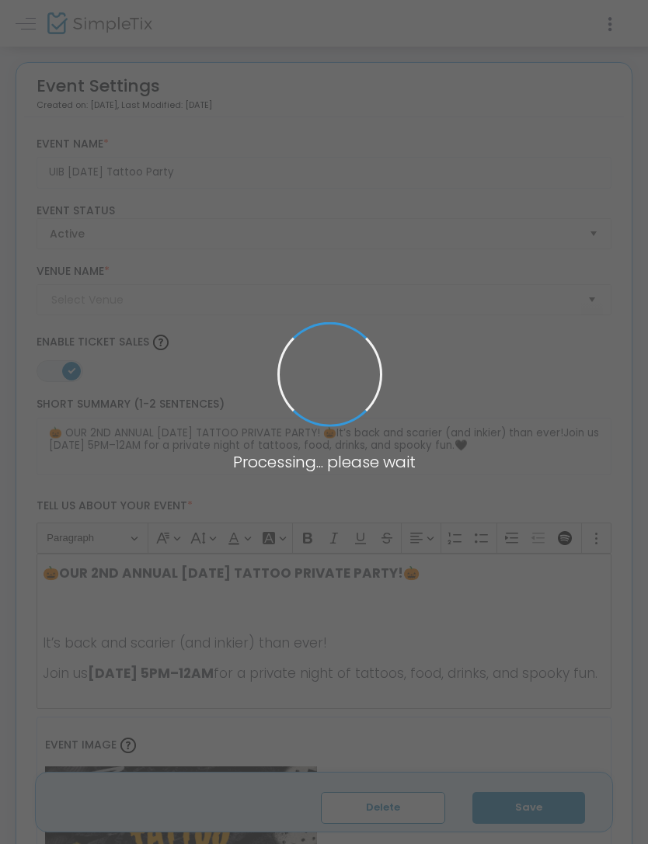
type input "UIB Tattoos & Permanent Makeup"
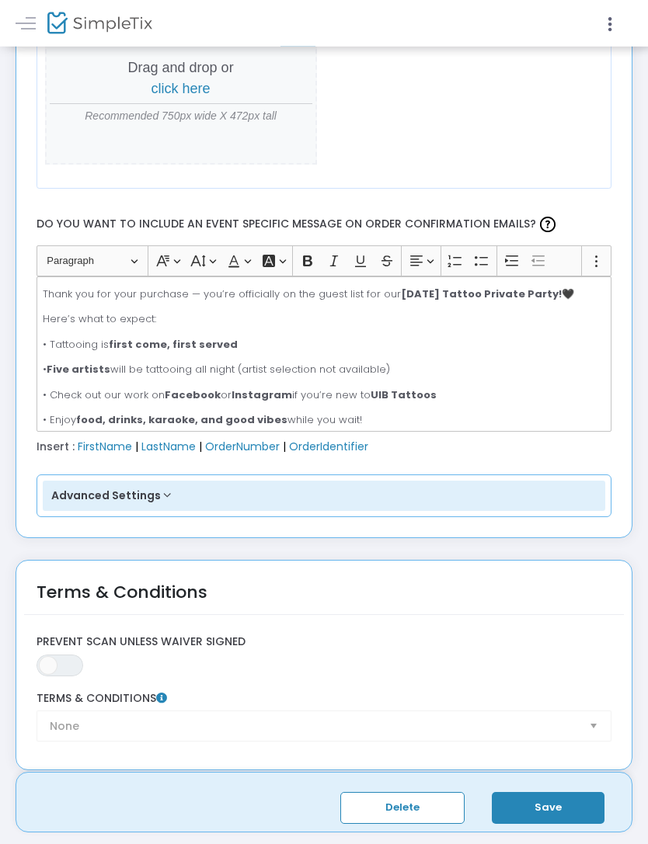
scroll to position [2390, 0]
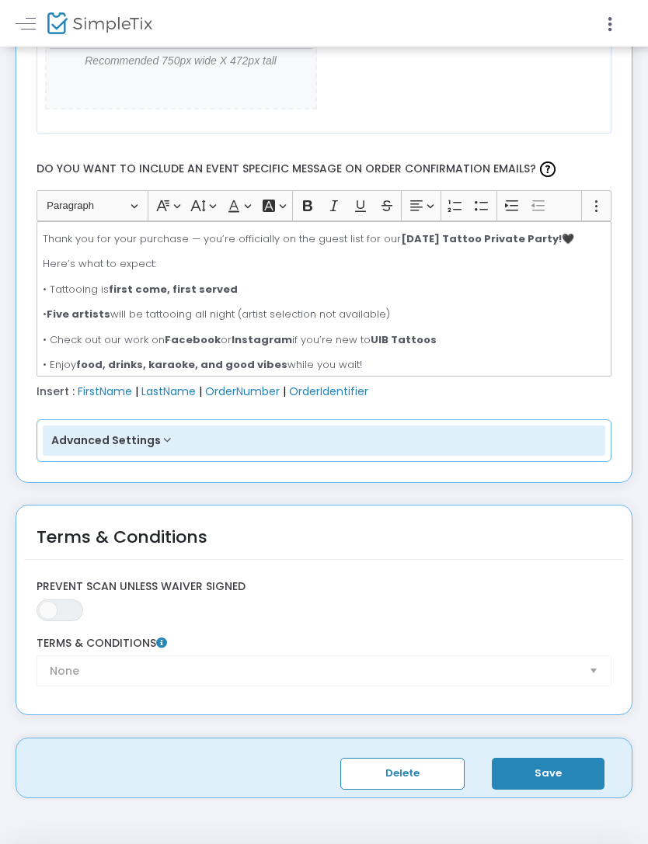
click at [565, 771] on button "Save" at bounding box center [548, 774] width 113 height 32
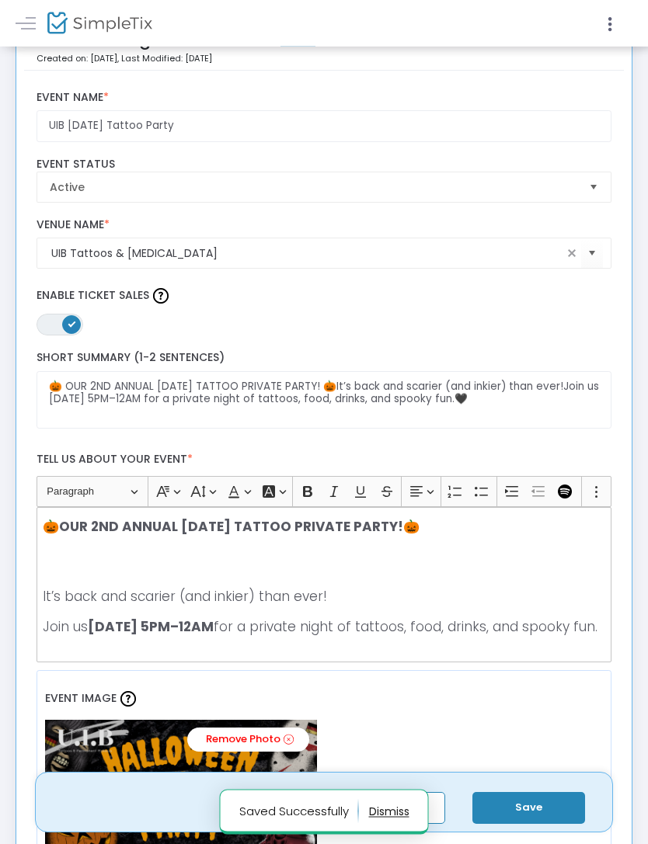
scroll to position [0, 0]
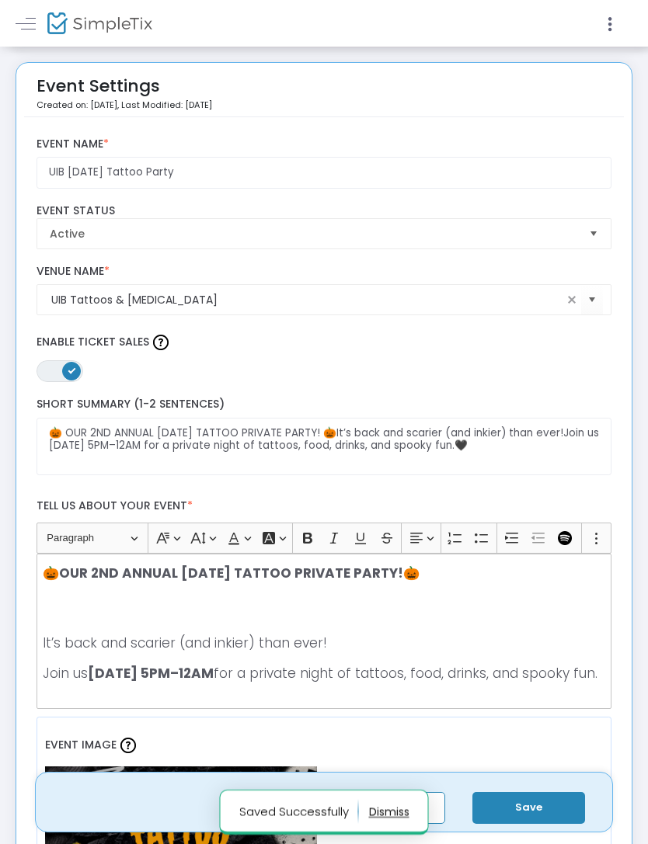
click at [612, 27] on icon at bounding box center [610, 24] width 14 height 19
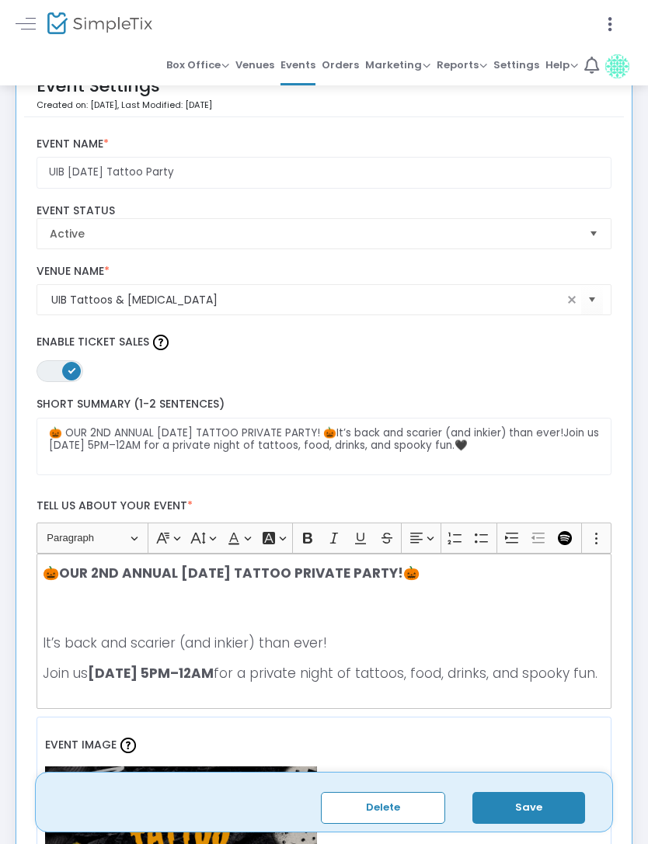
click at [517, 67] on span "Settings" at bounding box center [516, 65] width 46 height 23
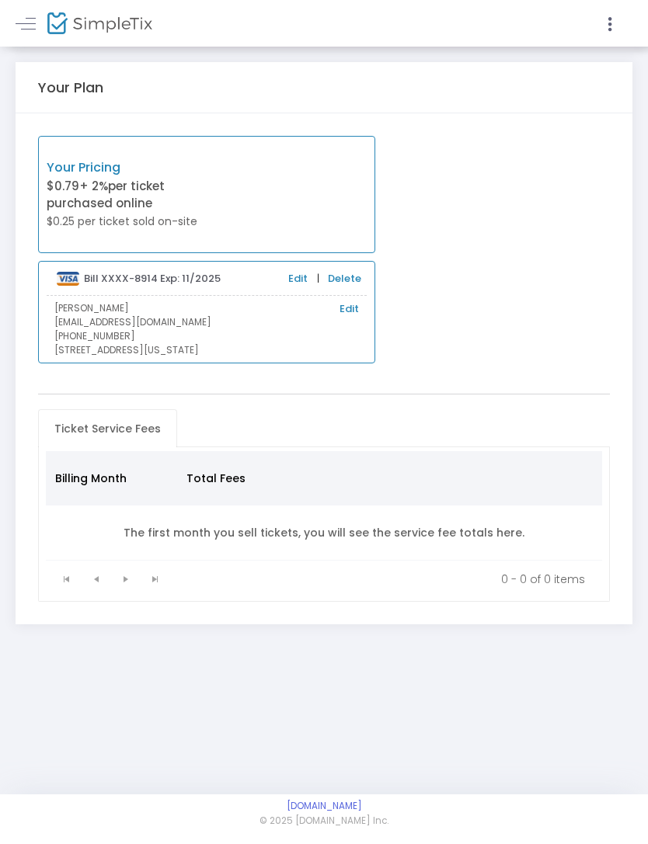
click at [619, 21] on div at bounding box center [324, 422] width 648 height 844
click at [614, 19] on icon at bounding box center [610, 24] width 14 height 19
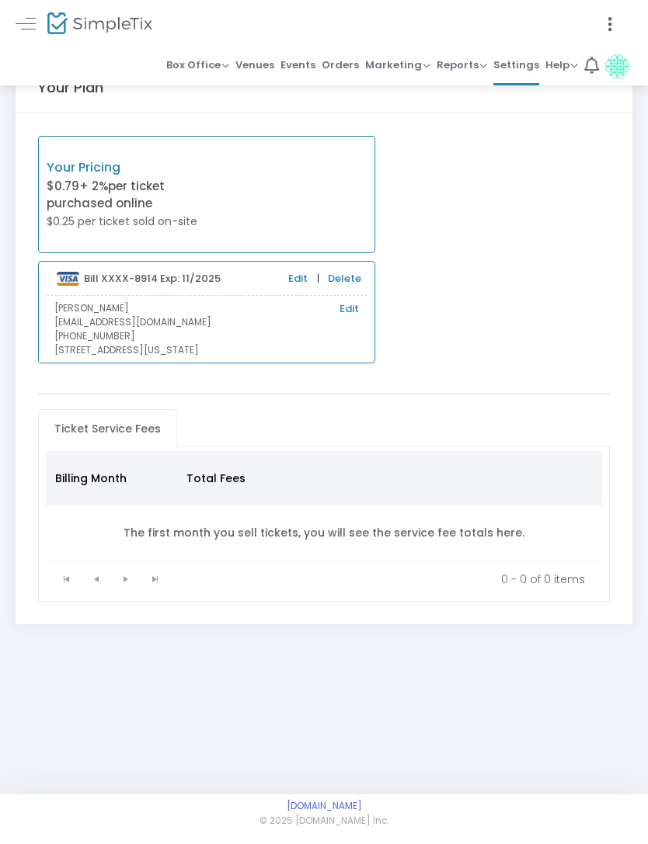
click at [600, 55] on li "1" at bounding box center [591, 66] width 21 height 39
click at [475, 68] on span "Reports" at bounding box center [462, 64] width 50 height 15
click at [423, 74] on div at bounding box center [324, 422] width 648 height 844
click at [412, 69] on span "Marketing" at bounding box center [397, 64] width 65 height 15
click at [353, 61] on div at bounding box center [324, 422] width 648 height 844
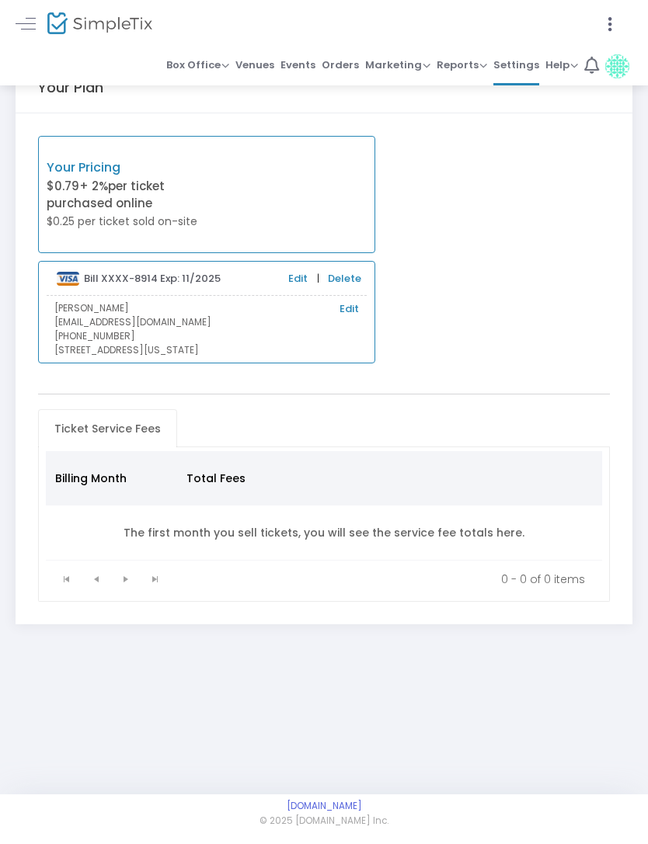
click at [353, 70] on span "Orders" at bounding box center [340, 65] width 37 height 23
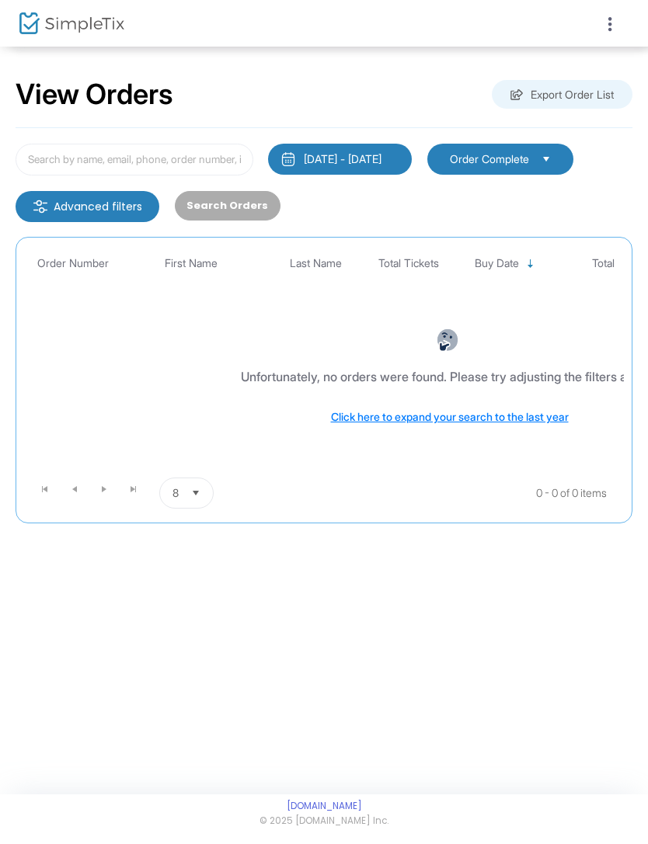
click at [105, 5] on div at bounding box center [324, 422] width 648 height 844
click at [107, 30] on img at bounding box center [71, 23] width 105 height 23
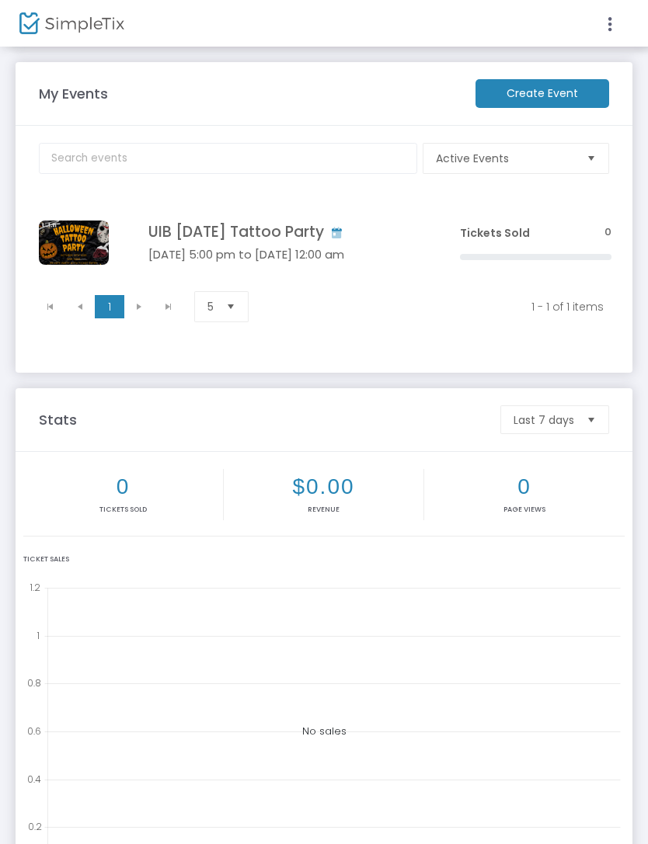
click at [607, 28] on icon at bounding box center [610, 24] width 14 height 19
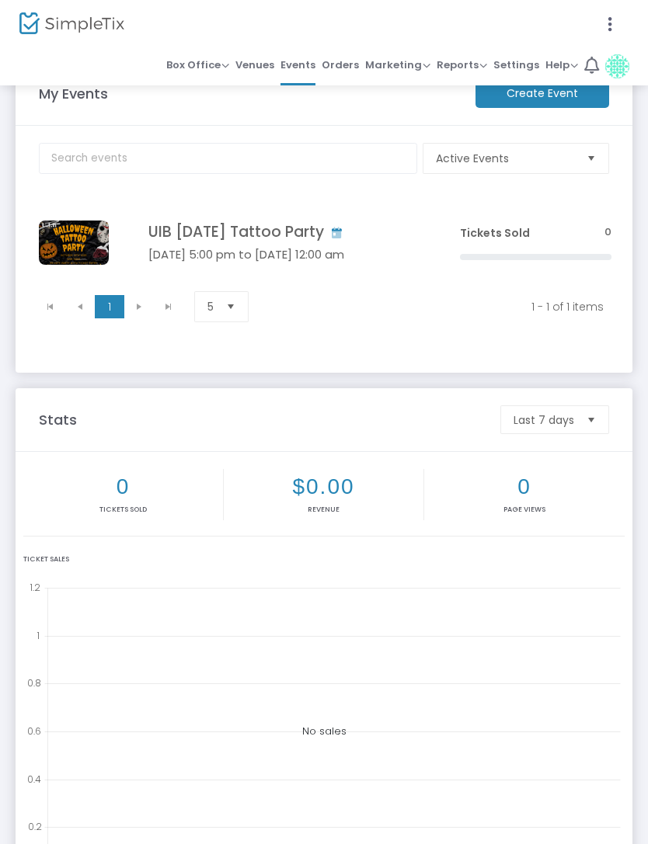
click at [255, 71] on span "Venues" at bounding box center [254, 65] width 39 height 23
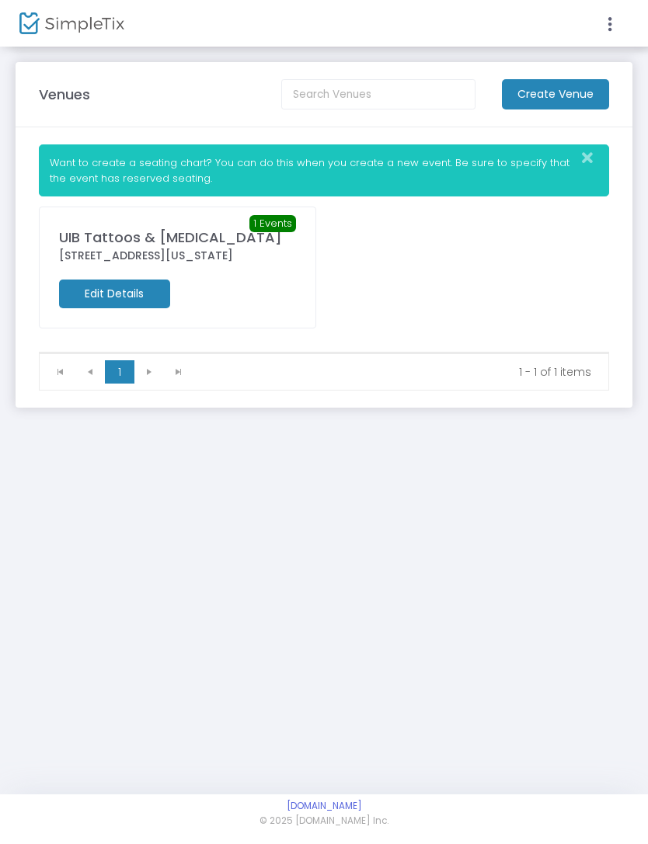
click at [610, 26] on div at bounding box center [324, 422] width 648 height 844
click at [614, 18] on icon at bounding box center [610, 24] width 14 height 19
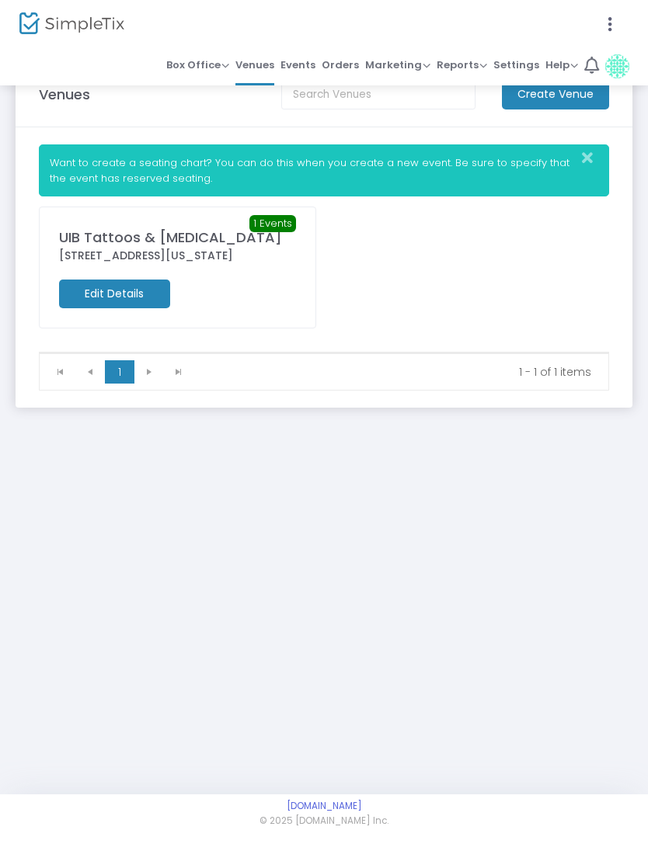
click at [611, 25] on icon at bounding box center [610, 24] width 14 height 19
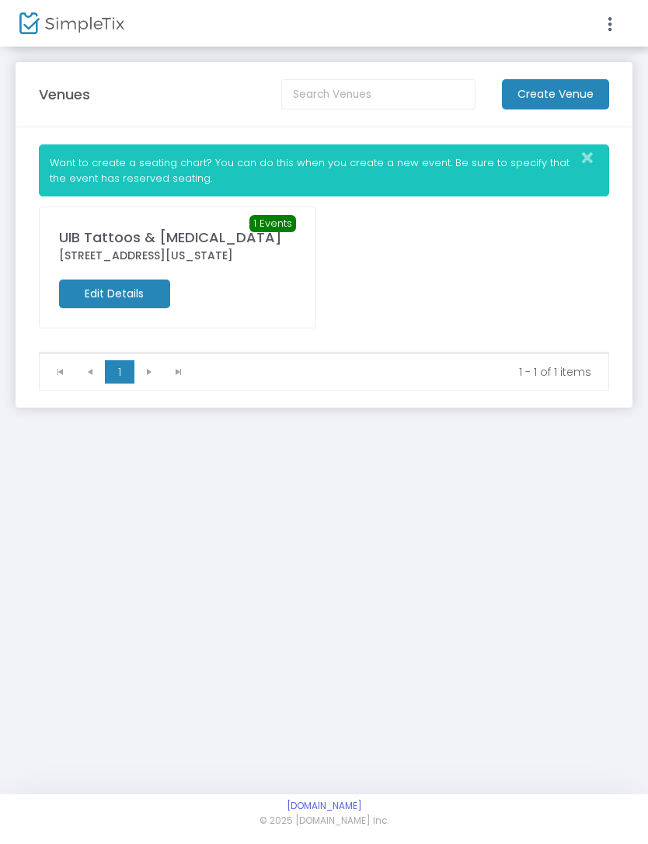
click at [614, 28] on icon at bounding box center [610, 24] width 14 height 19
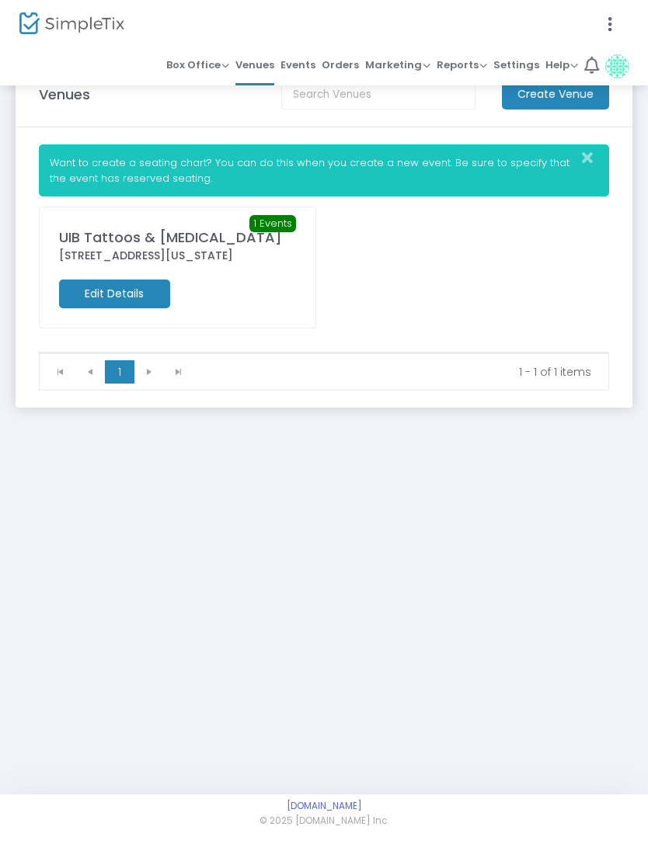
click at [200, 60] on span "Box Office" at bounding box center [197, 64] width 63 height 15
click at [228, 122] on li "Bookings" at bounding box center [221, 121] width 111 height 30
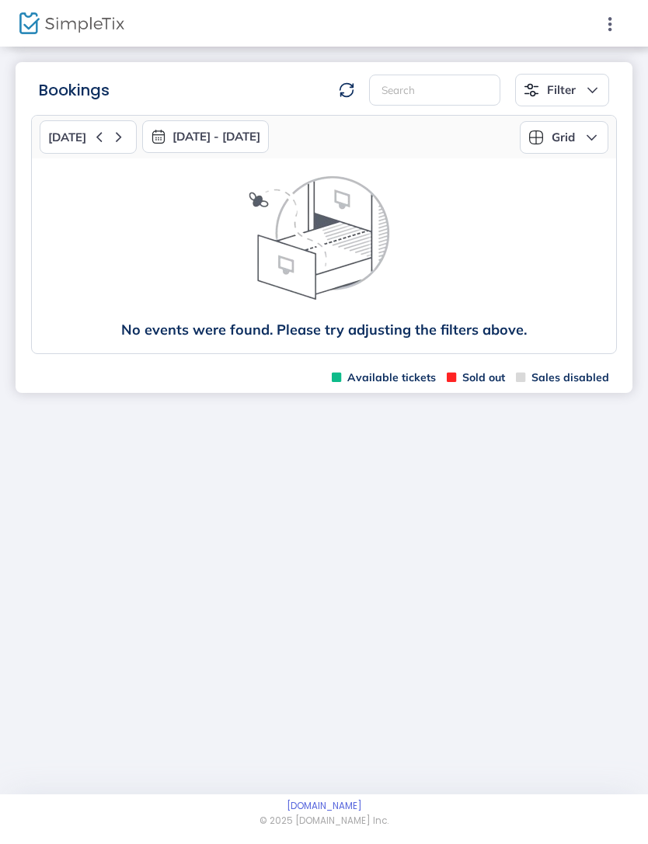
click at [601, 25] on div at bounding box center [324, 422] width 648 height 844
click at [605, 20] on icon at bounding box center [610, 24] width 14 height 19
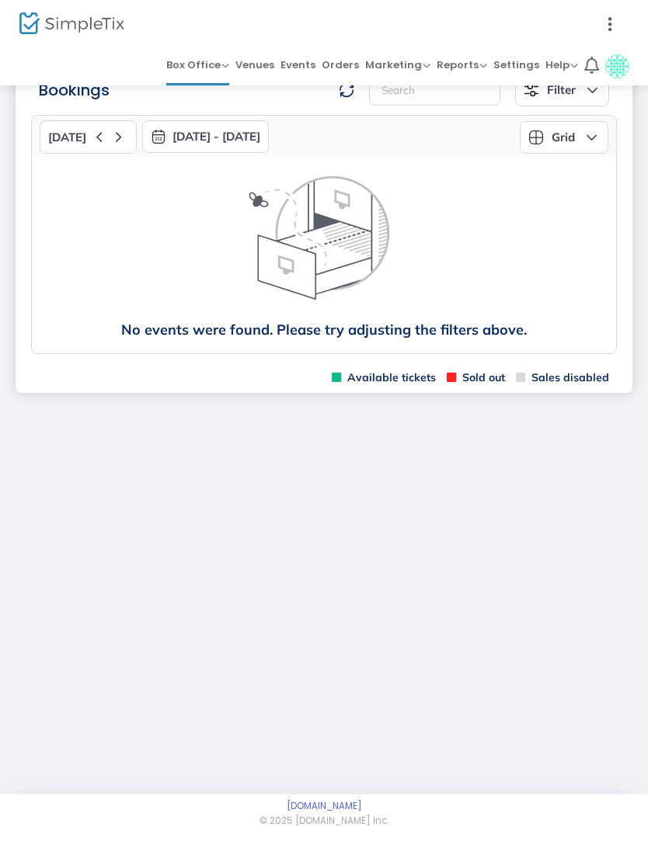
click at [208, 66] on span "Box Office" at bounding box center [197, 64] width 63 height 15
click at [242, 89] on li "Sell Tickets" at bounding box center [221, 90] width 111 height 30
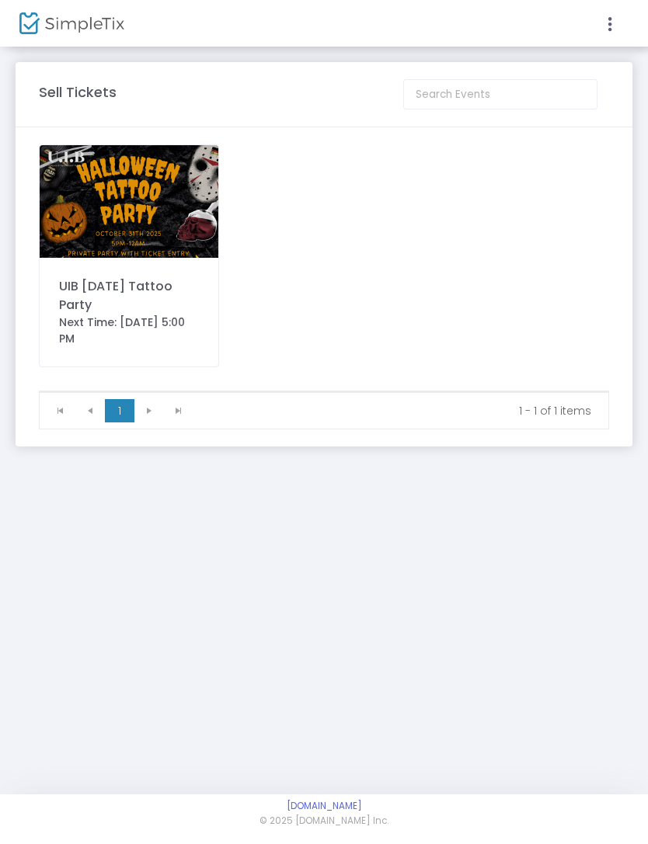
click at [106, 315] on div at bounding box center [324, 422] width 648 height 844
click at [87, 317] on div "Next Time: 10/31/2025 5:00 PM" at bounding box center [129, 331] width 140 height 33
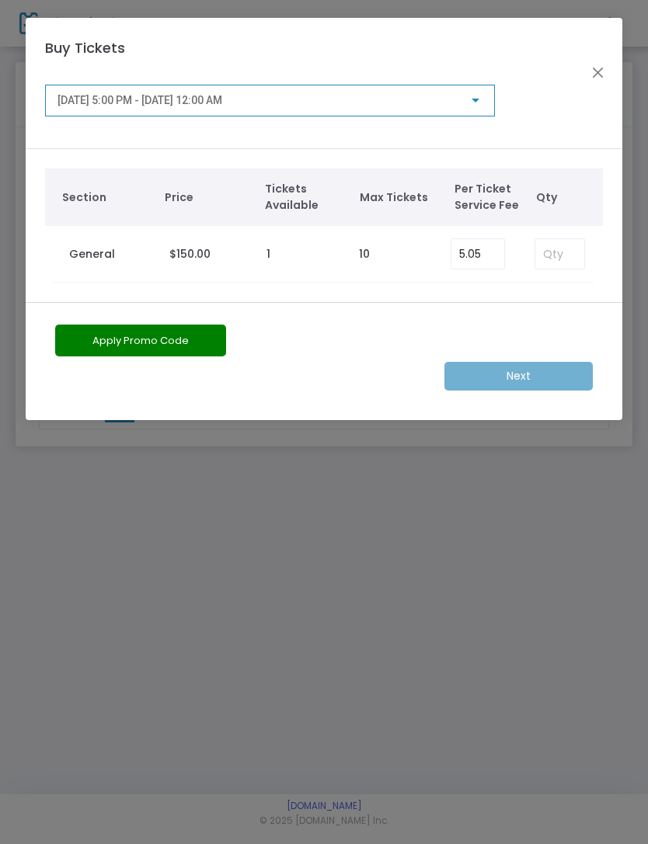
click at [540, 376] on div "Next" at bounding box center [324, 376] width 552 height 29
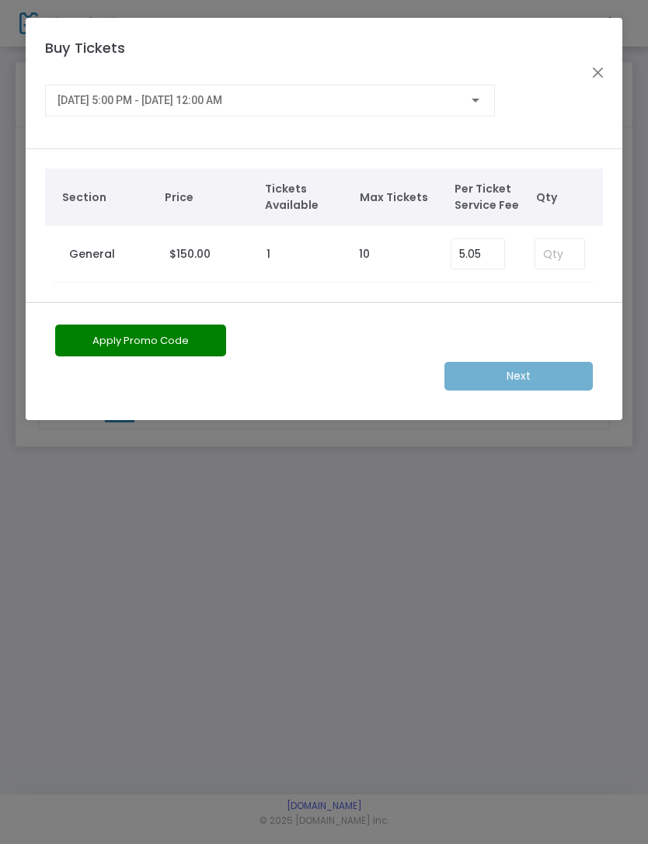
click at [504, 398] on div "Apply Promo Code Next" at bounding box center [324, 361] width 596 height 118
click at [592, 68] on button "Close" at bounding box center [597, 73] width 20 height 20
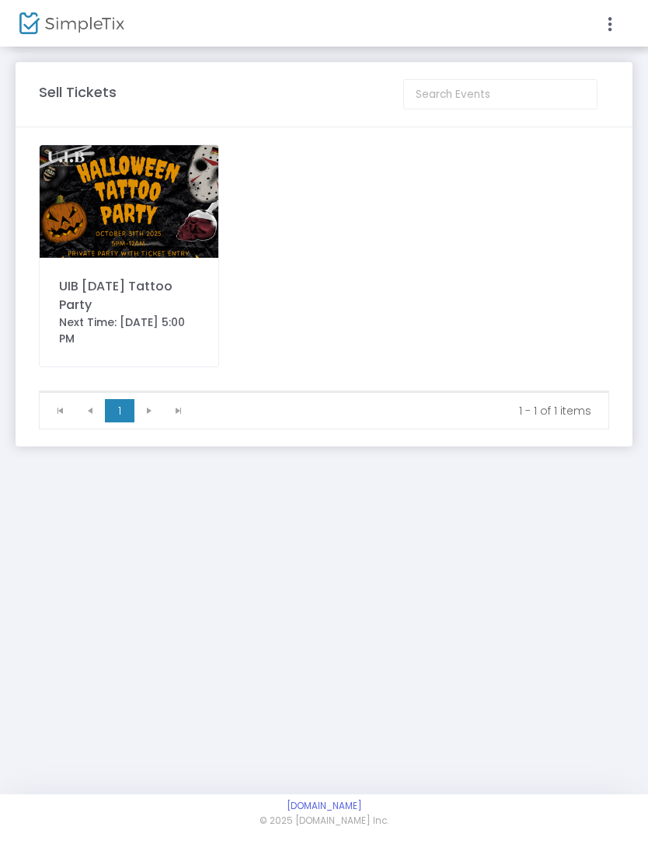
click at [104, 34] on img at bounding box center [71, 23] width 105 height 23
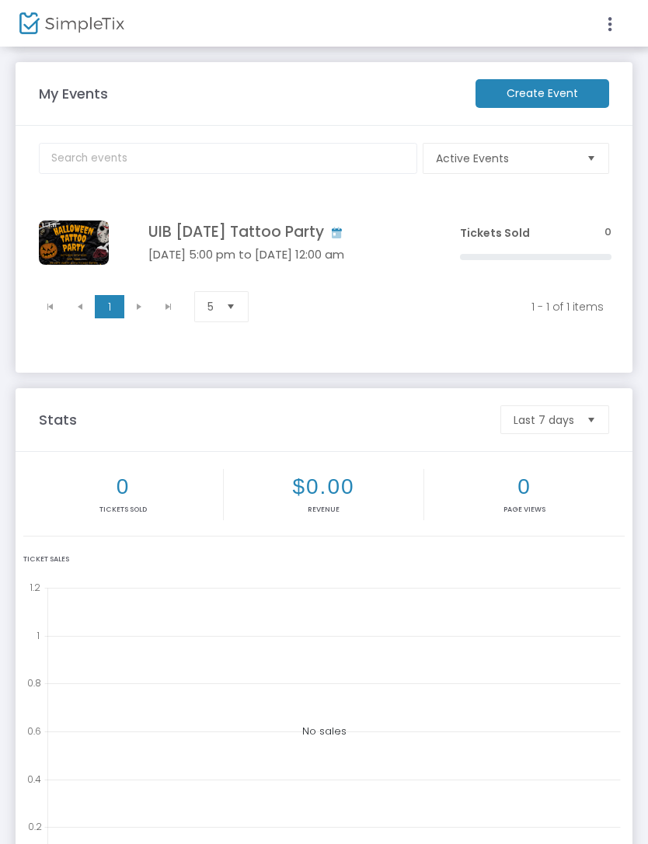
click at [143, 311] on kendo-pager-next-buttons at bounding box center [153, 306] width 59 height 23
click at [236, 308] on span "Select" at bounding box center [231, 307] width 26 height 26
click at [371, 336] on m-panel-content "Active Events Event Category Type No section found UIB Halloween Tattoo Party O…" at bounding box center [324, 249] width 617 height 247
click at [97, 243] on img "Data table" at bounding box center [74, 243] width 70 height 44
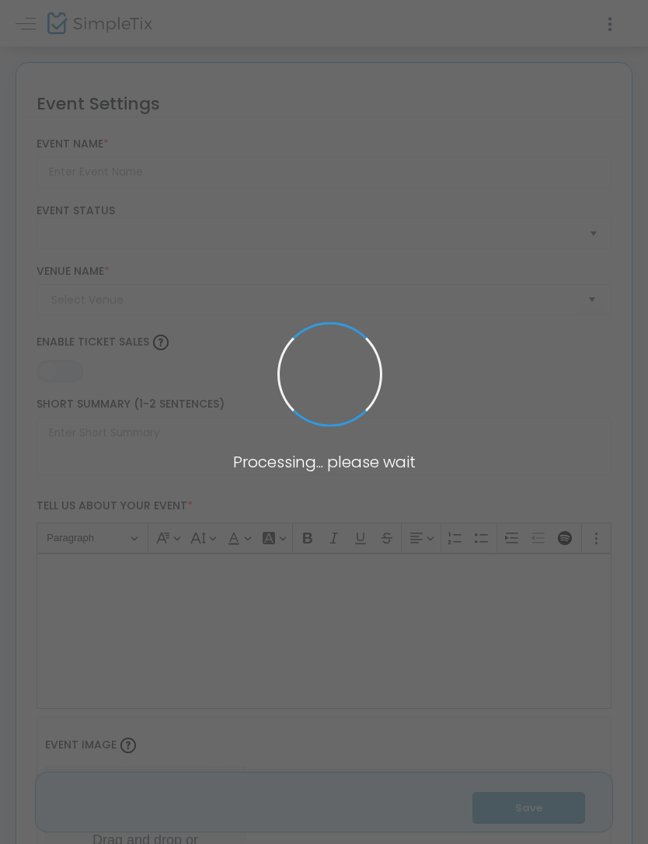
type input "UIB [DATE] Tattoo Party"
type textarea "🎃 OUR 2ND ANNUAL HALLOWEEN TATTOO PRIVATE PARTY! 🎃It’s back and scarier (and in…"
type input "Buy Tickets"
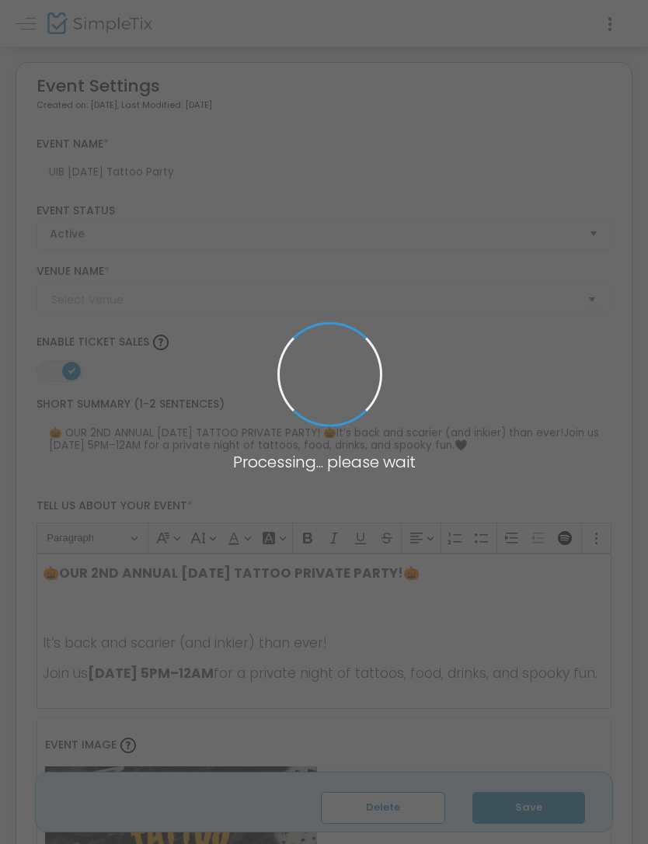
type input "UIB Tattoos & Permanent Makeup"
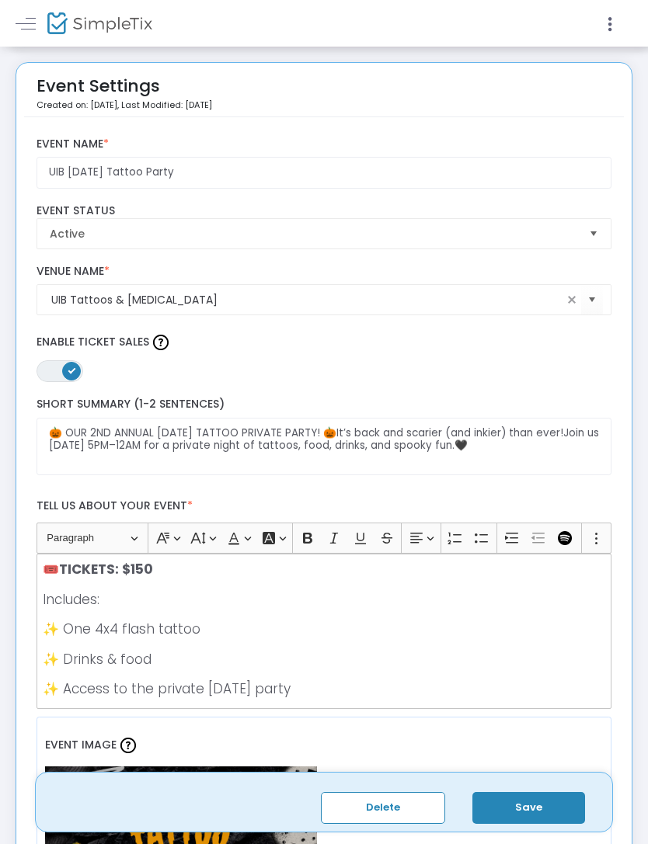
scroll to position [435, 0]
click at [548, 816] on button "Save" at bounding box center [528, 808] width 113 height 32
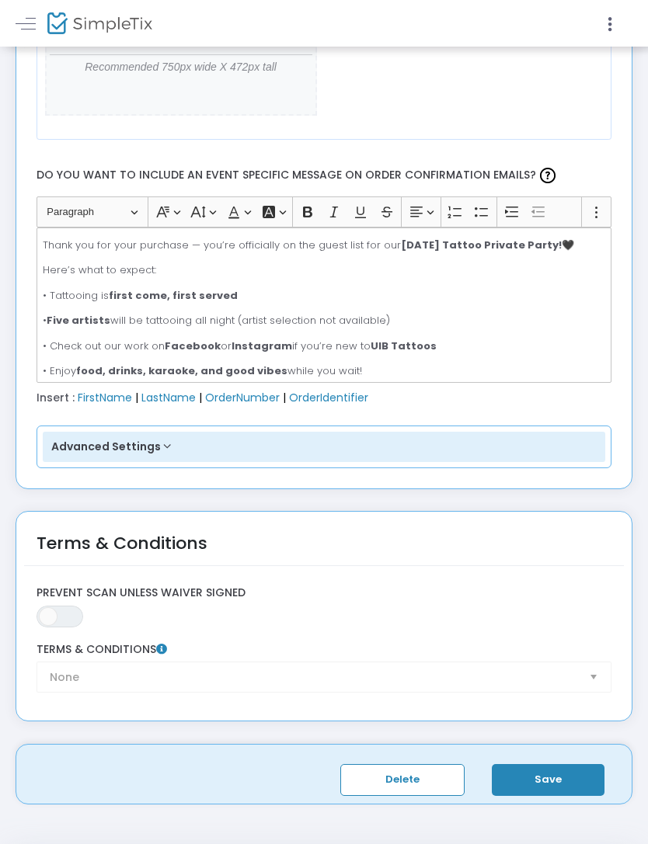
scroll to position [2390, 0]
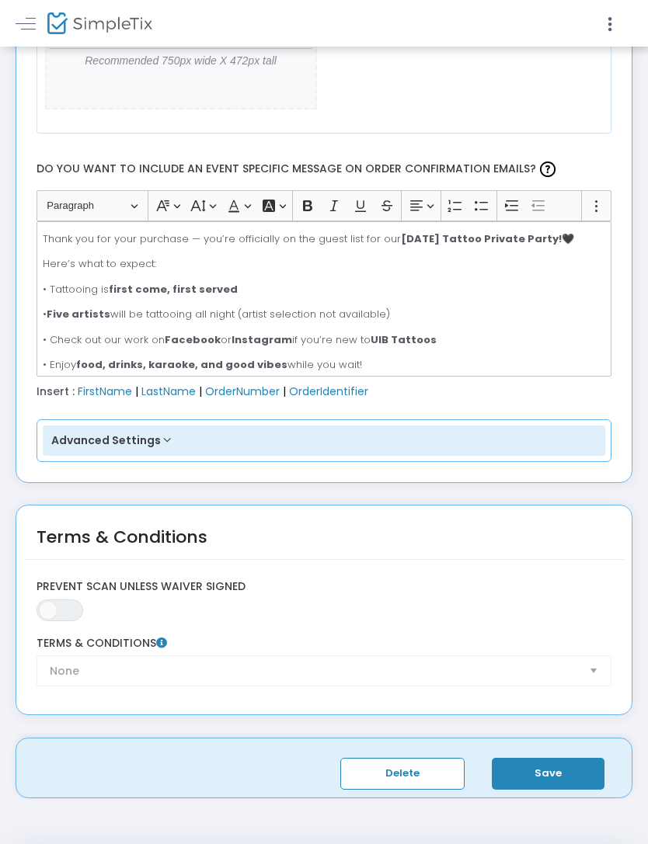
click at [559, 774] on button "Save" at bounding box center [548, 774] width 113 height 32
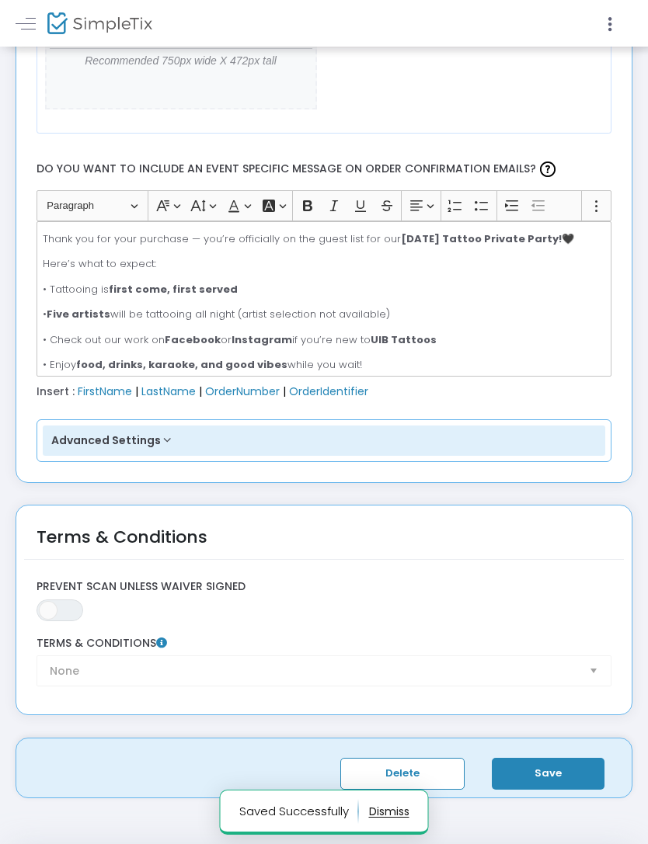
click at [611, 26] on icon at bounding box center [610, 24] width 14 height 19
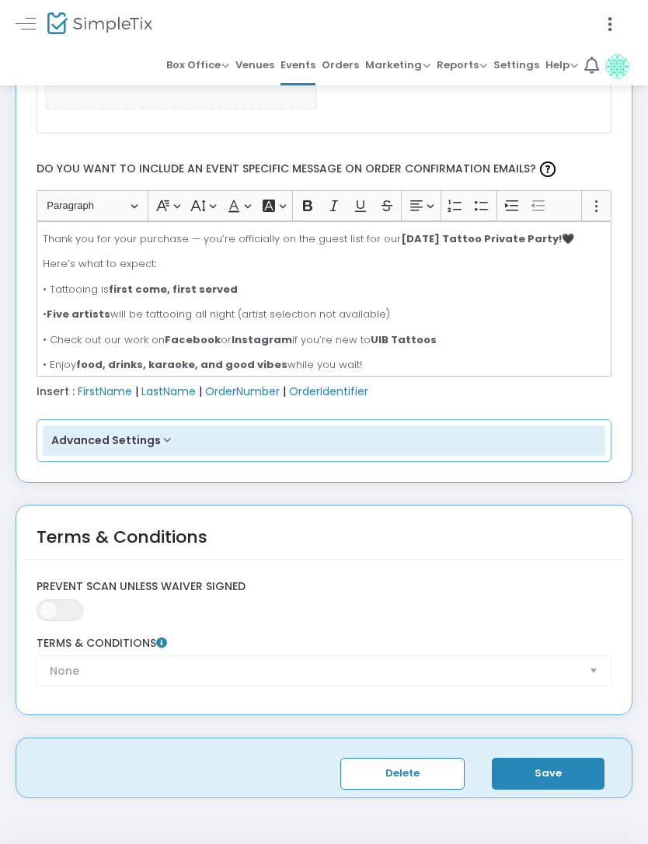
click at [101, 27] on img at bounding box center [99, 23] width 105 height 23
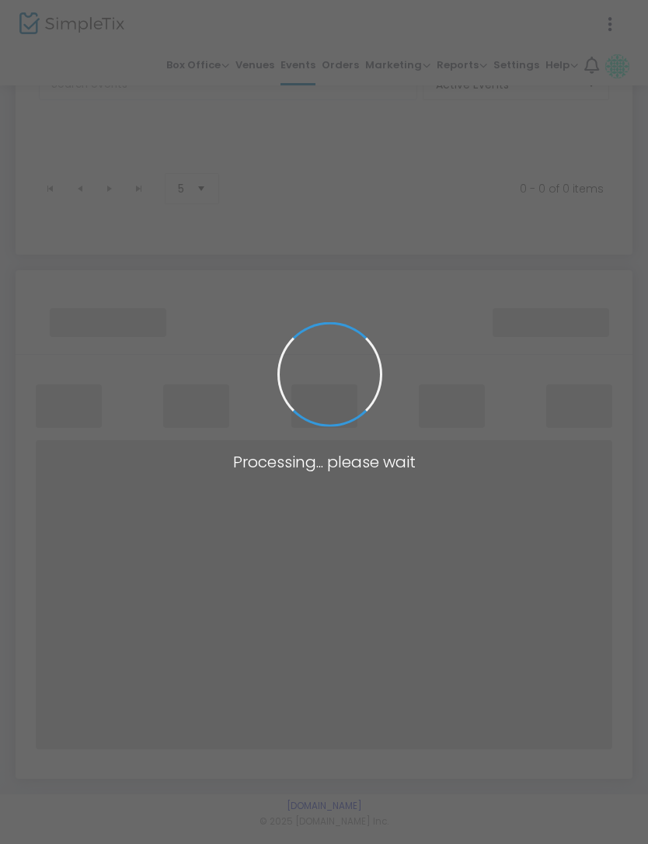
scroll to position [23, 0]
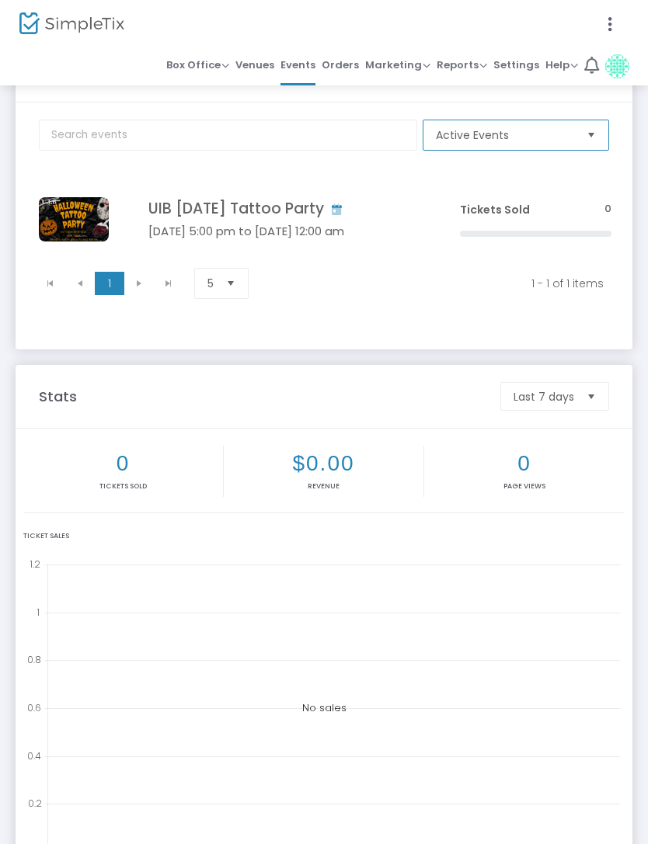
click at [561, 127] on span "Active Events" at bounding box center [505, 135] width 138 height 16
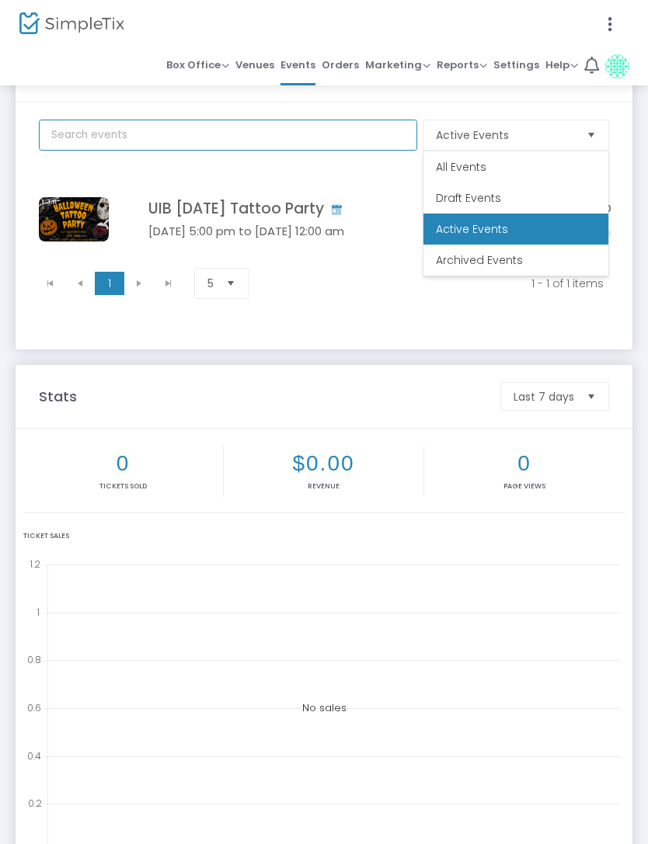
click at [381, 133] on input "text" at bounding box center [228, 135] width 378 height 31
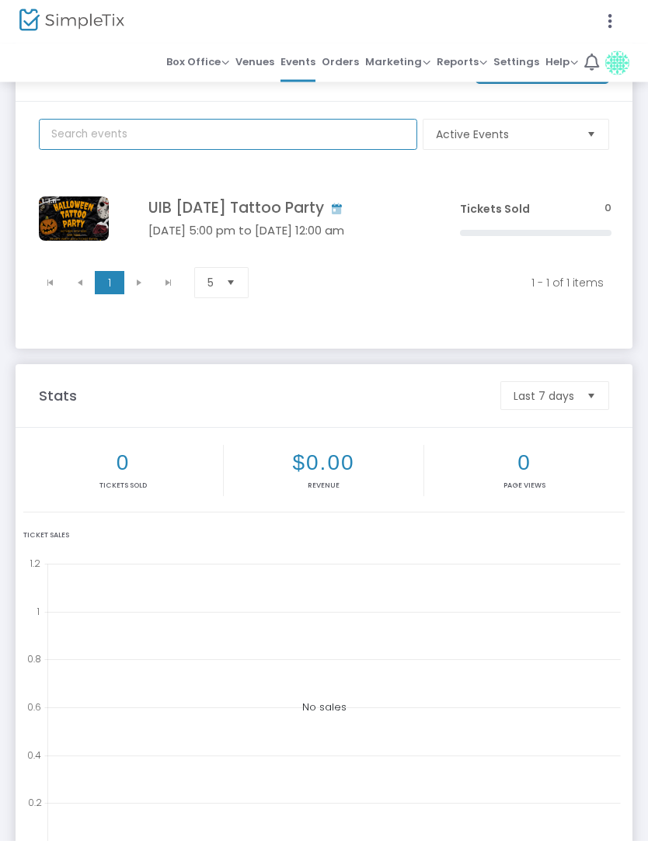
scroll to position [0, 0]
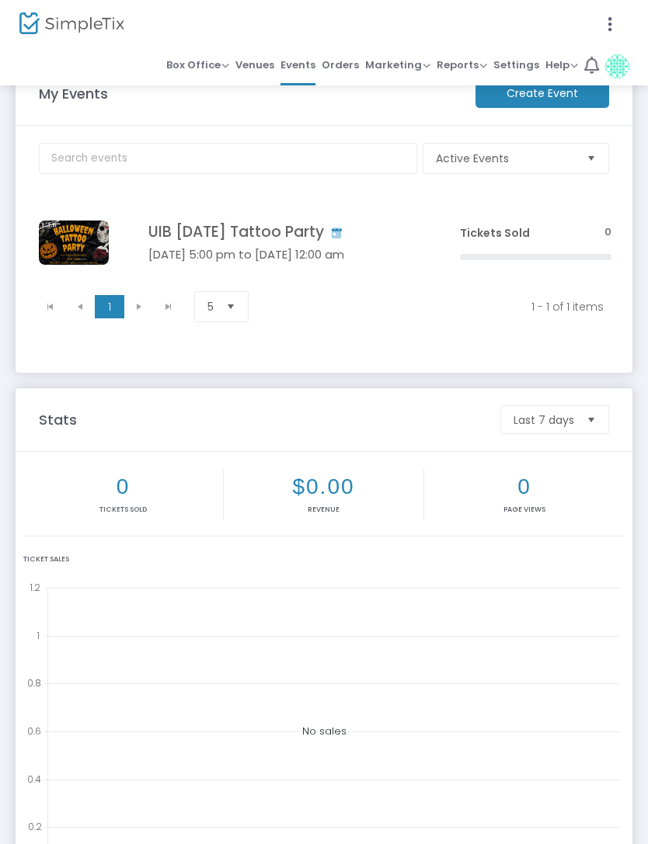
click at [110, 18] on img at bounding box center [71, 23] width 105 height 23
click at [96, 33] on img at bounding box center [71, 23] width 105 height 23
click at [287, 244] on td "UIB Halloween Tattoo Party Oct 31 5:00 pm to Nov 01 12:00 am Click here to edit" at bounding box center [280, 242] width 339 height 83
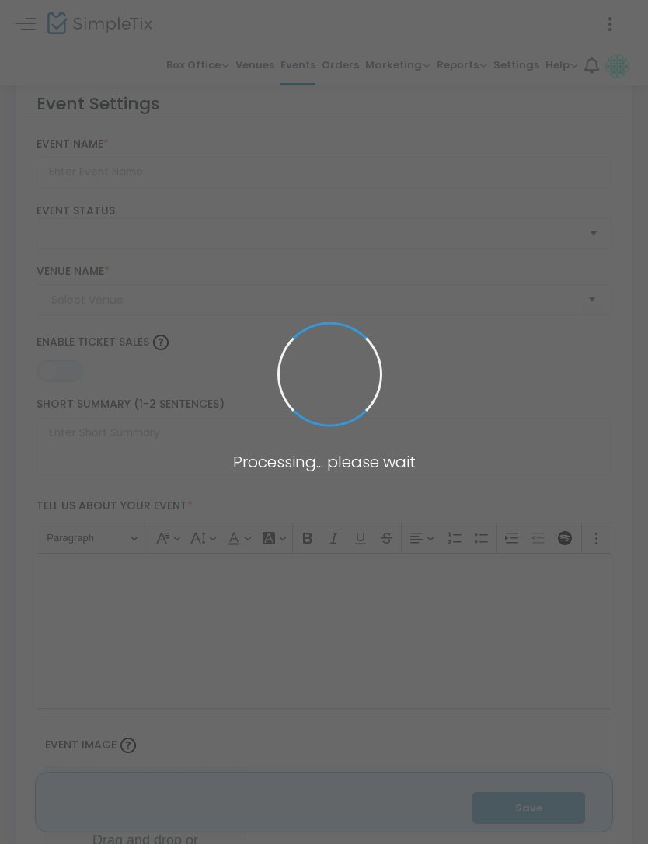
type input "UIB [DATE] Tattoo Party"
type textarea "🎃 OUR 2ND ANNUAL HALLOWEEN TATTOO PRIVATE PARTY! 🎃It’s back and scarier (and in…"
type input "Buy Tickets"
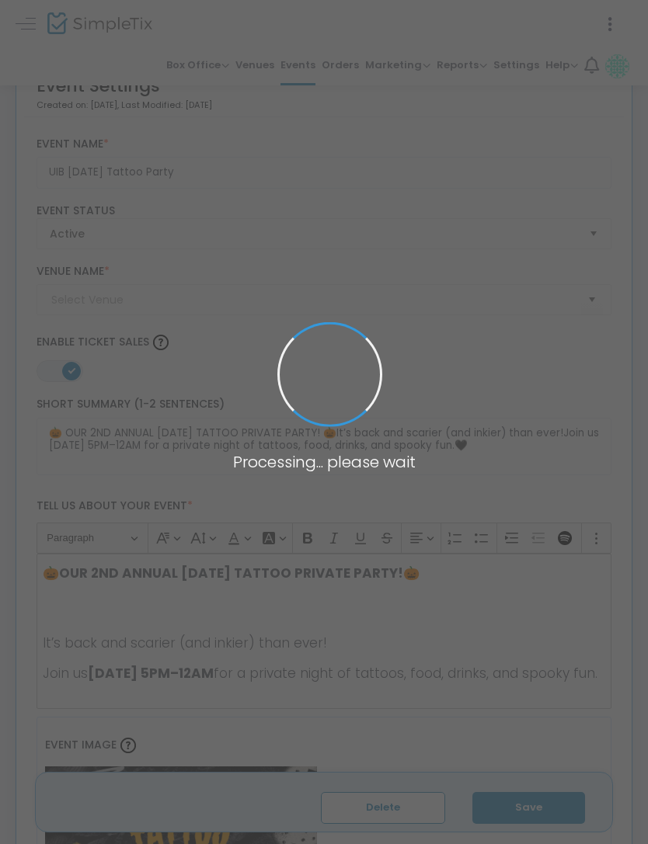
type input "UIB Tattoos & Permanent Makeup"
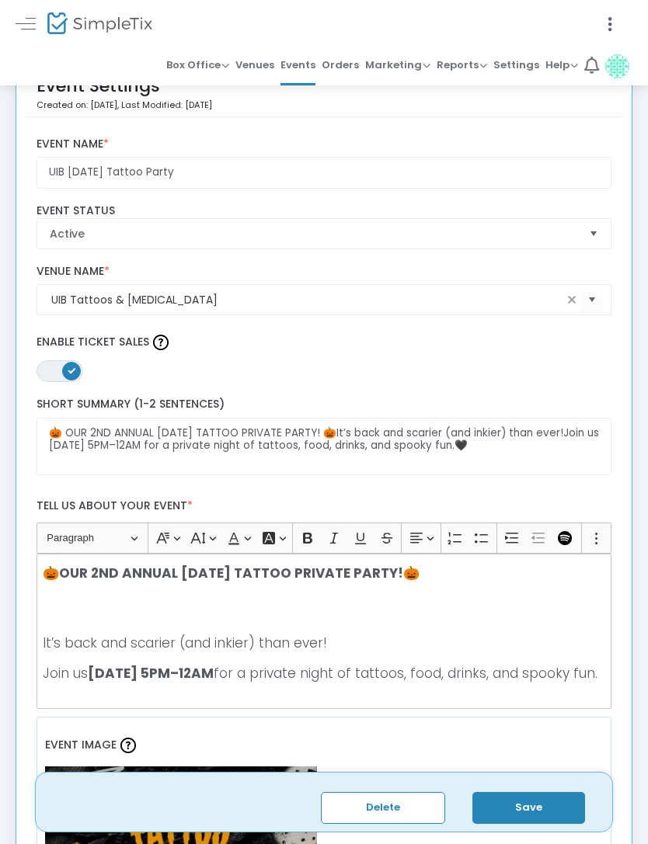
click at [23, 25] on link at bounding box center [26, 23] width 20 height 20
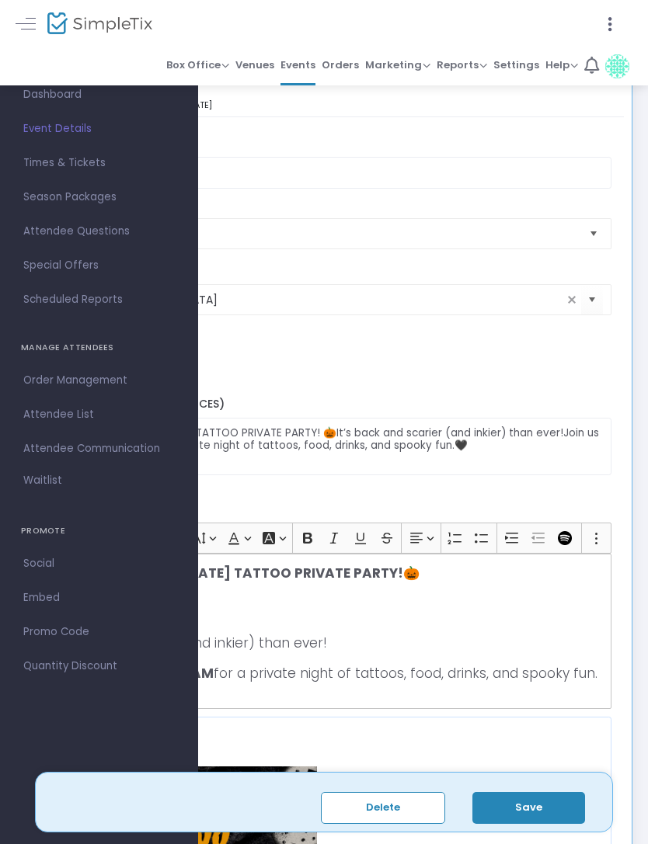
click at [74, 98] on span "Dashboard" at bounding box center [98, 95] width 151 height 20
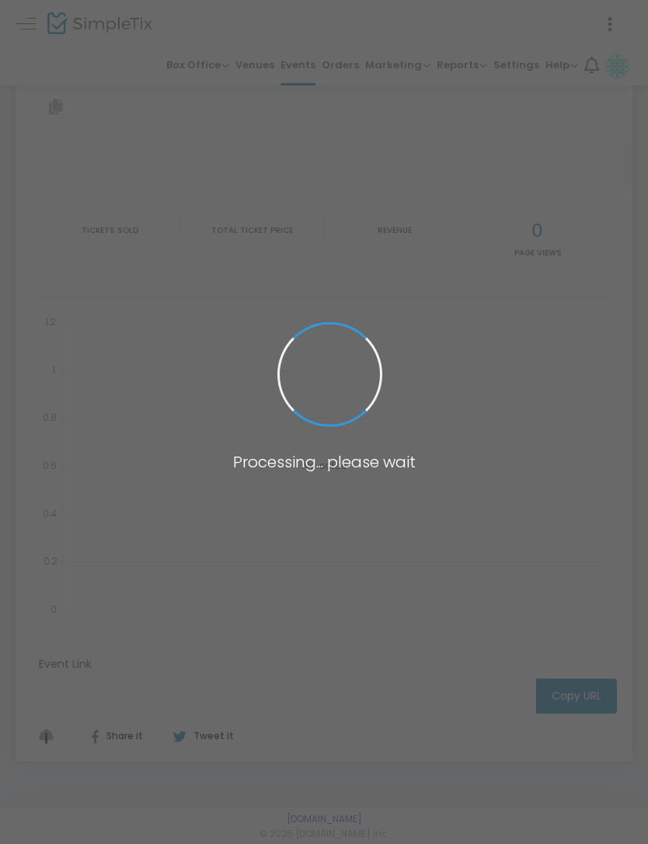
type input "[URL][DOMAIN_NAME][DATE]"
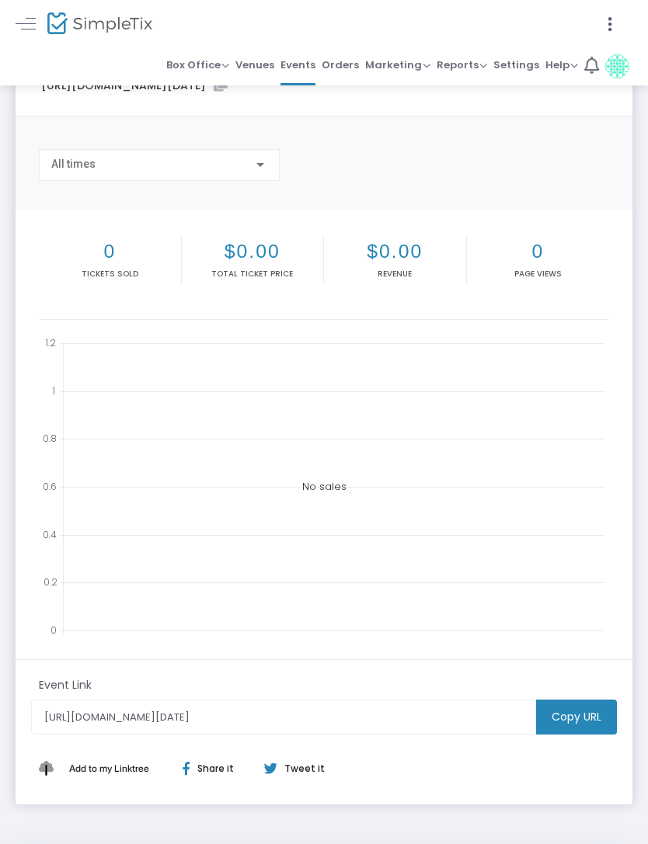
scroll to position [34, 0]
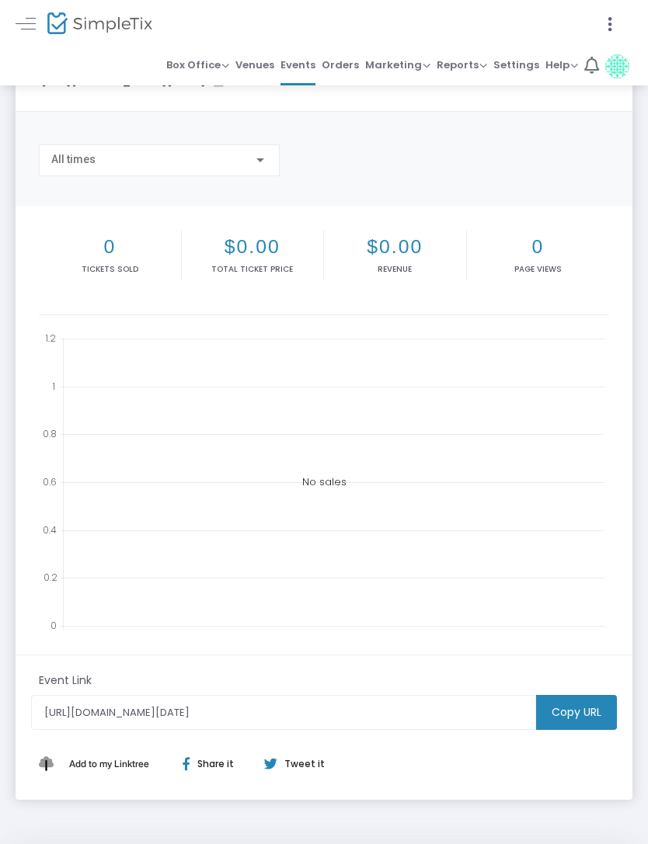
click at [581, 714] on m-button "Copy URL" at bounding box center [576, 712] width 81 height 35
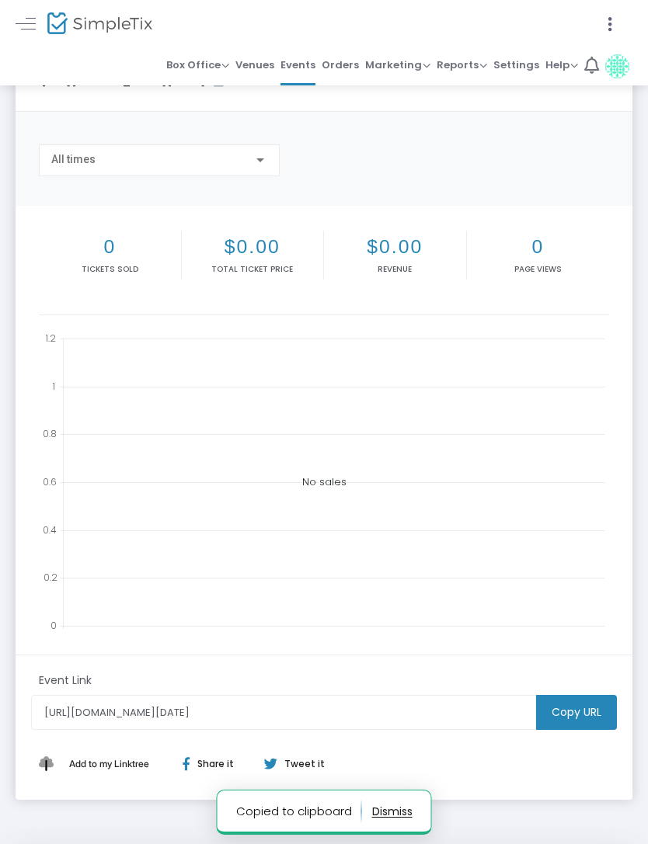
click at [595, 592] on div "No sales" at bounding box center [324, 482] width 570 height 311
click at [576, 712] on m-button "Copy URL" at bounding box center [576, 712] width 81 height 35
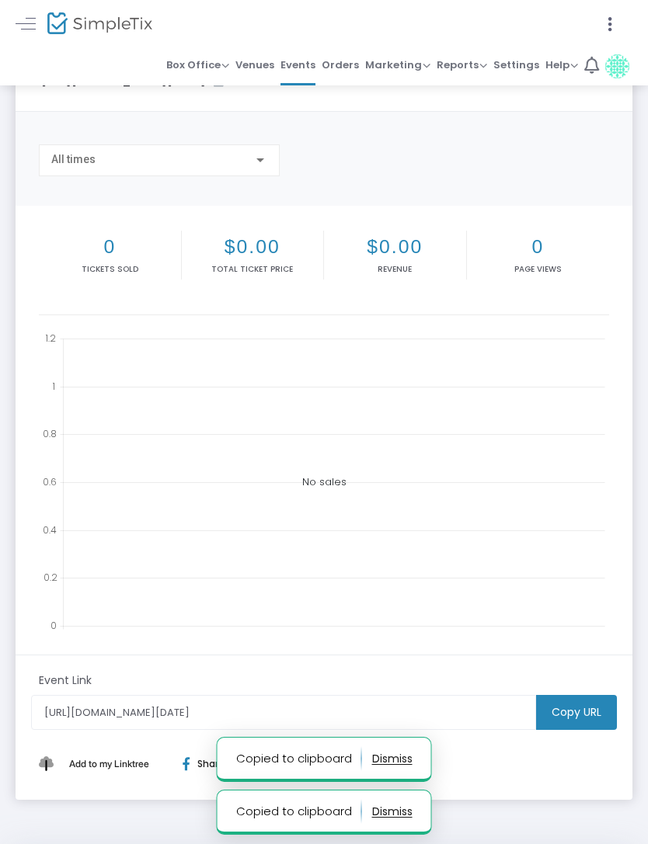
click at [593, 591] on div "No sales" at bounding box center [324, 482] width 570 height 311
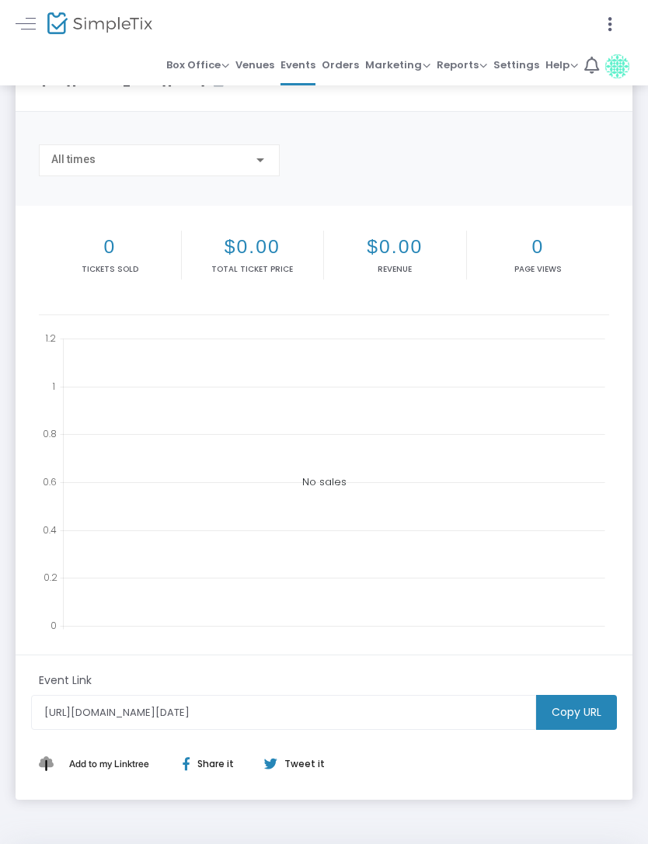
scroll to position [0, 0]
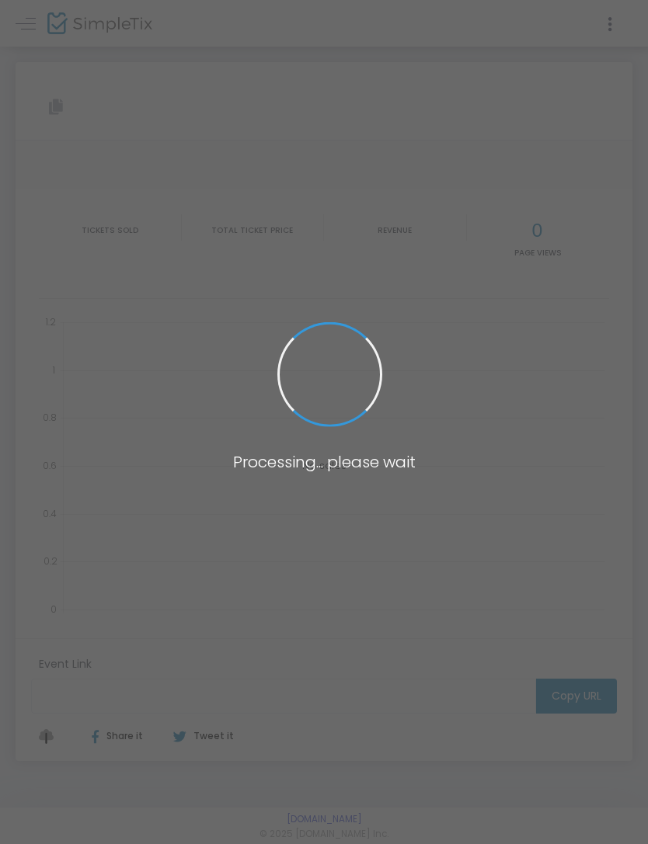
type input "[URL][DOMAIN_NAME][DATE]"
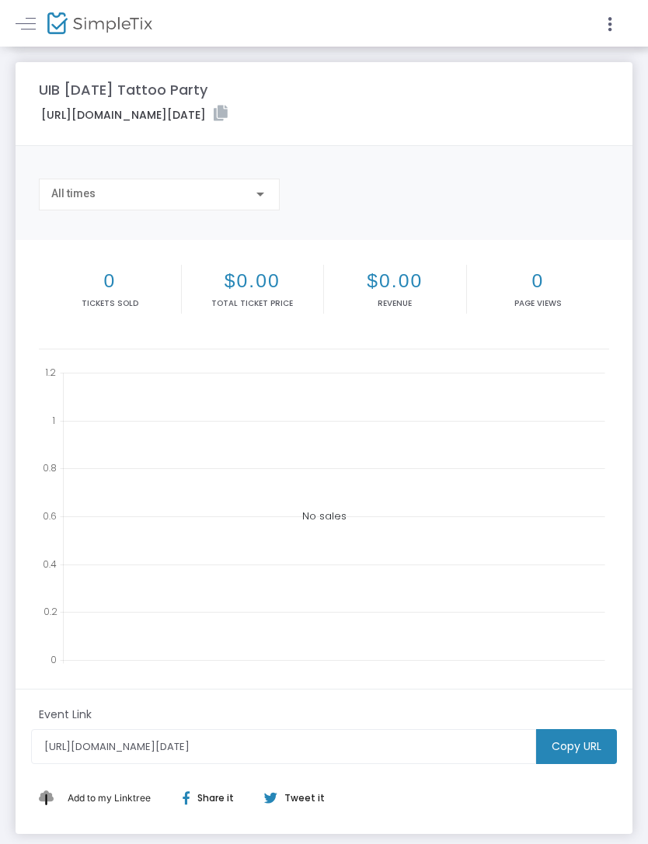
click at [33, 31] on link at bounding box center [26, 23] width 20 height 20
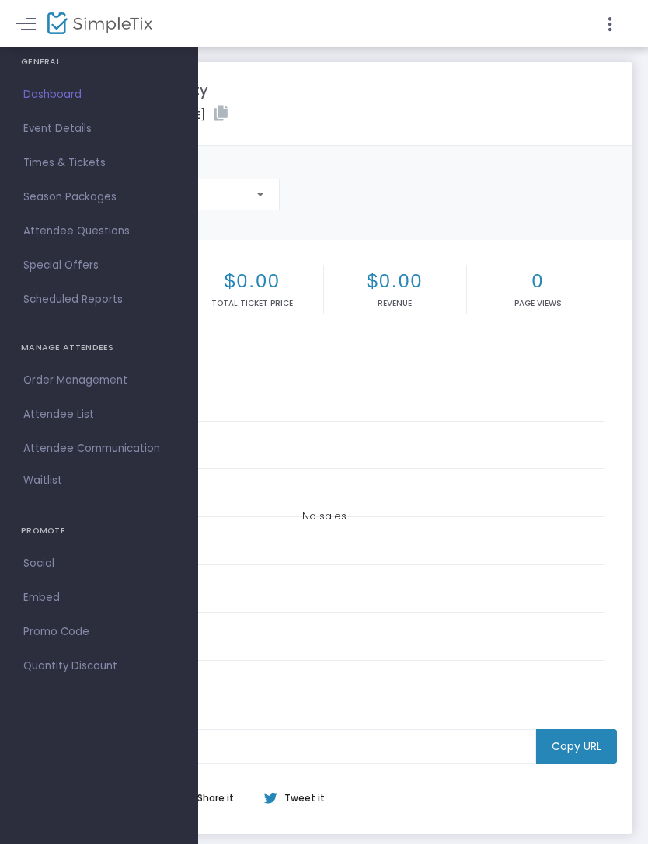
click at [71, 105] on link "Dashboard" at bounding box center [99, 95] width 198 height 34
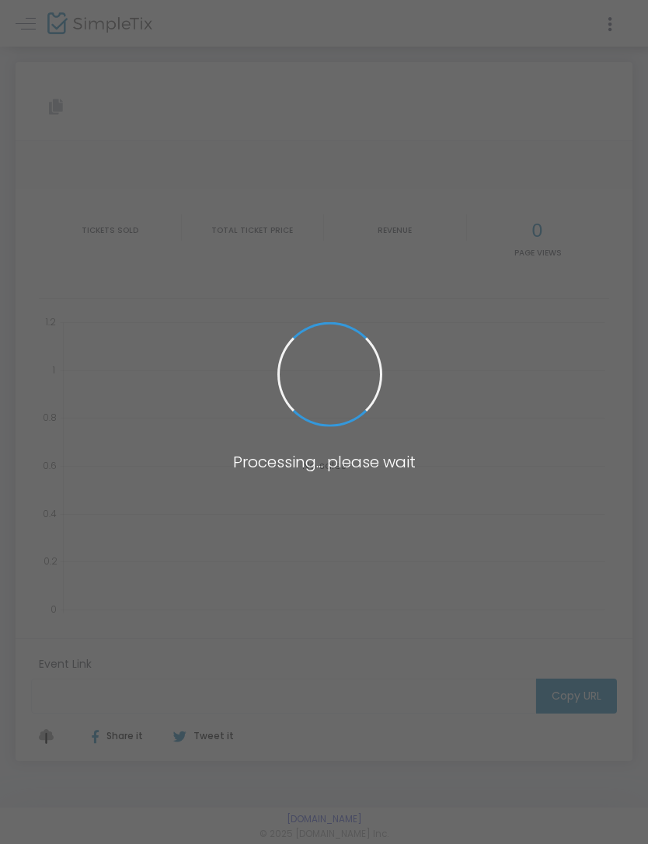
type input "[URL][DOMAIN_NAME][DATE]"
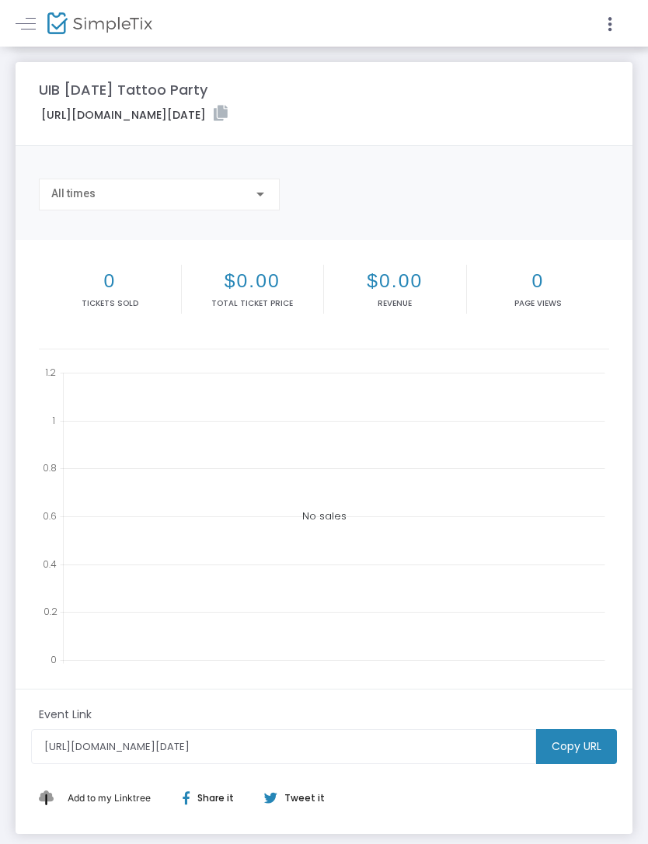
click at [32, 17] on link at bounding box center [26, 23] width 20 height 20
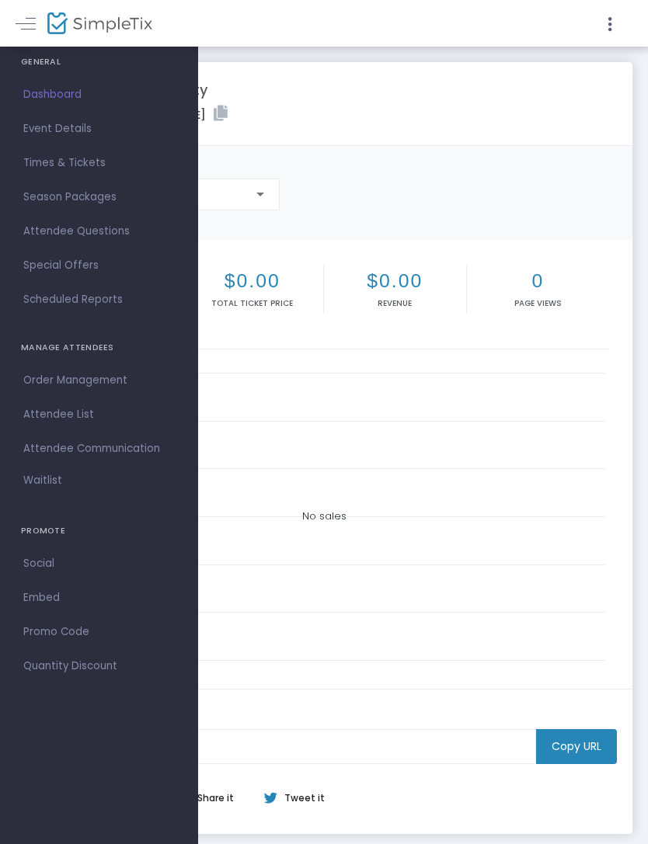
click at [30, 570] on span "Social" at bounding box center [98, 564] width 151 height 20
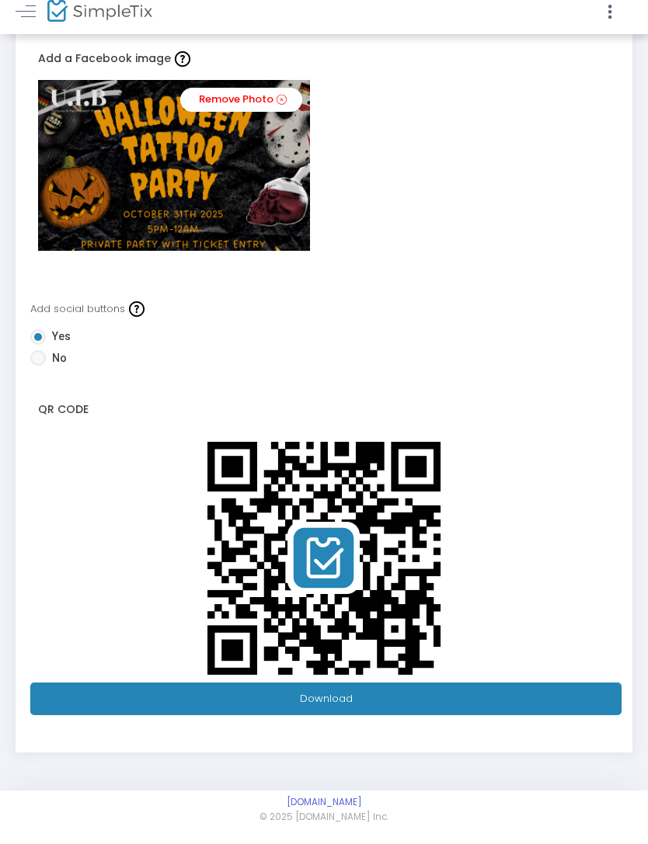
scroll to position [100, 0]
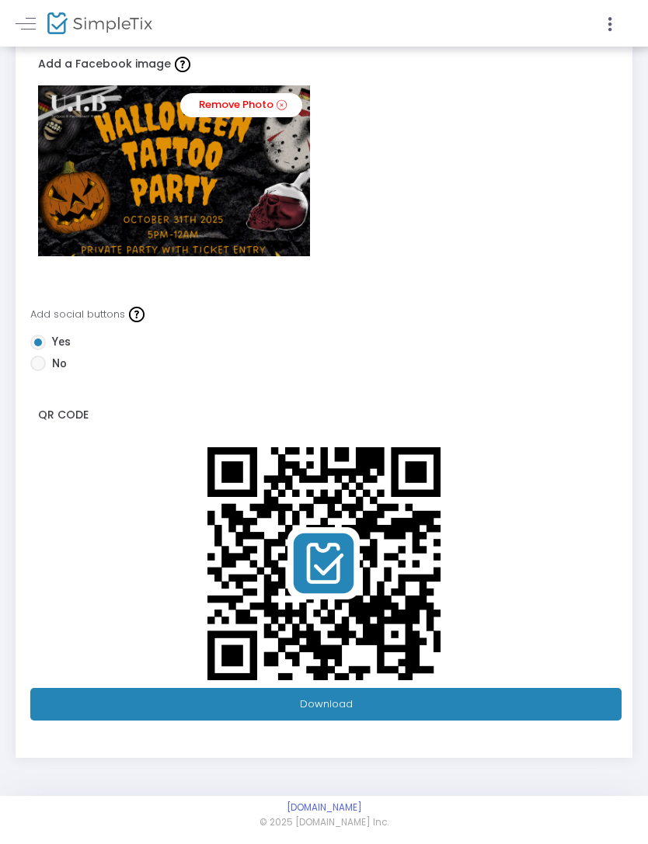
click at [321, 562] on img at bounding box center [324, 564] width 249 height 249
click at [294, 706] on link "Download" at bounding box center [325, 704] width 591 height 33
click at [350, 712] on link "Download" at bounding box center [325, 704] width 591 height 33
